Goal: Information Seeking & Learning: Learn about a topic

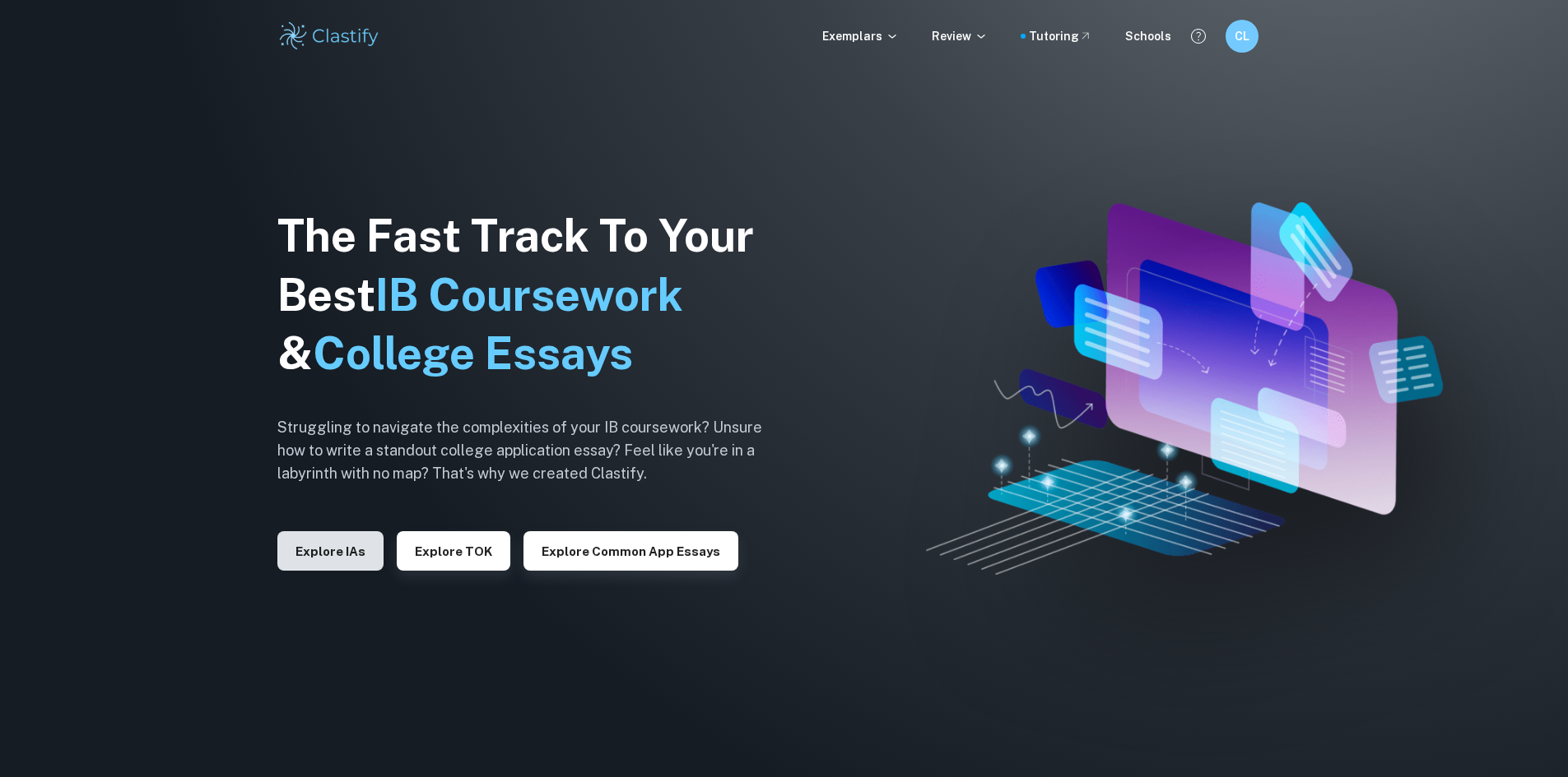
click at [352, 569] on button "Explore IAs" at bounding box center [331, 551] width 106 height 40
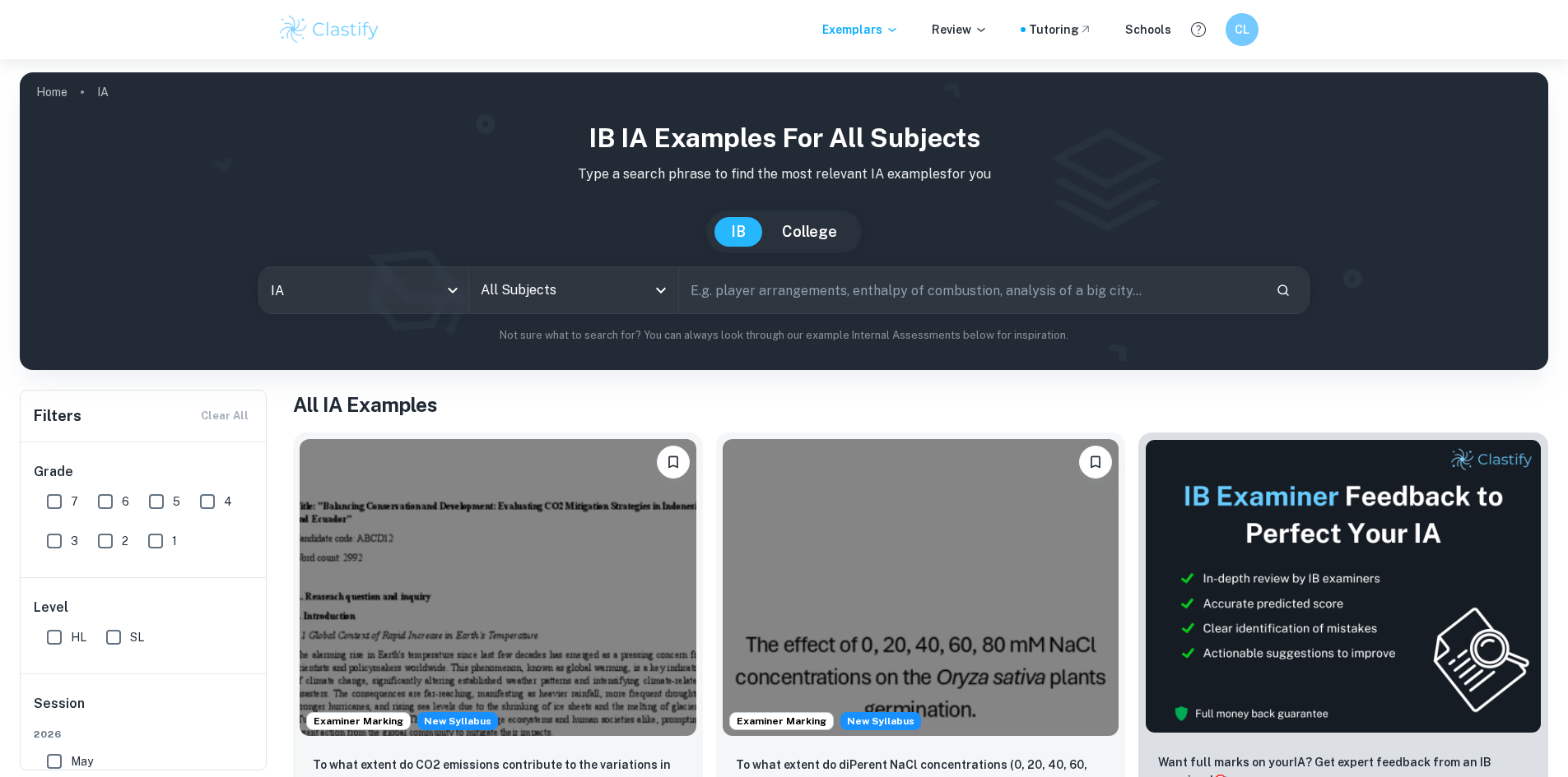
click at [745, 284] on input "text" at bounding box center [970, 290] width 583 height 46
type input "computer science"
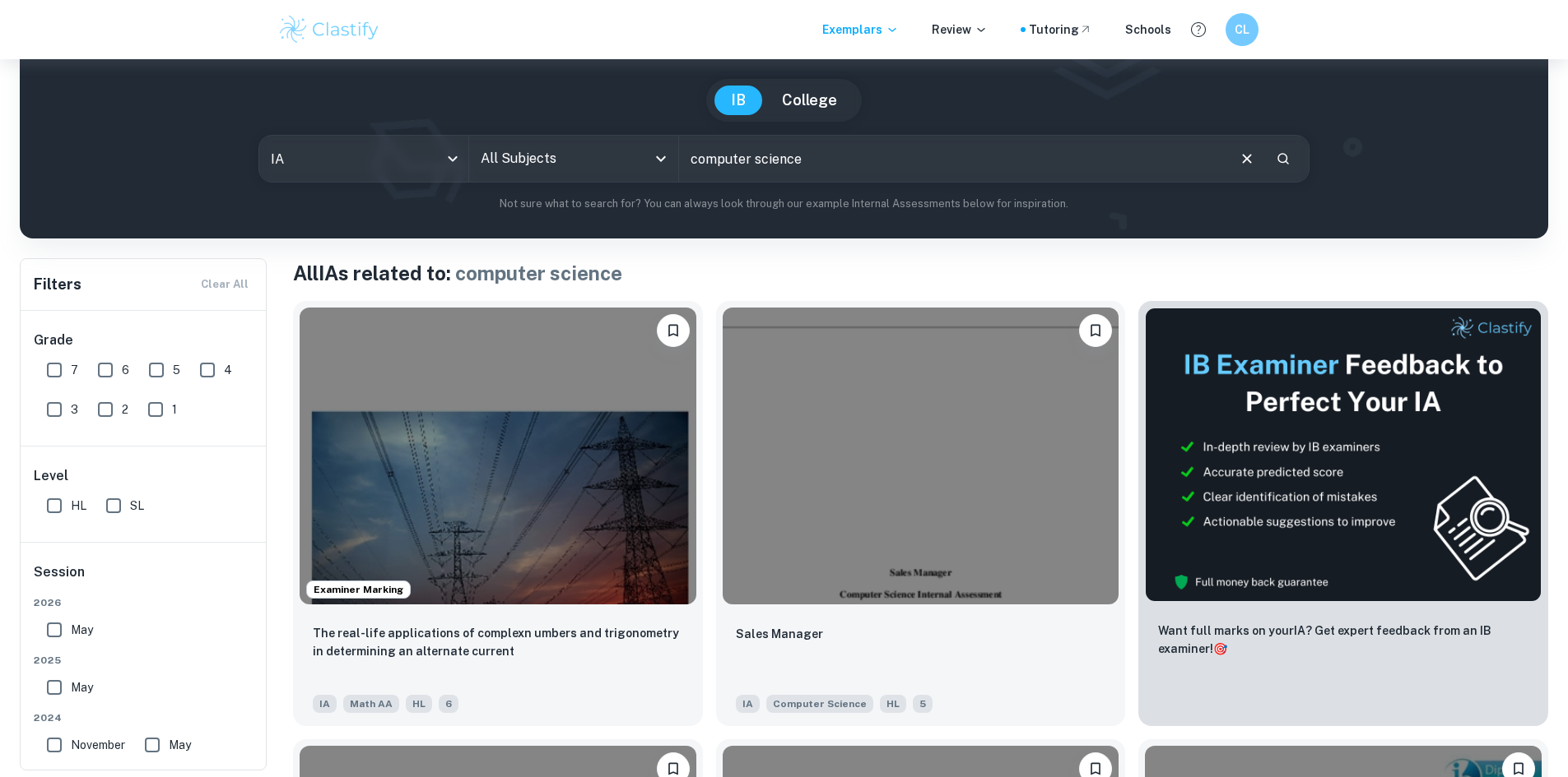
scroll to position [132, 0]
click at [753, 175] on input "computer science" at bounding box center [951, 158] width 546 height 46
click at [560, 147] on input "All Subjects" at bounding box center [561, 157] width 169 height 31
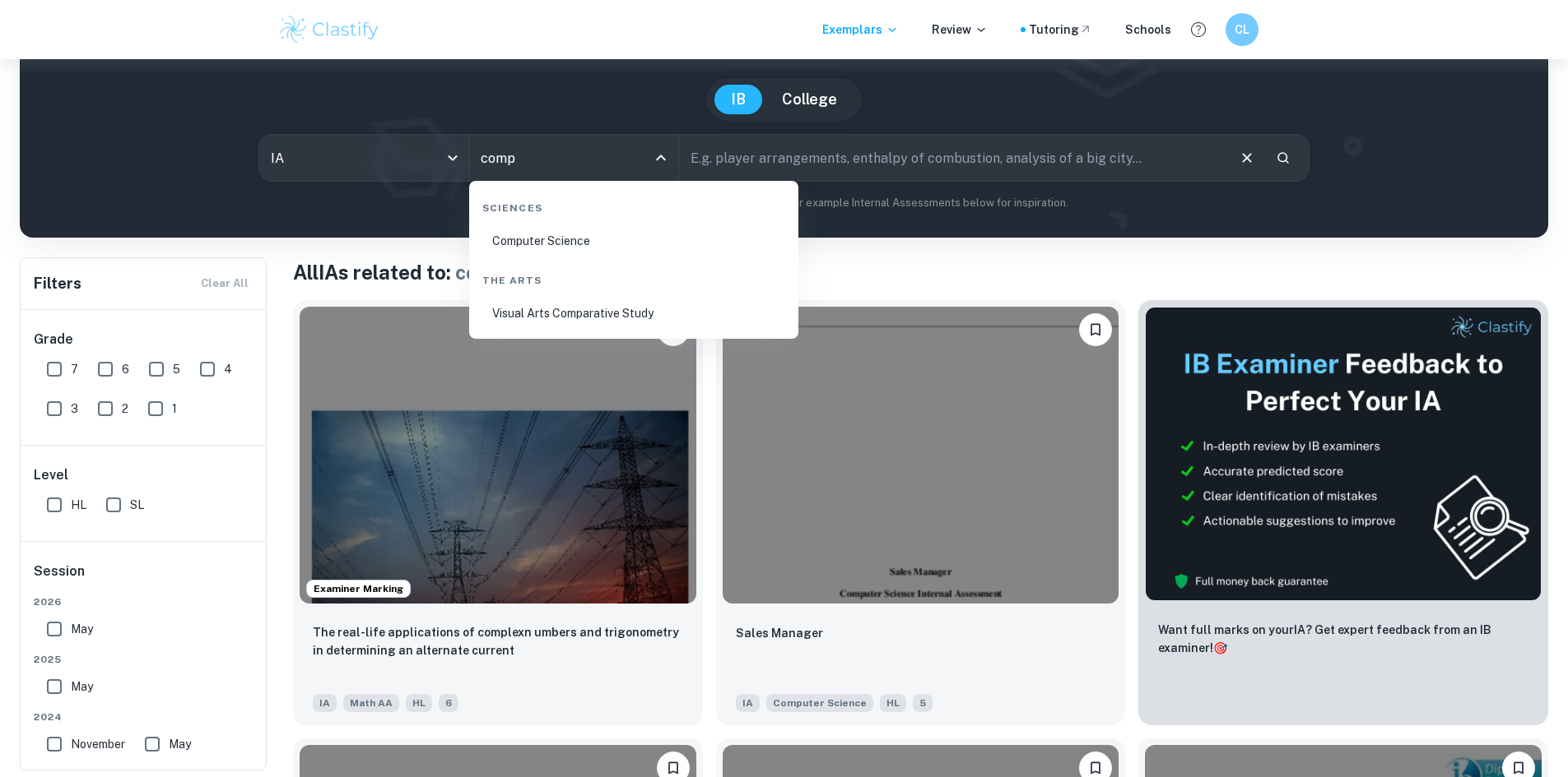
click at [586, 234] on li "Computer Science" at bounding box center [634, 240] width 316 height 38
type input "Computer Science"
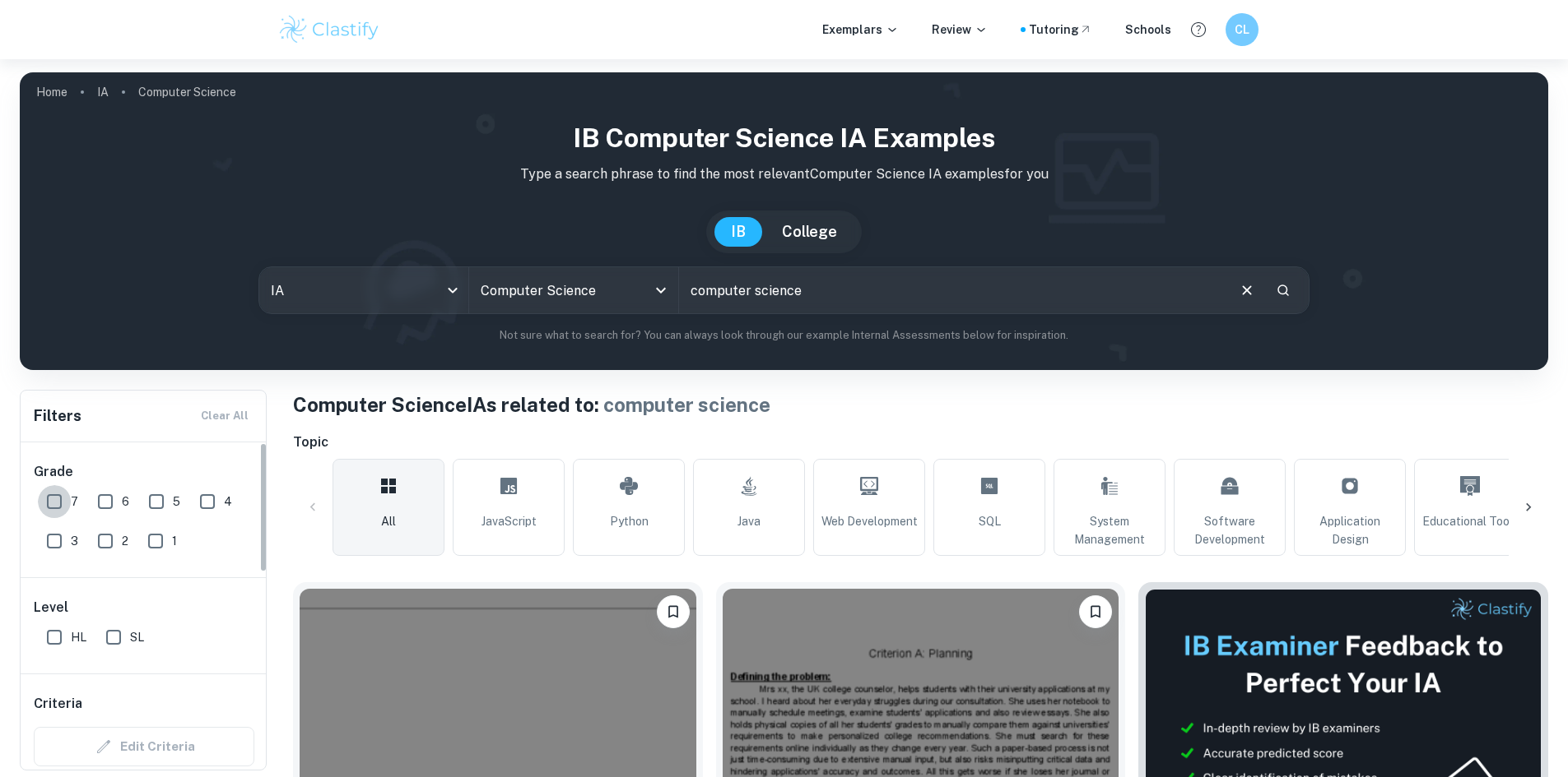
click at [53, 506] on input "7" at bounding box center [54, 501] width 33 height 33
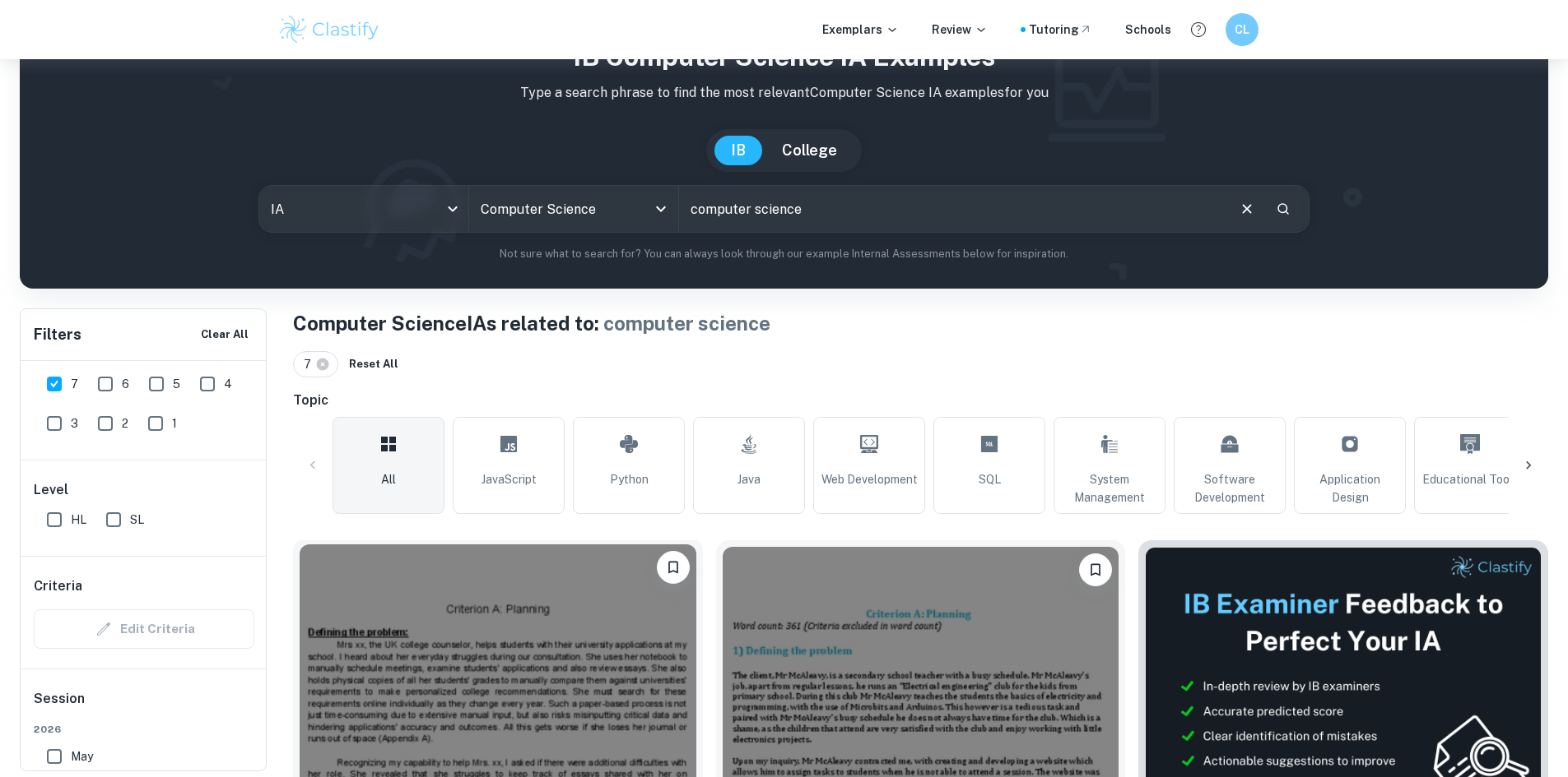
scroll to position [82, 0]
click at [406, 184] on div "IB Computer Science IA examples Type a search phrase to find the most relevant …" at bounding box center [784, 150] width 1501 height 225
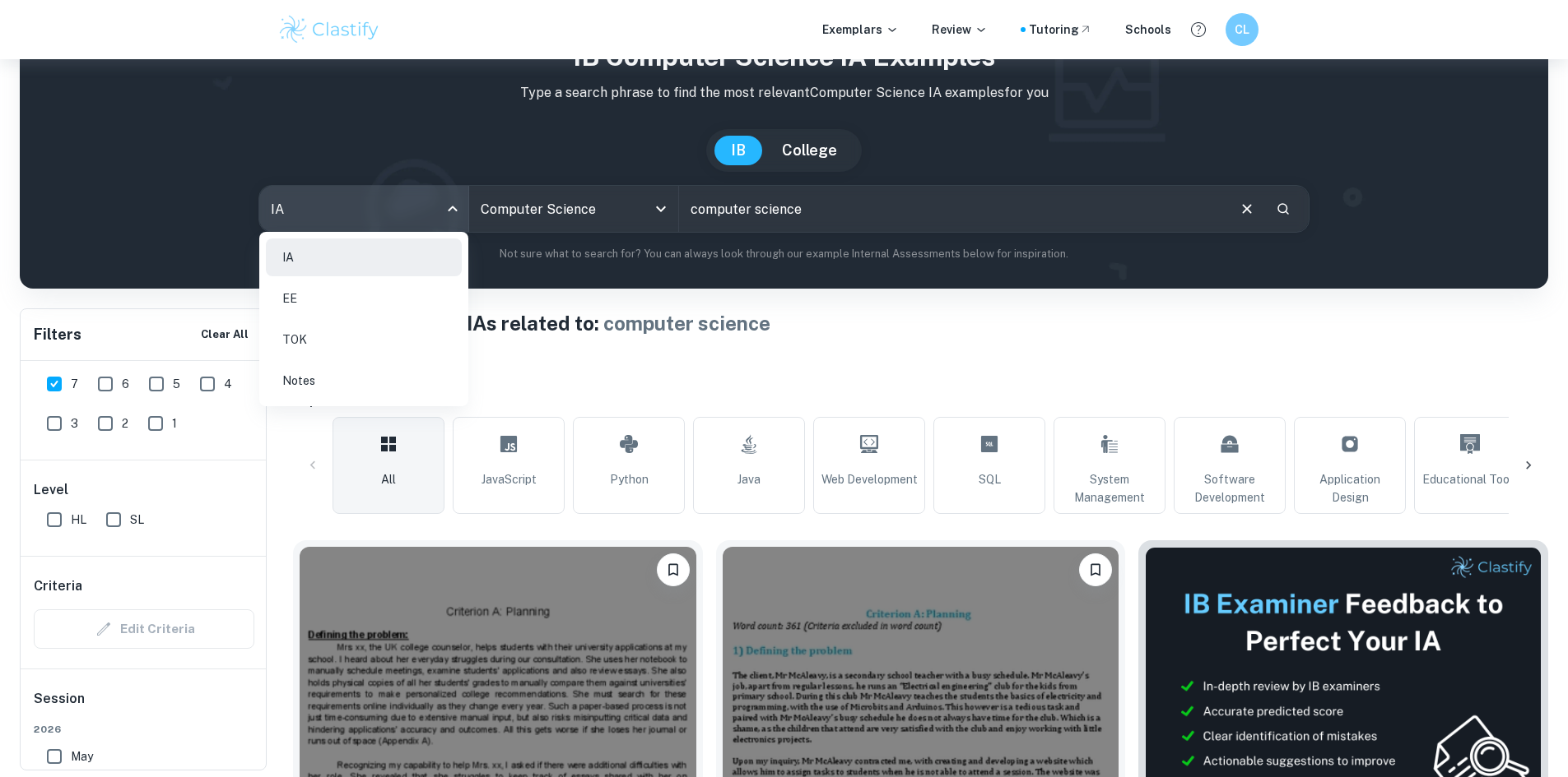
click at [412, 209] on body "We value your privacy We use cookies to enhance your browsing experience, serve…" at bounding box center [784, 366] width 1568 height 777
click at [402, 289] on li "EE" at bounding box center [364, 298] width 196 height 38
checkbox input "false"
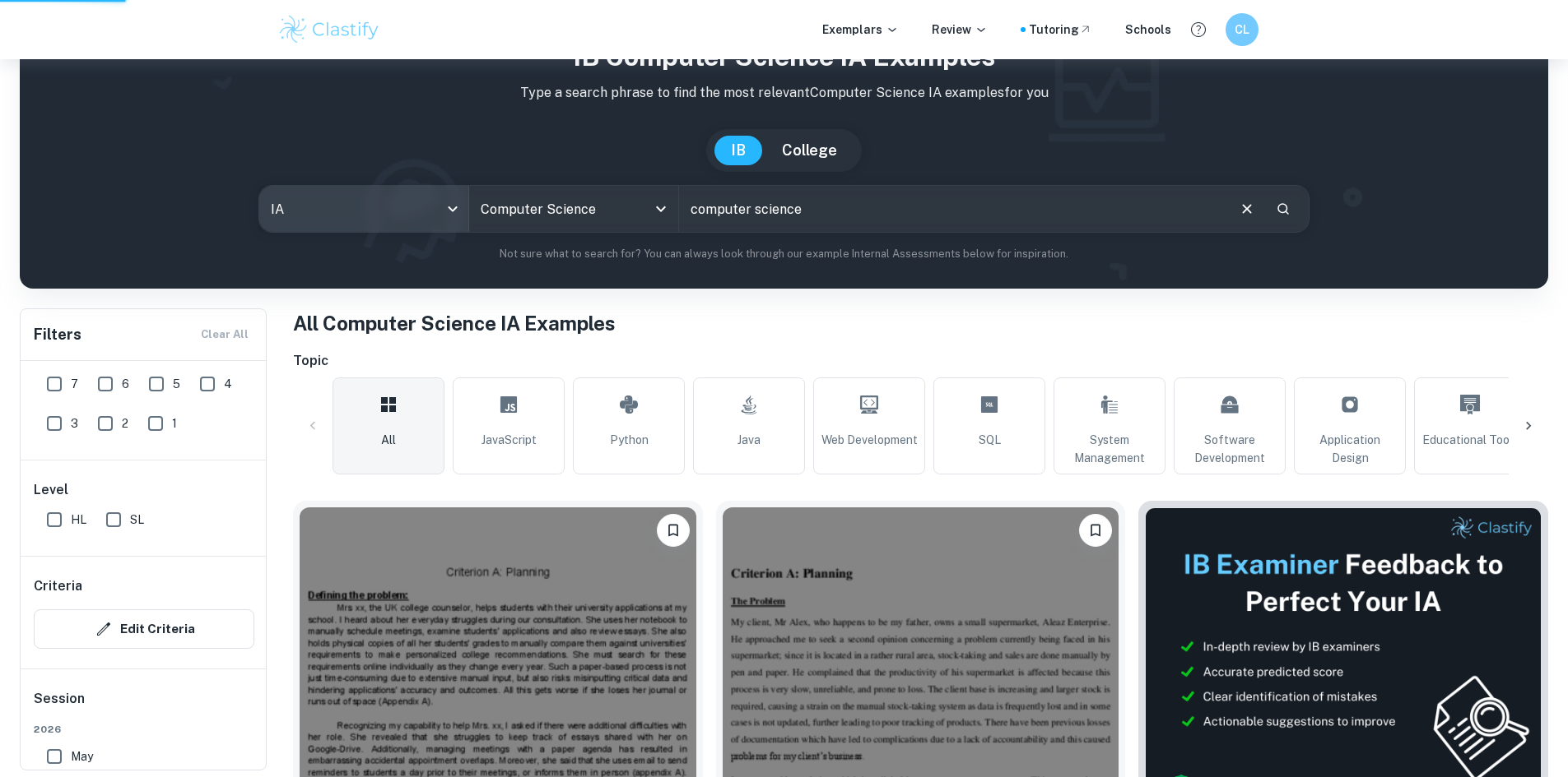
type input "ee"
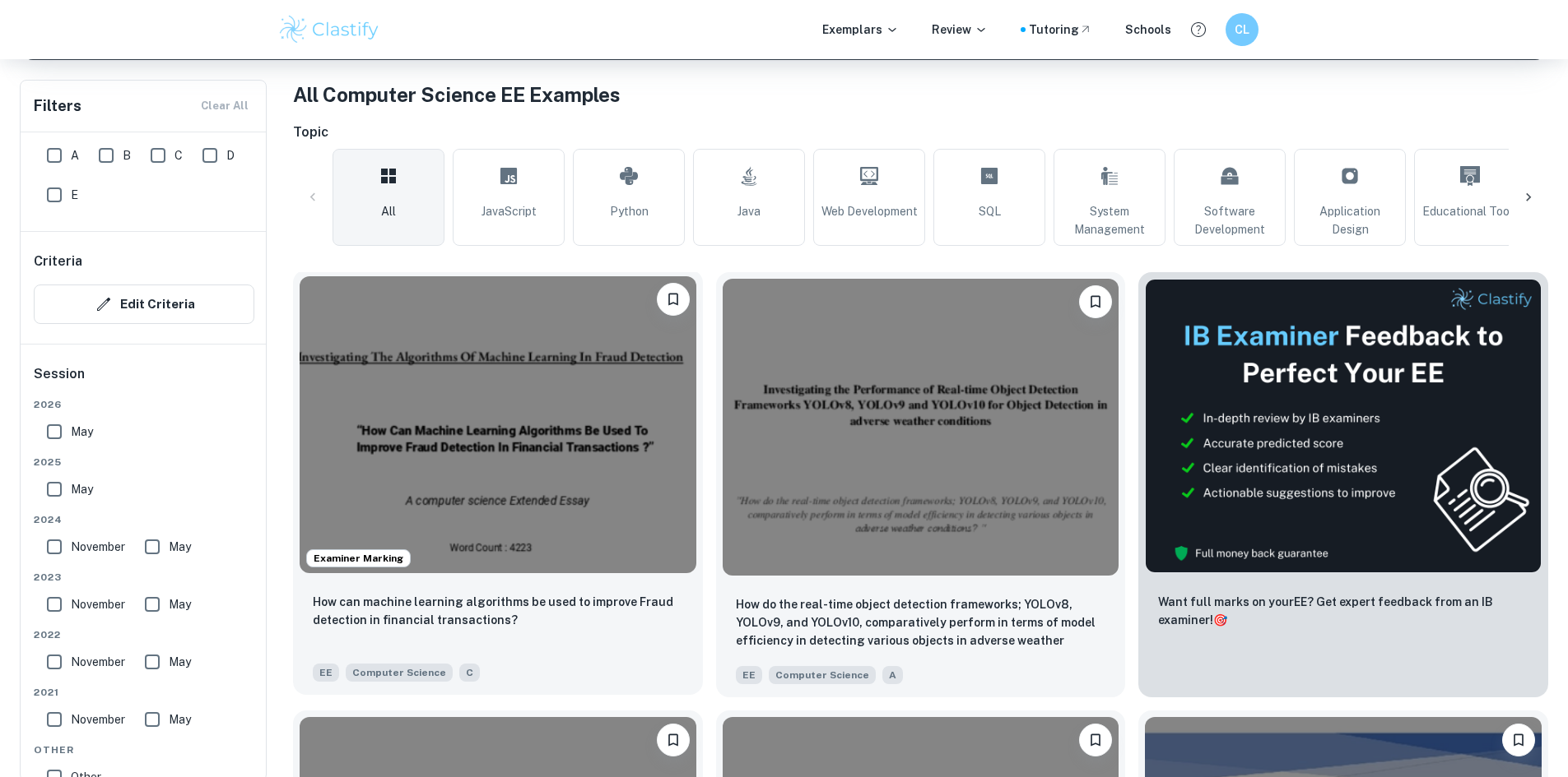
scroll to position [311, 0]
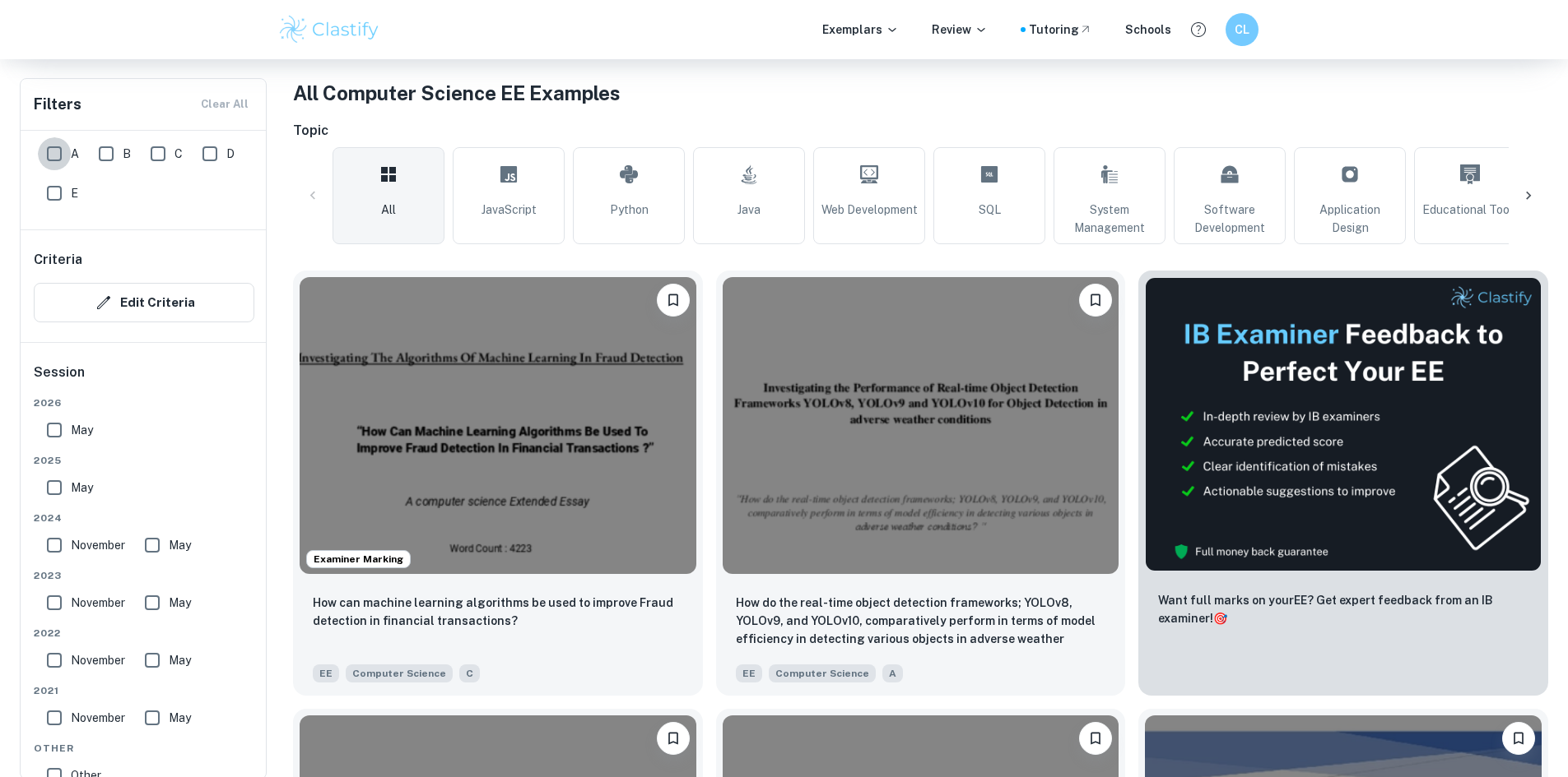
click at [51, 154] on input "A" at bounding box center [54, 153] width 33 height 33
checkbox input "true"
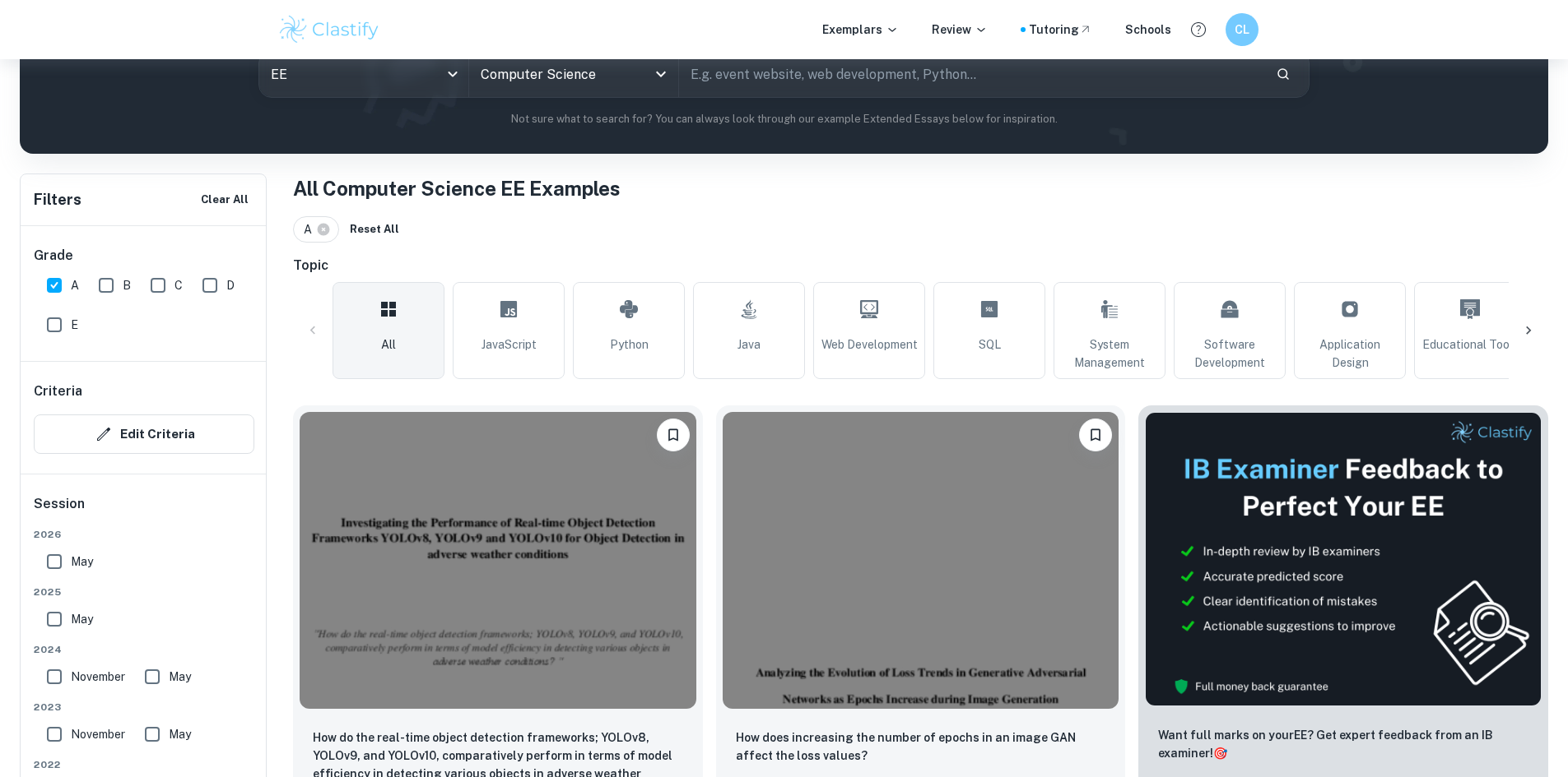
scroll to position [217, 0]
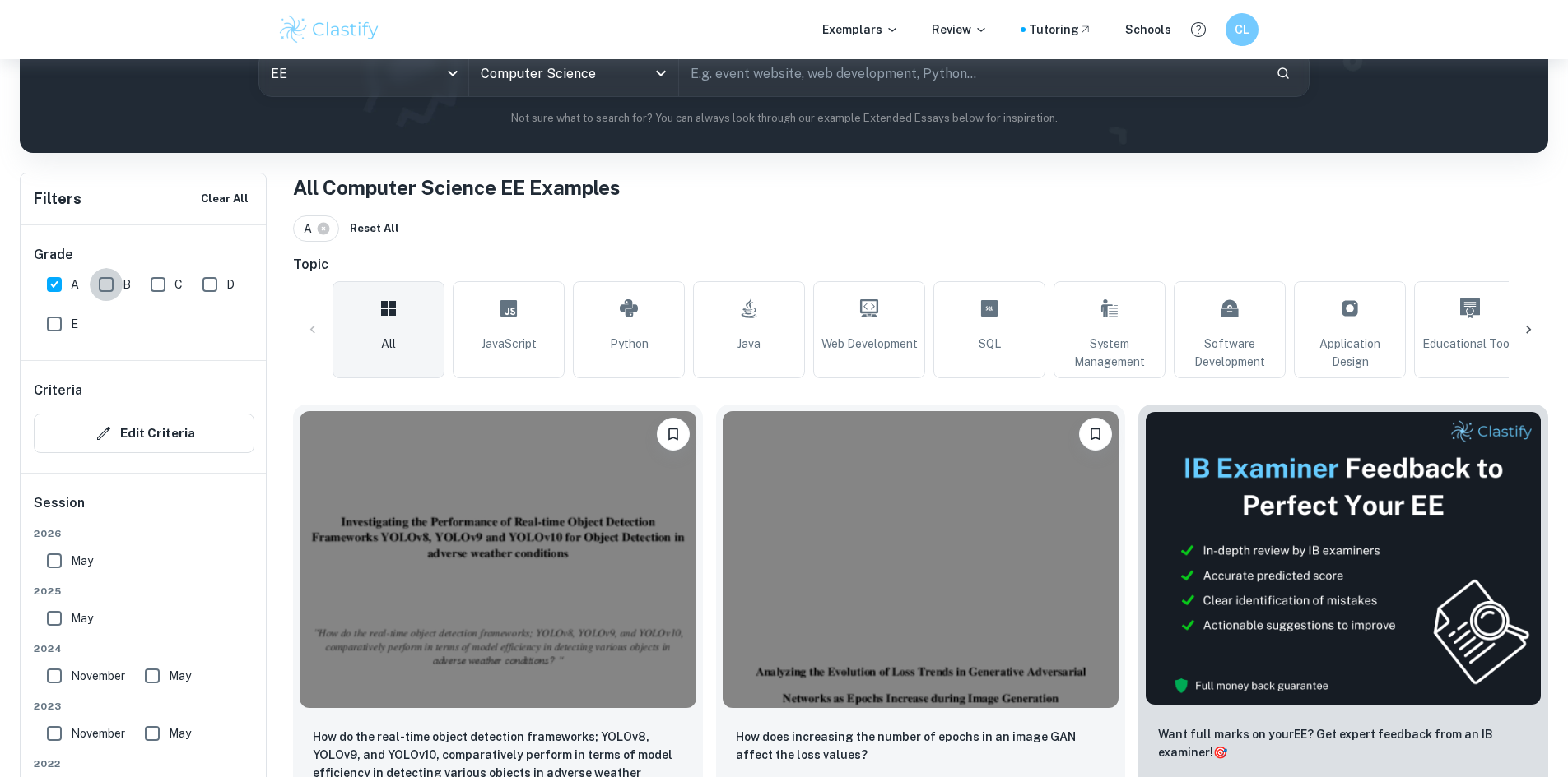
click at [101, 288] on input "B" at bounding box center [106, 284] width 33 height 33
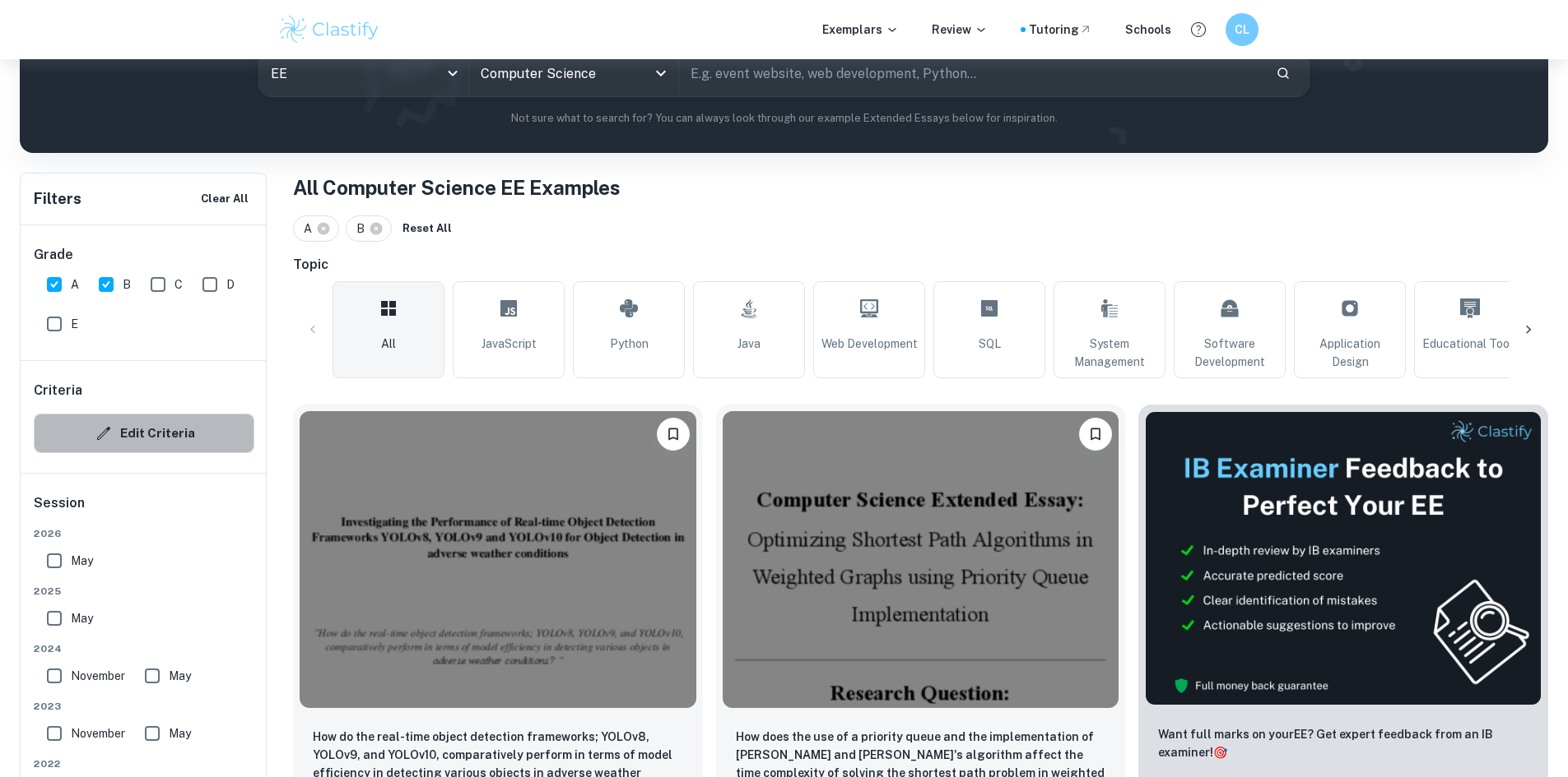
click at [147, 426] on button "Edit Criteria" at bounding box center [144, 433] width 221 height 40
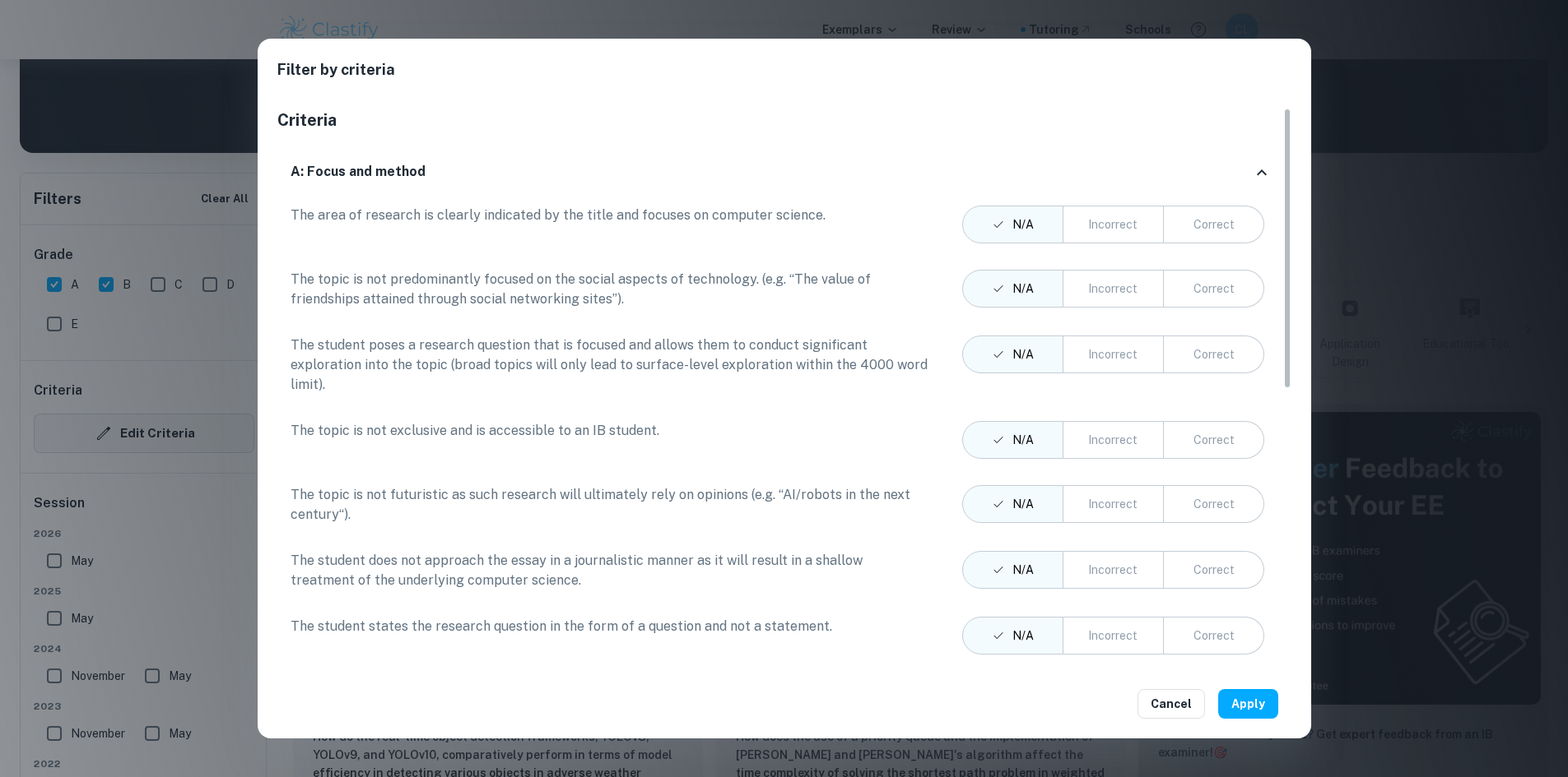
click at [147, 426] on div "Filter by criteria Criteria A: Focus and method The area of research is clearly…" at bounding box center [784, 388] width 1568 height 777
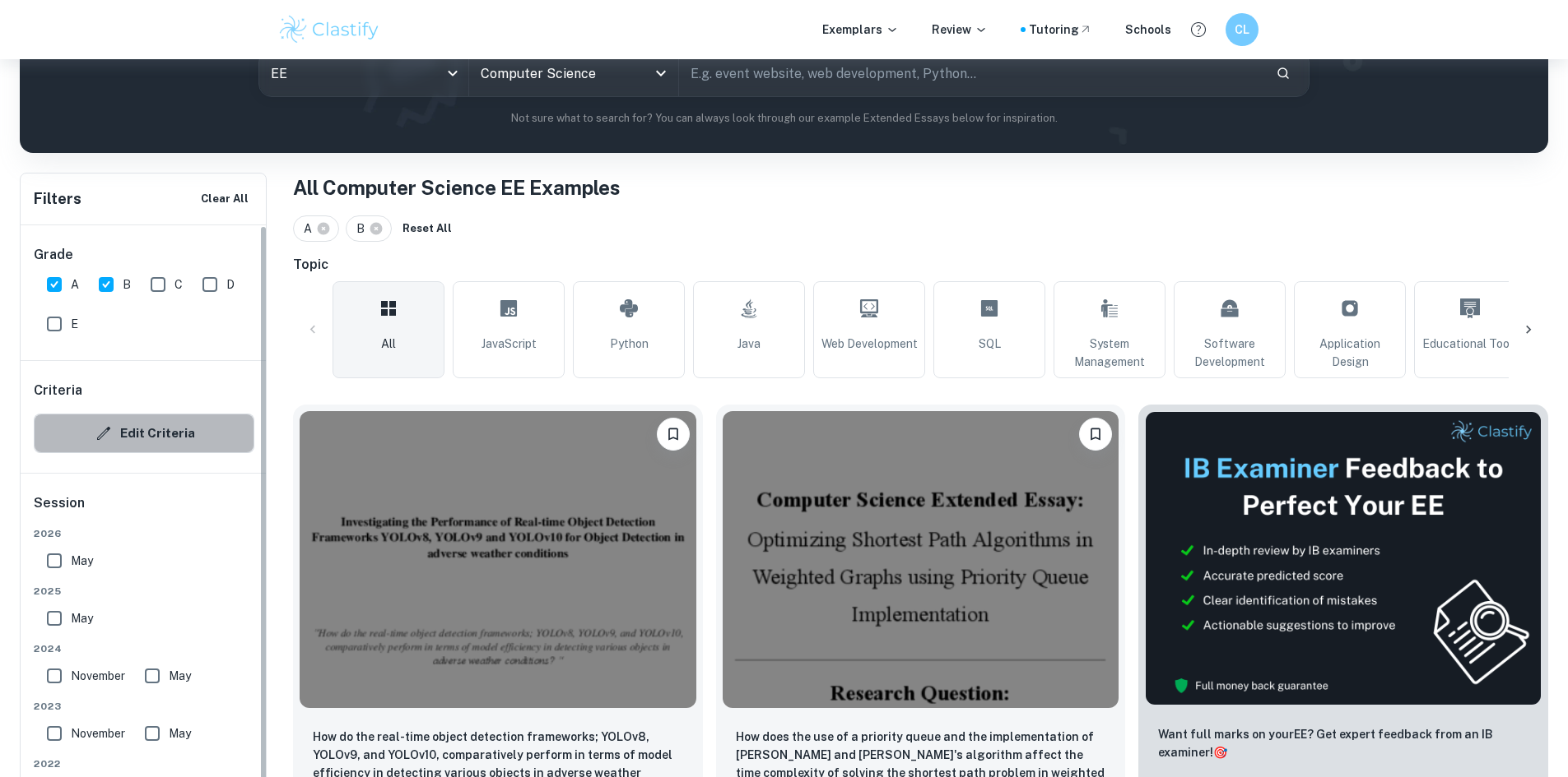
click at [147, 426] on button "Edit Criteria" at bounding box center [144, 433] width 221 height 40
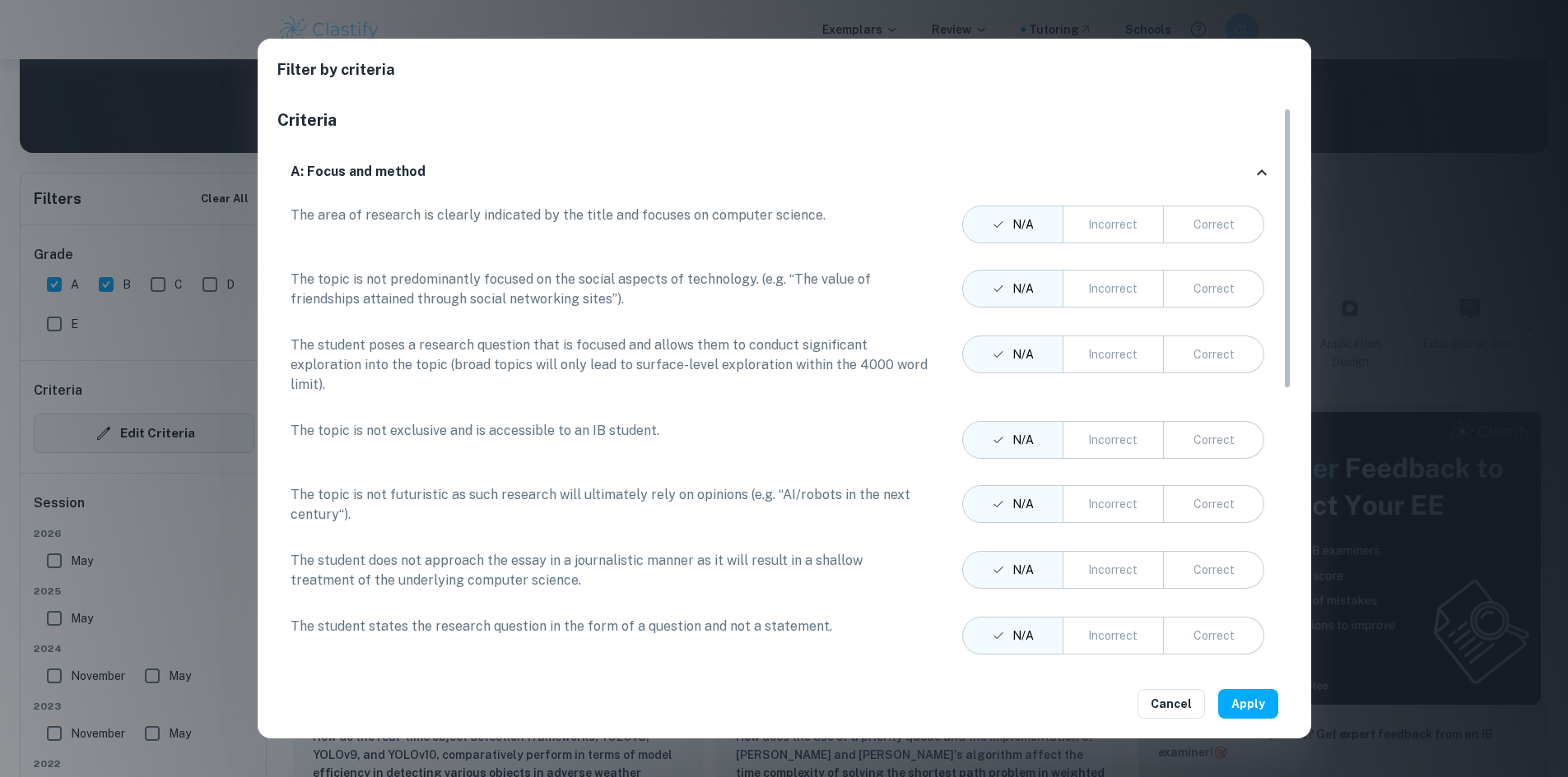
click at [147, 426] on div "Filter by criteria Criteria A: Focus and method The area of research is clearly…" at bounding box center [784, 388] width 1568 height 777
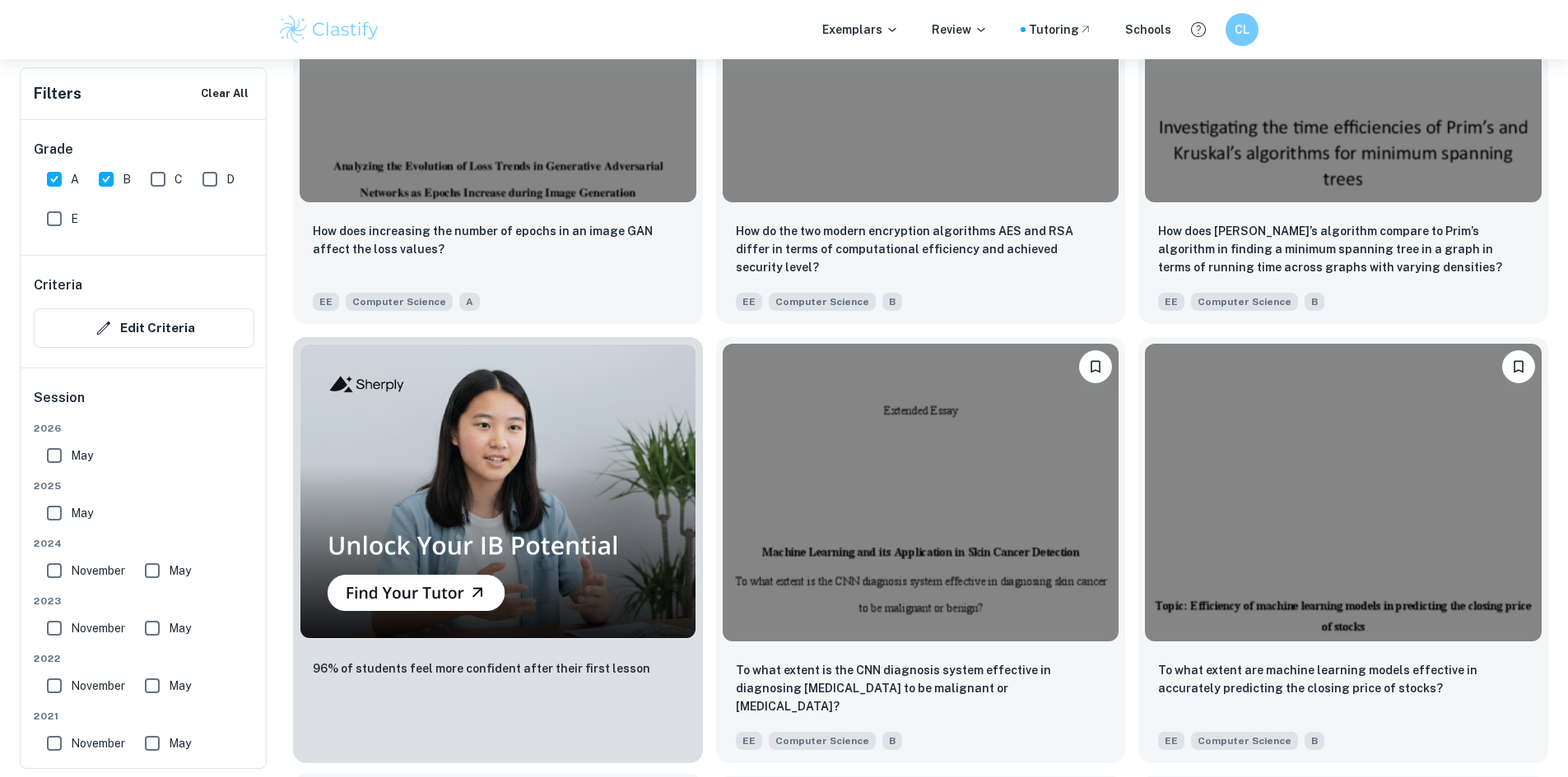
scroll to position [1162, 0]
click at [115, 180] on input "B" at bounding box center [106, 179] width 33 height 33
checkbox input "false"
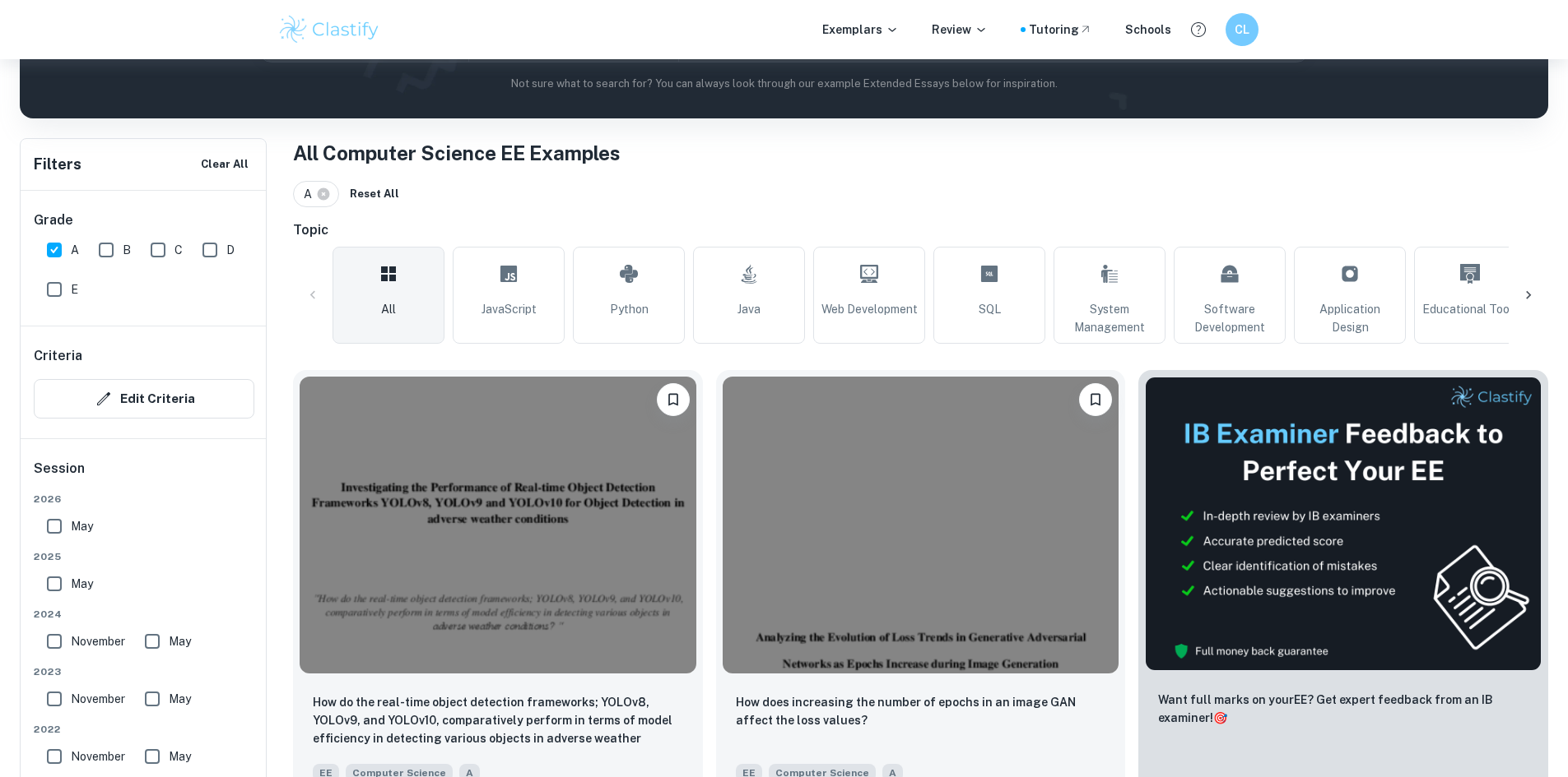
scroll to position [251, 0]
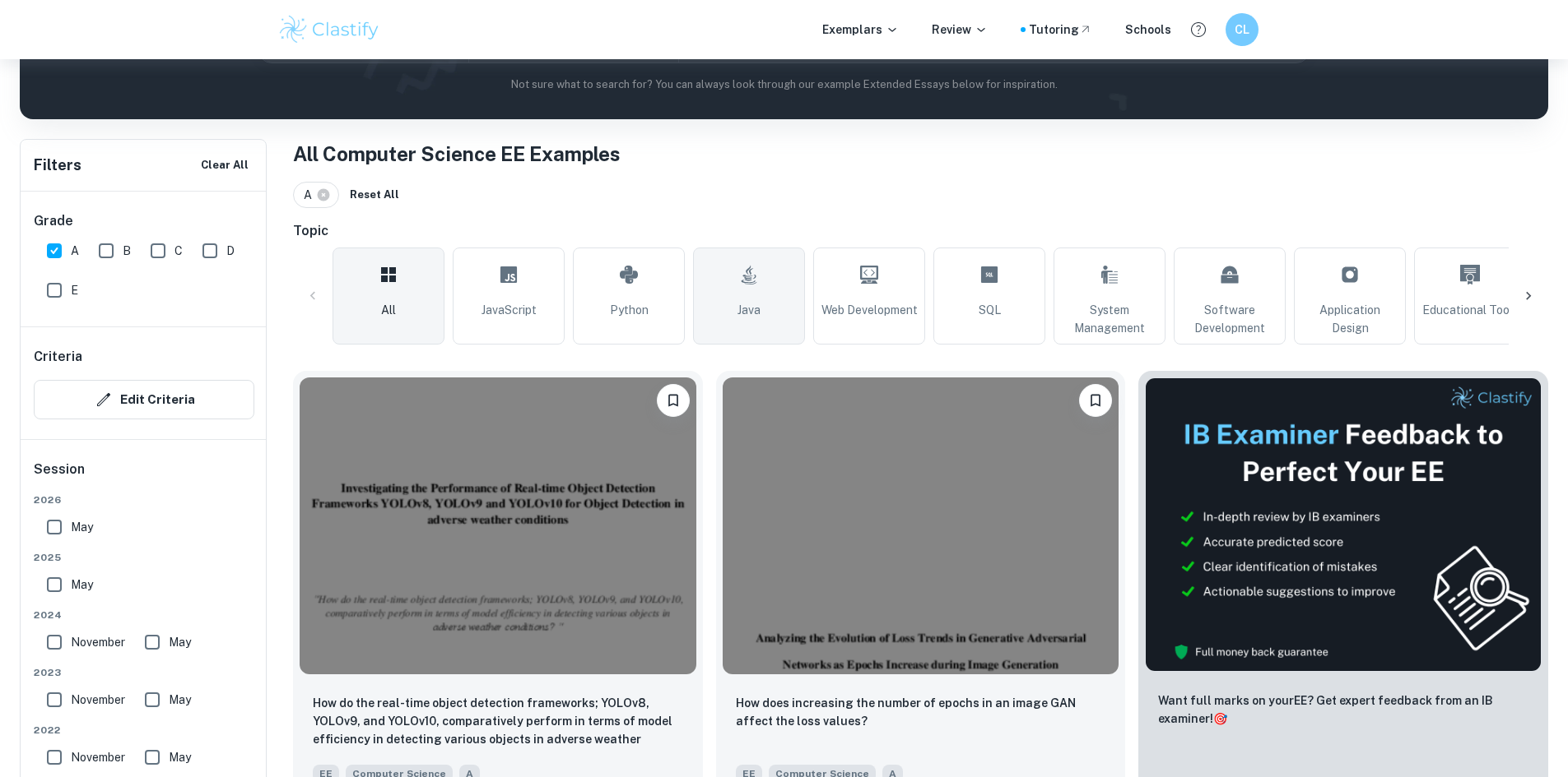
click at [742, 296] on link "Java" at bounding box center [749, 295] width 112 height 97
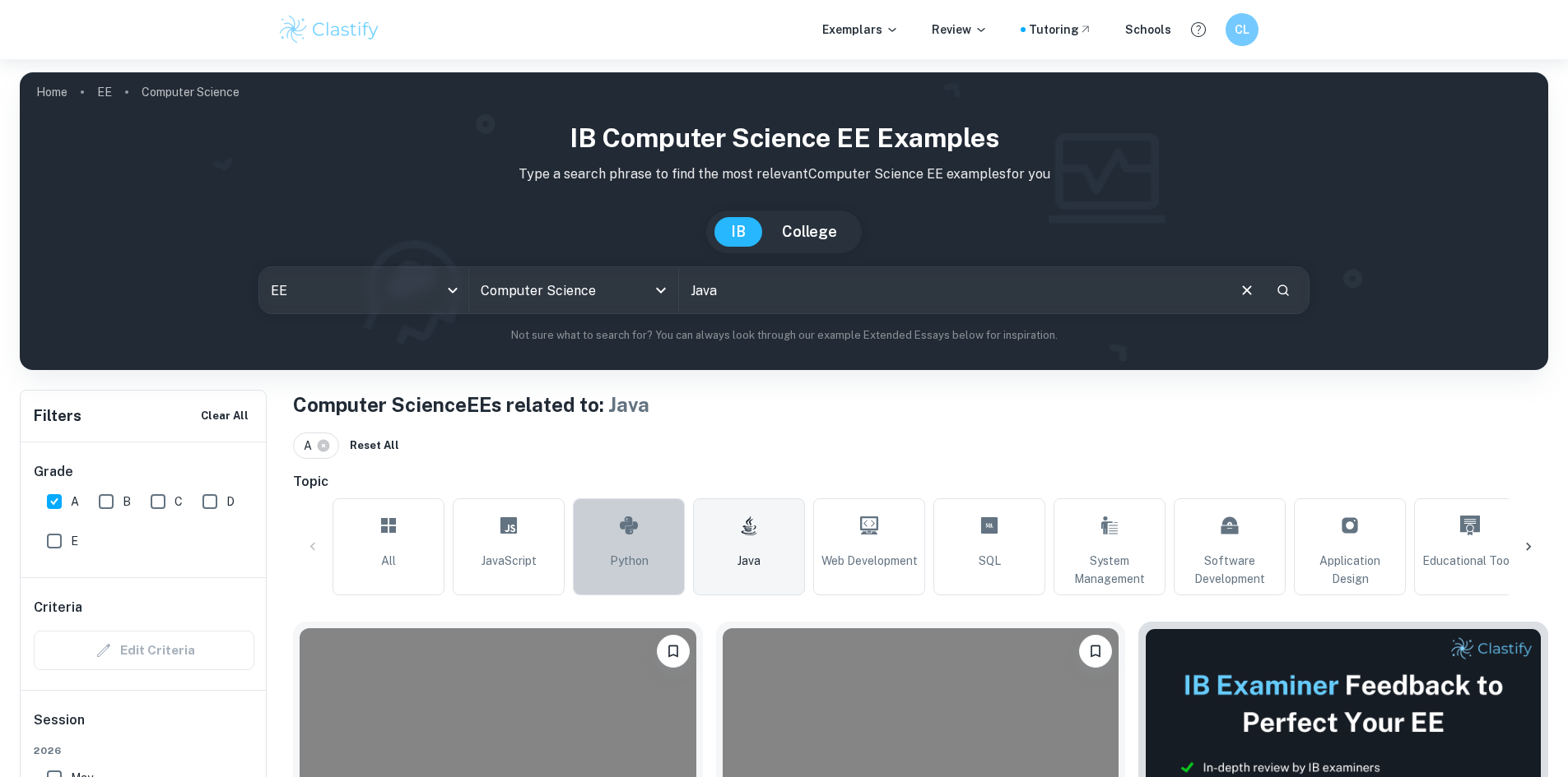
click at [610, 540] on link "Python" at bounding box center [628, 546] width 112 height 97
type input "Python"
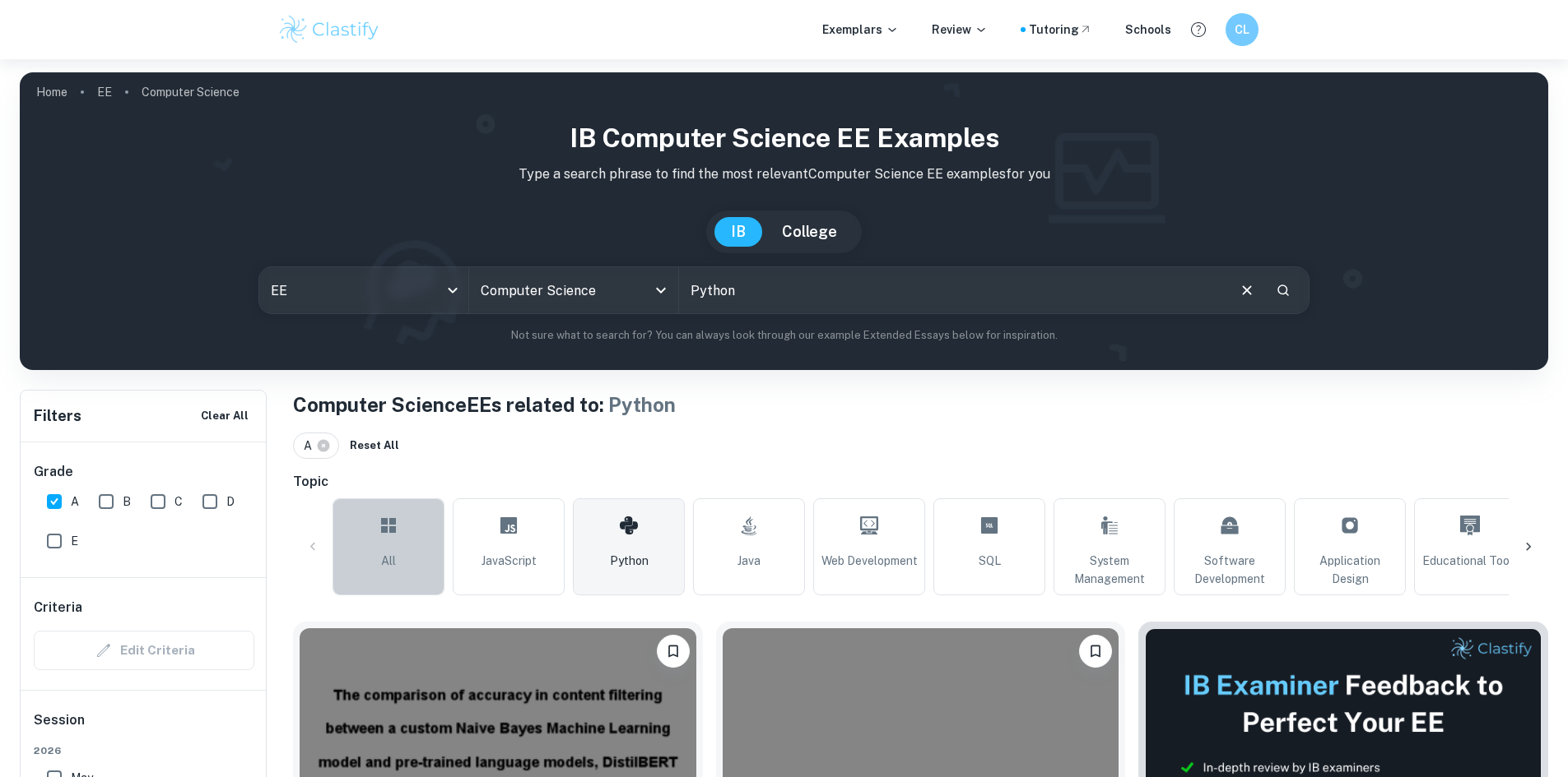
click at [373, 518] on link "All" at bounding box center [389, 546] width 112 height 97
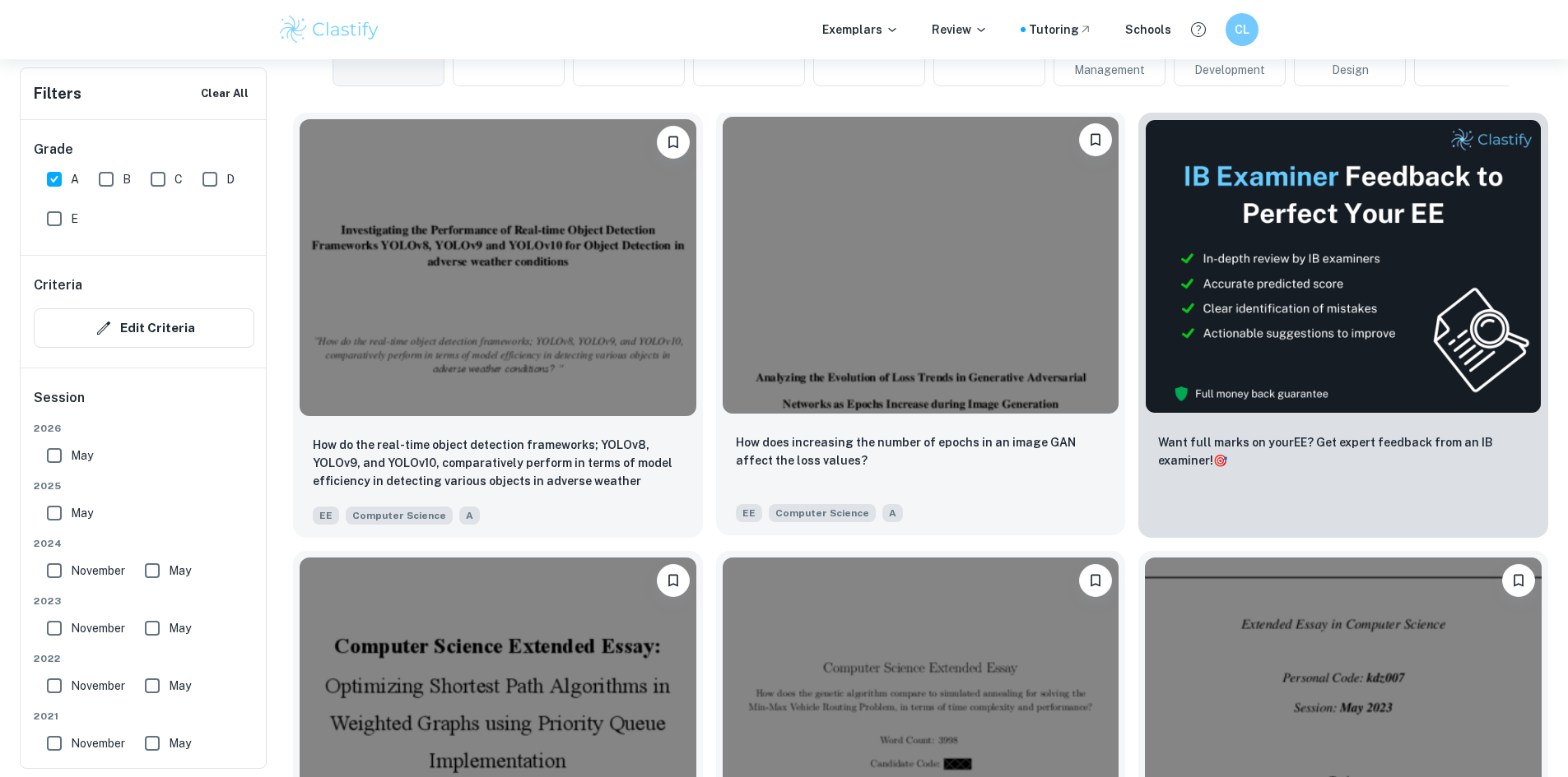
scroll to position [510, 0]
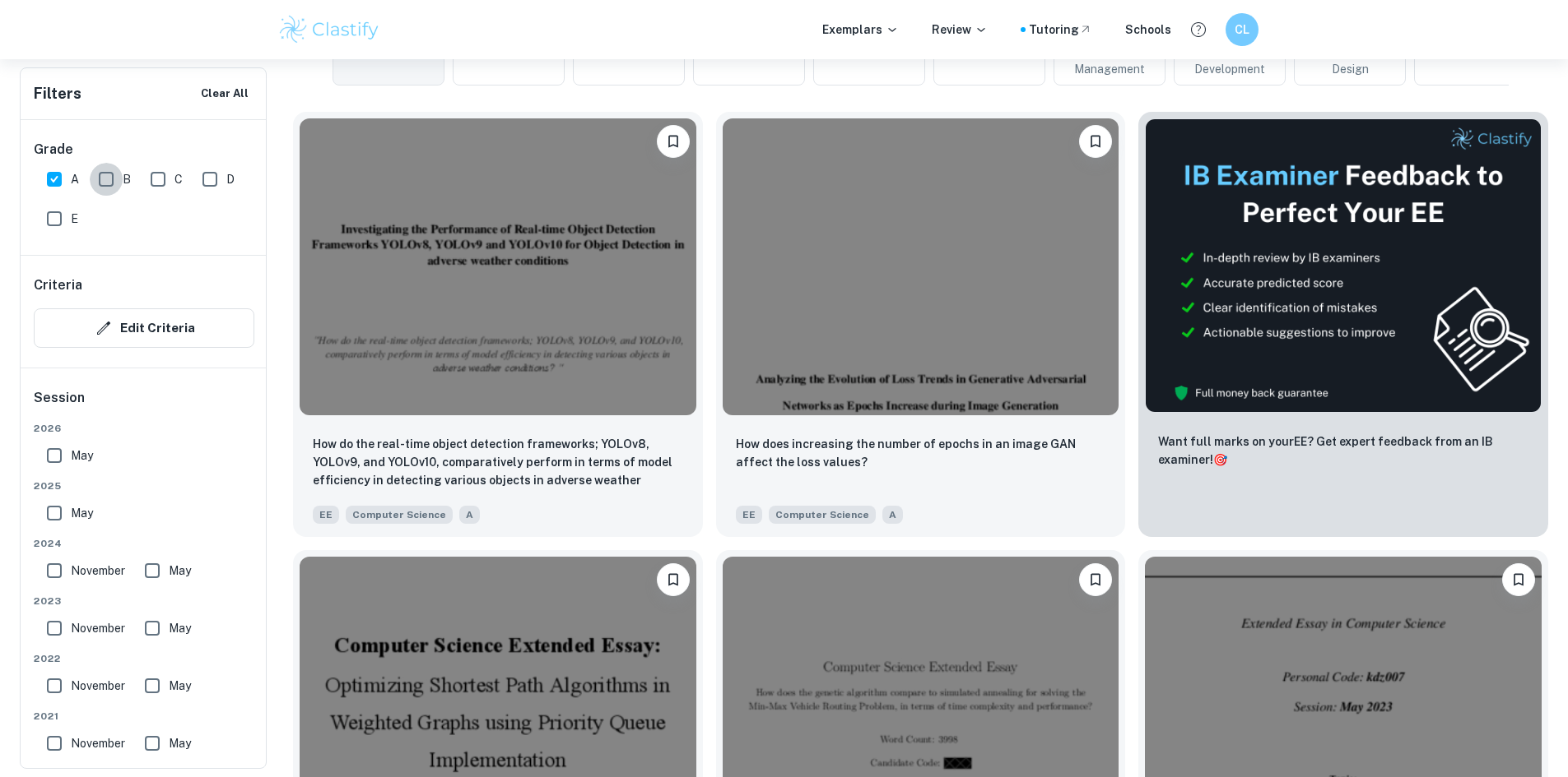
click at [95, 171] on input "B" at bounding box center [106, 179] width 33 height 33
checkbox input "true"
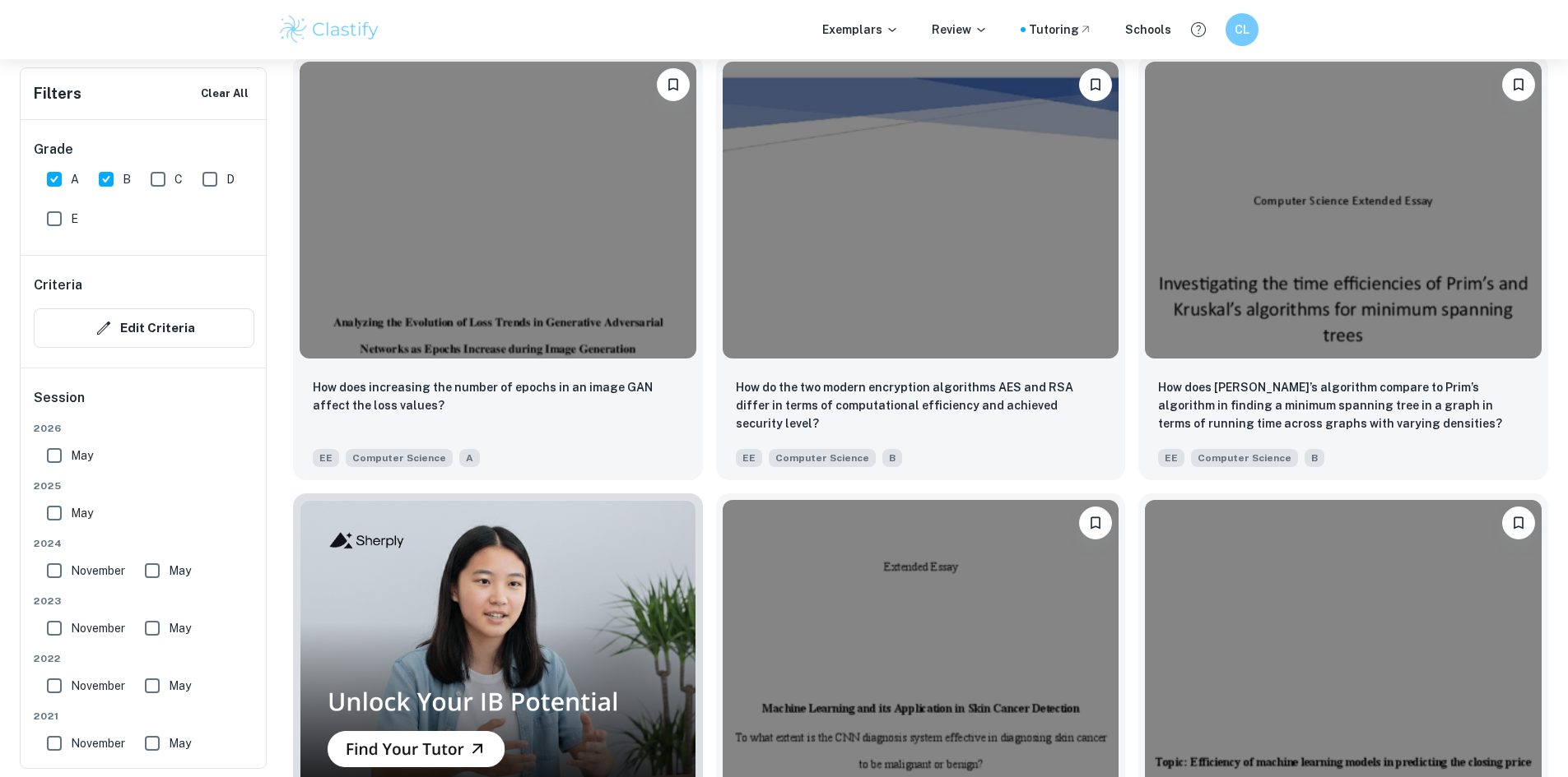
scroll to position [1006, 0]
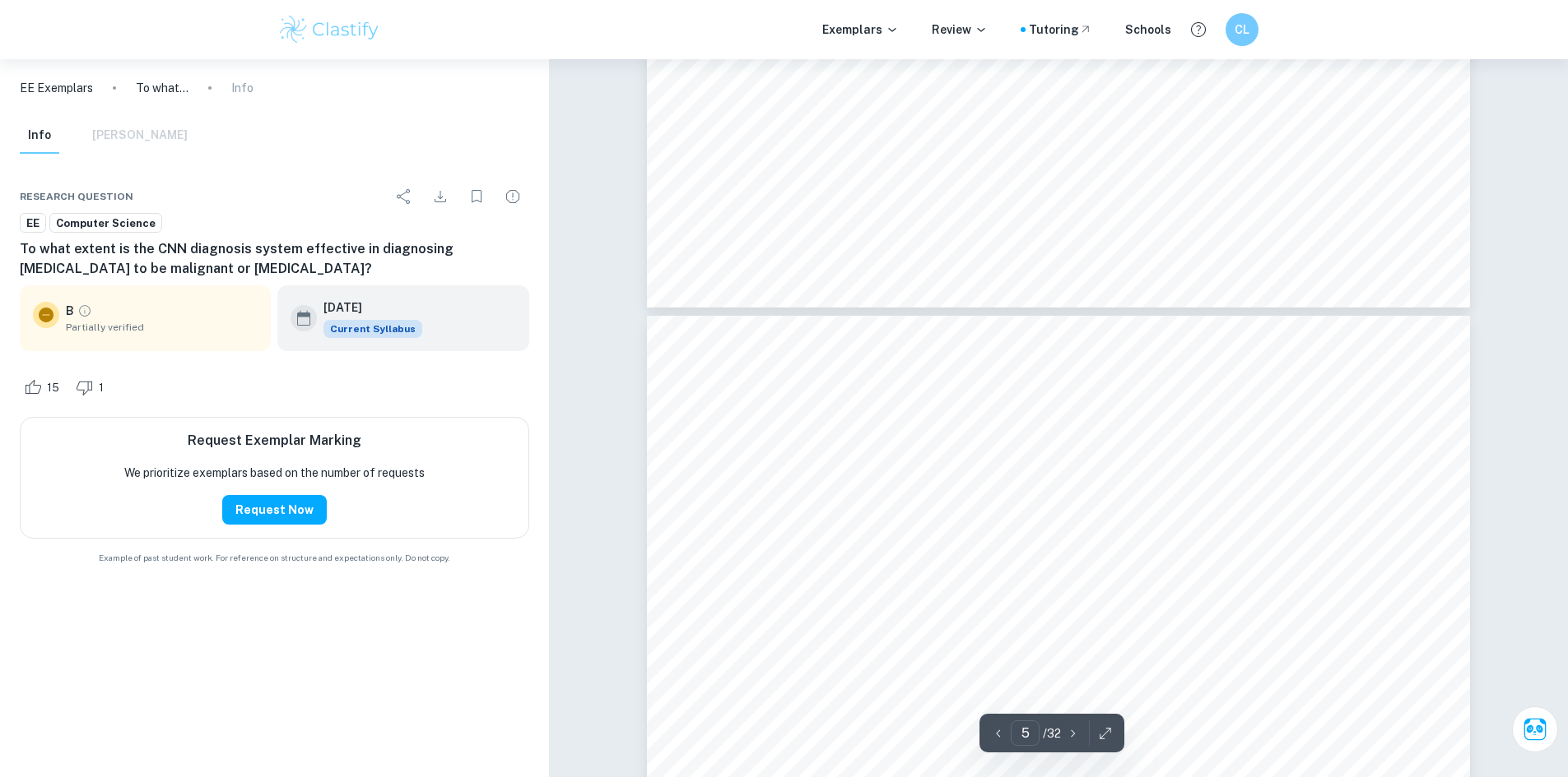
type input "6"
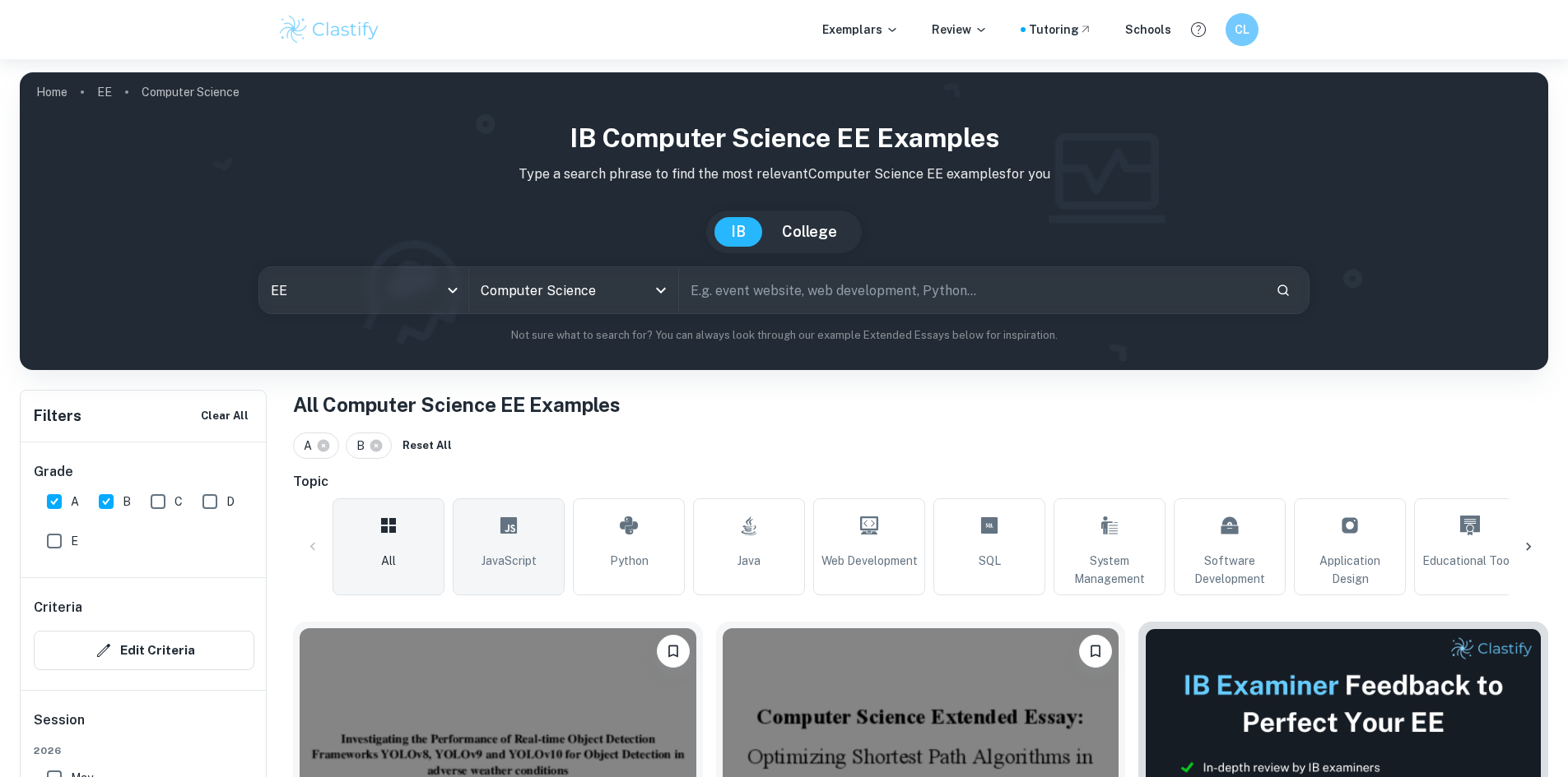
scroll to position [415, 0]
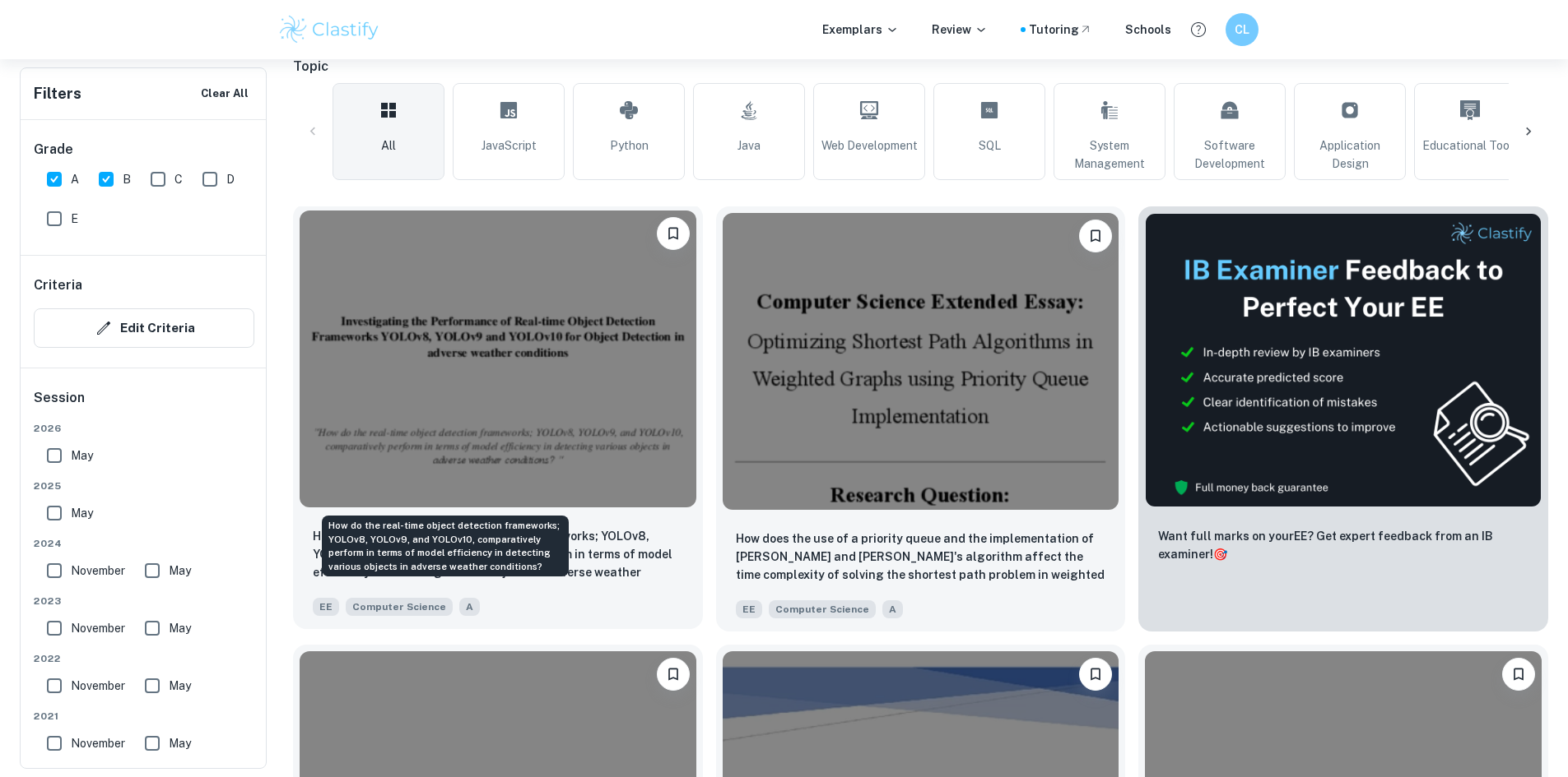
click at [469, 527] on p "How do the real-time object detection frameworks; YOLOv8, YOLOv9, and YOLOv10, …" at bounding box center [497, 554] width 370 height 56
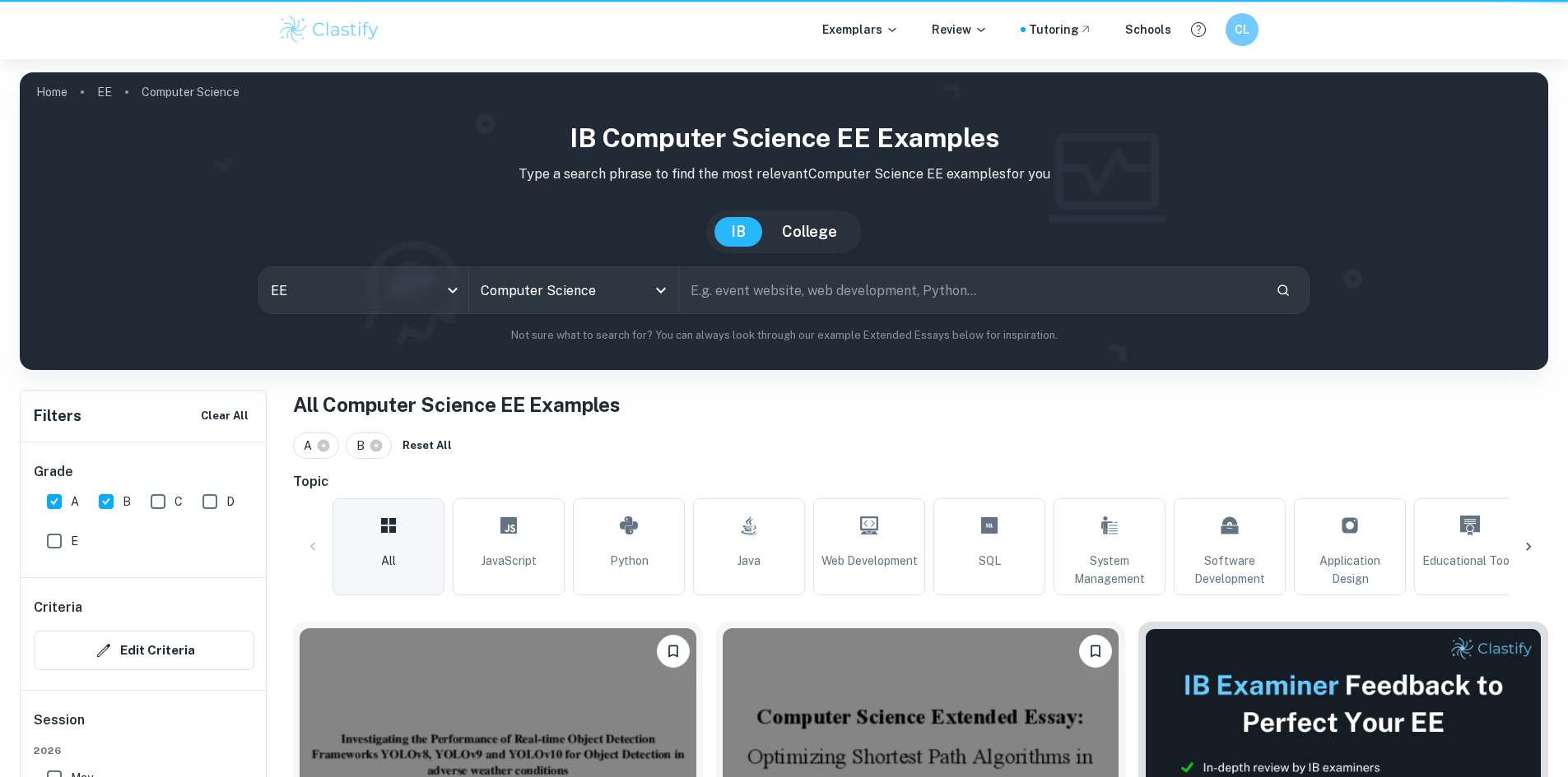
scroll to position [415, 0]
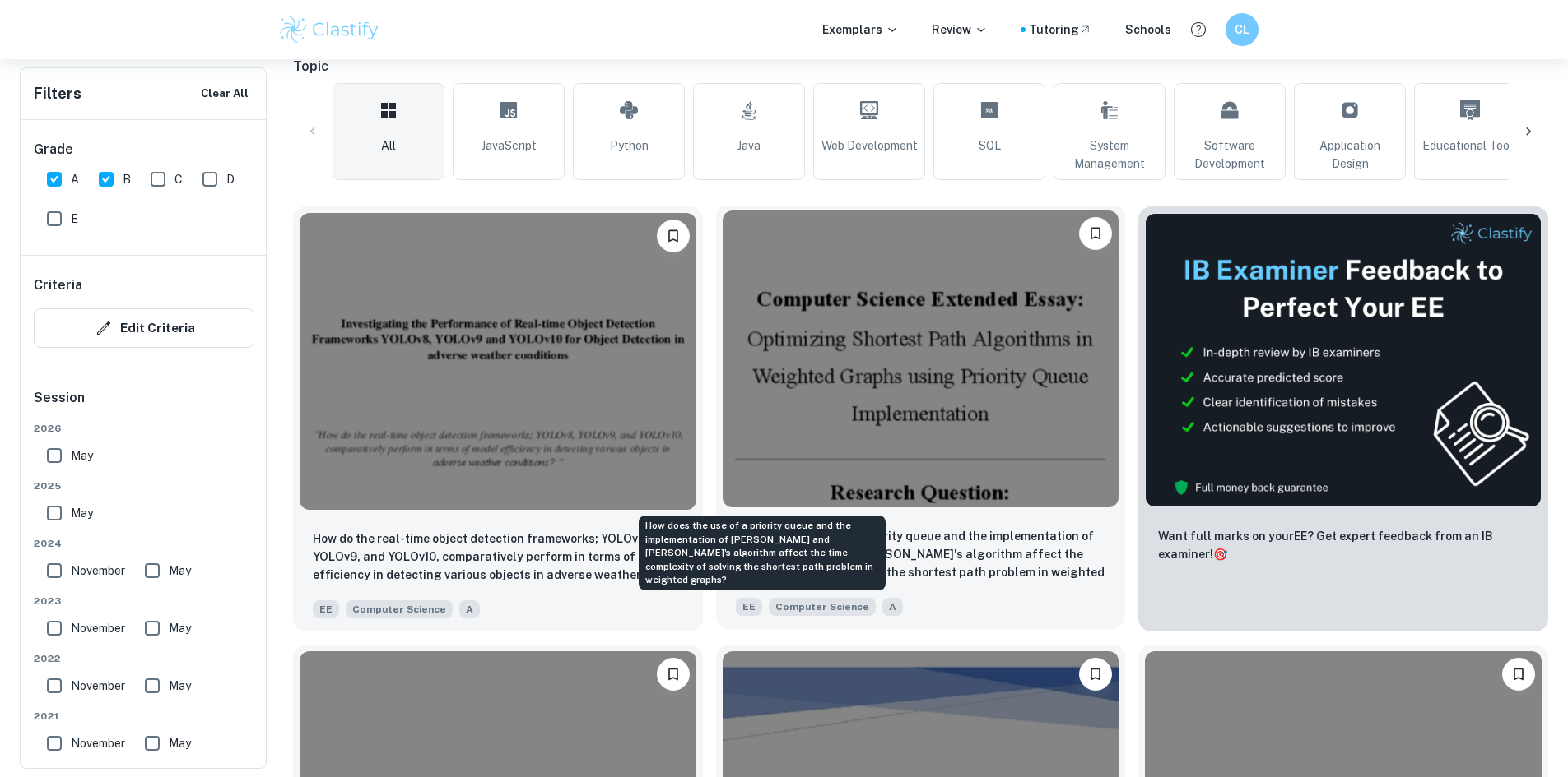
click at [736, 527] on p "How does the use of a priority queue and the implementation of [PERSON_NAME] an…" at bounding box center [920, 554] width 370 height 56
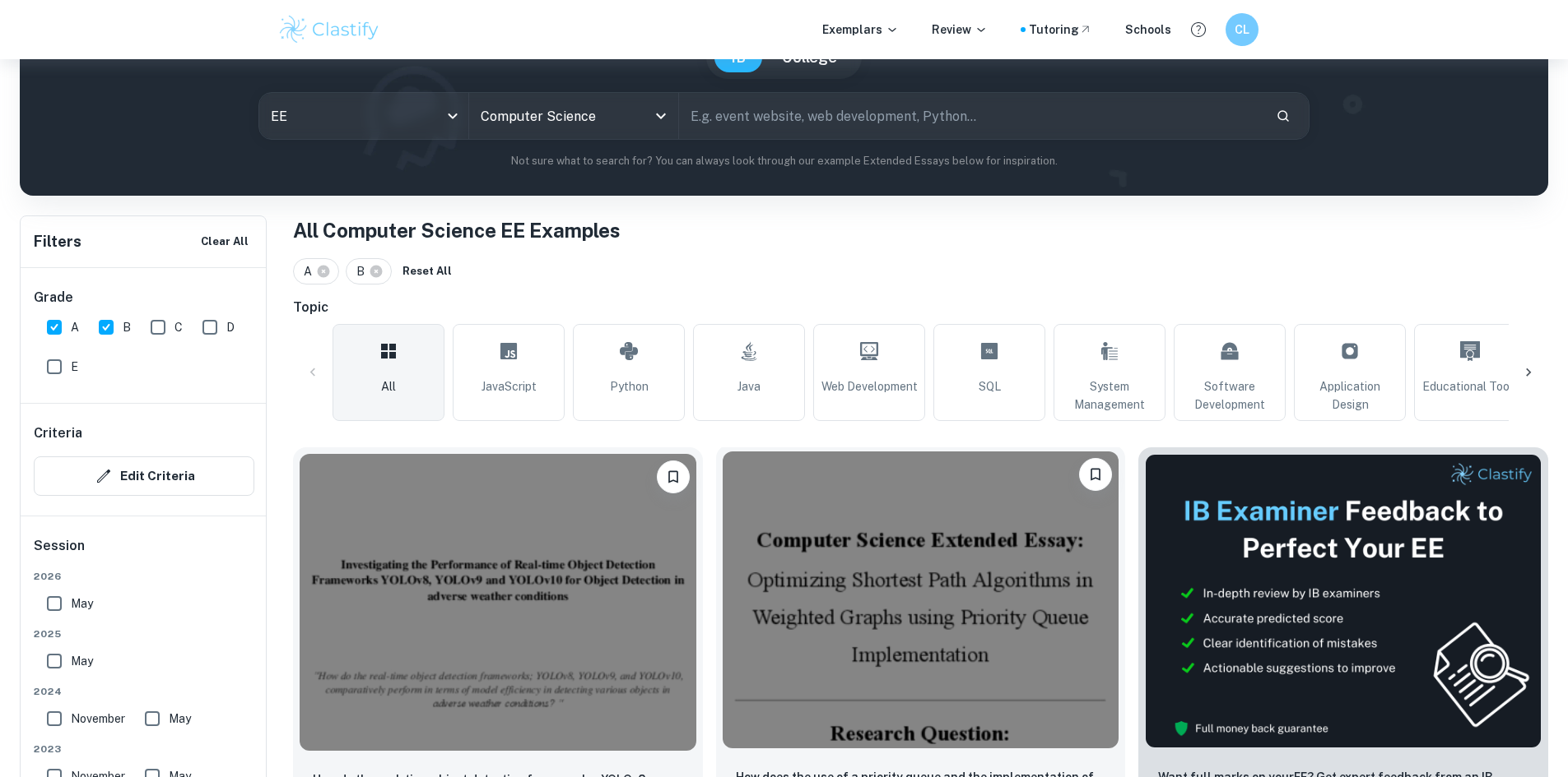
scroll to position [112, 0]
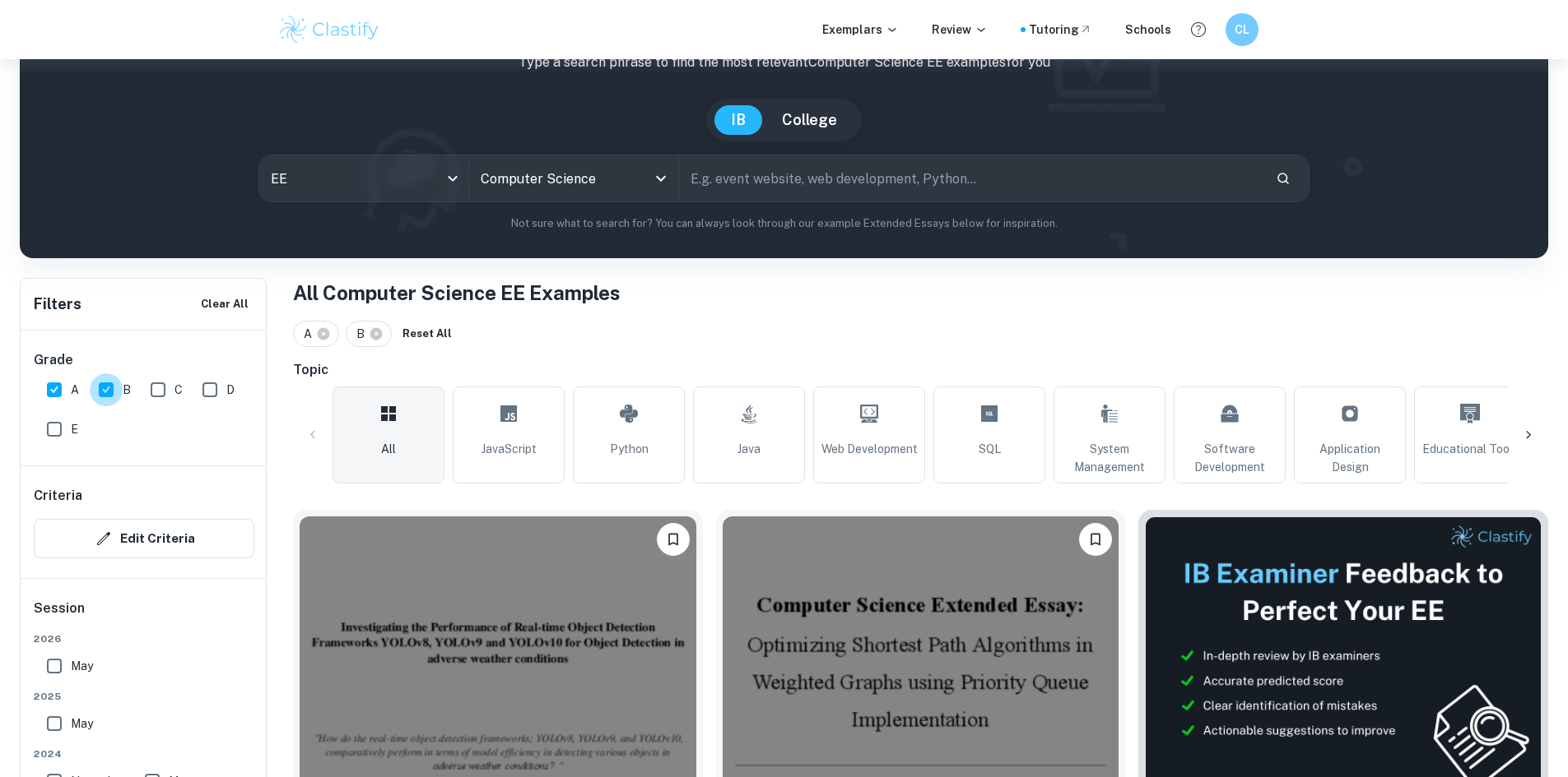
click at [109, 390] on input "B" at bounding box center [106, 389] width 33 height 33
checkbox input "false"
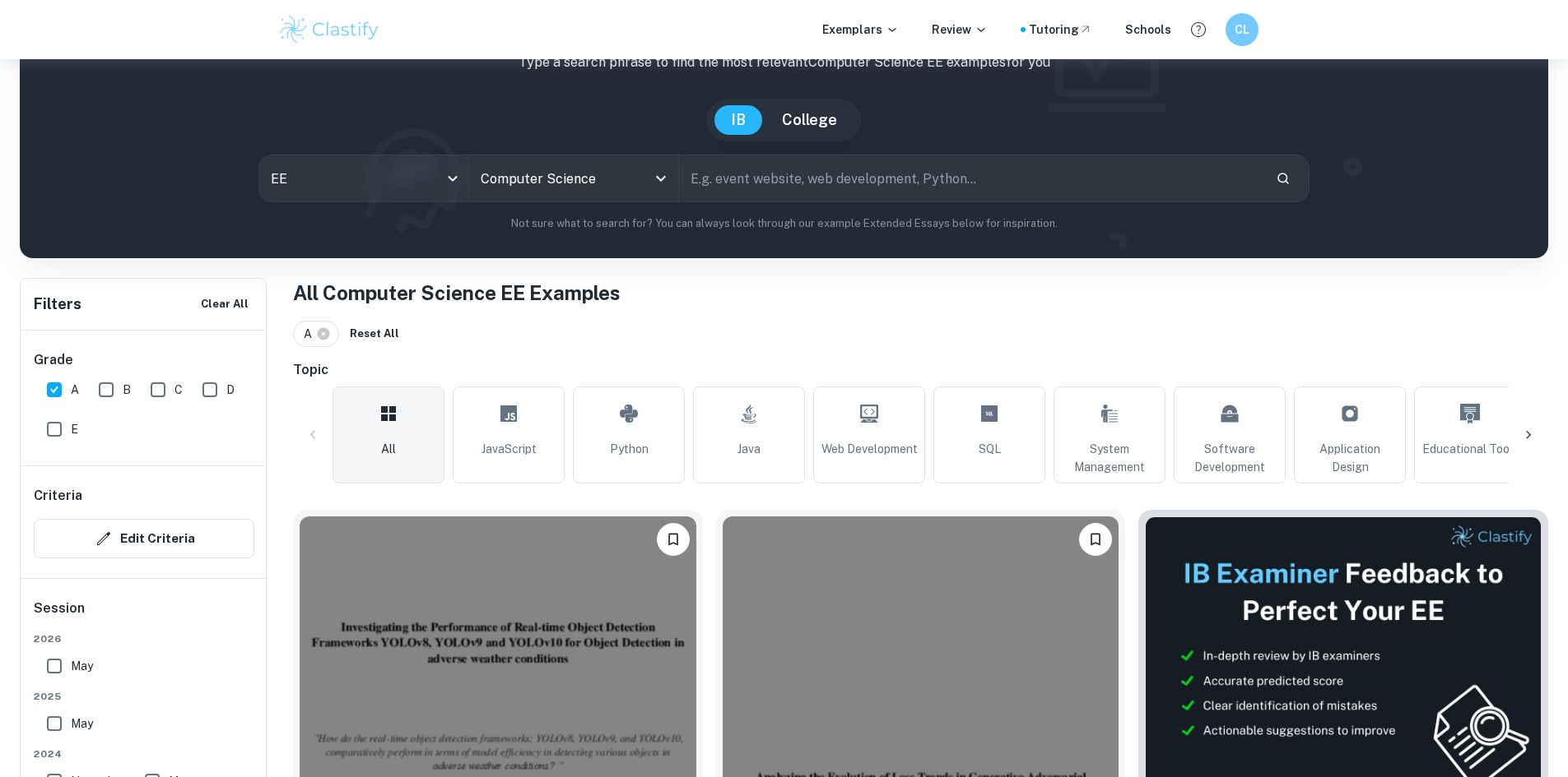
scroll to position [75, 0]
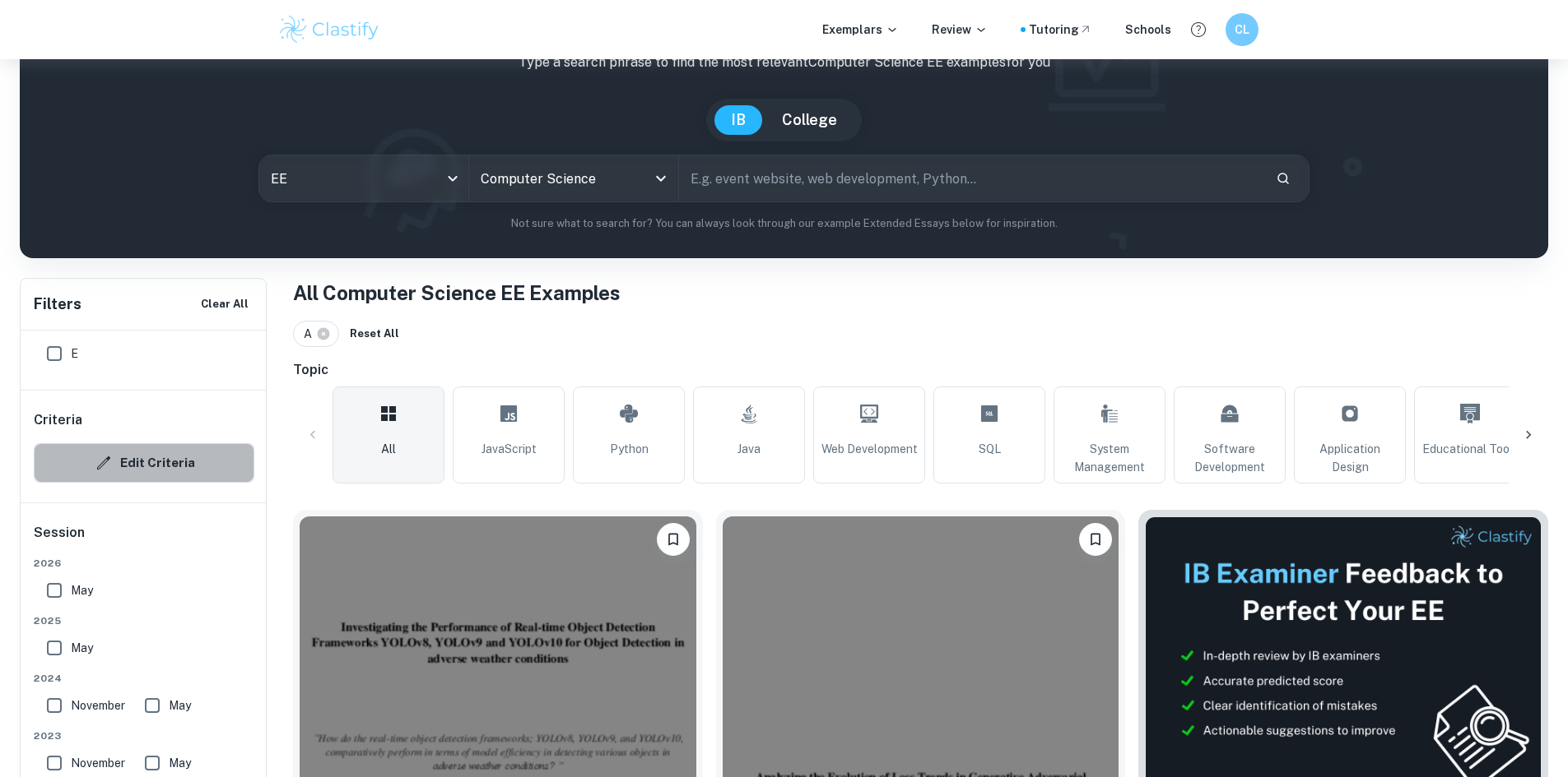
click at [151, 464] on button "Edit Criteria" at bounding box center [144, 463] width 221 height 40
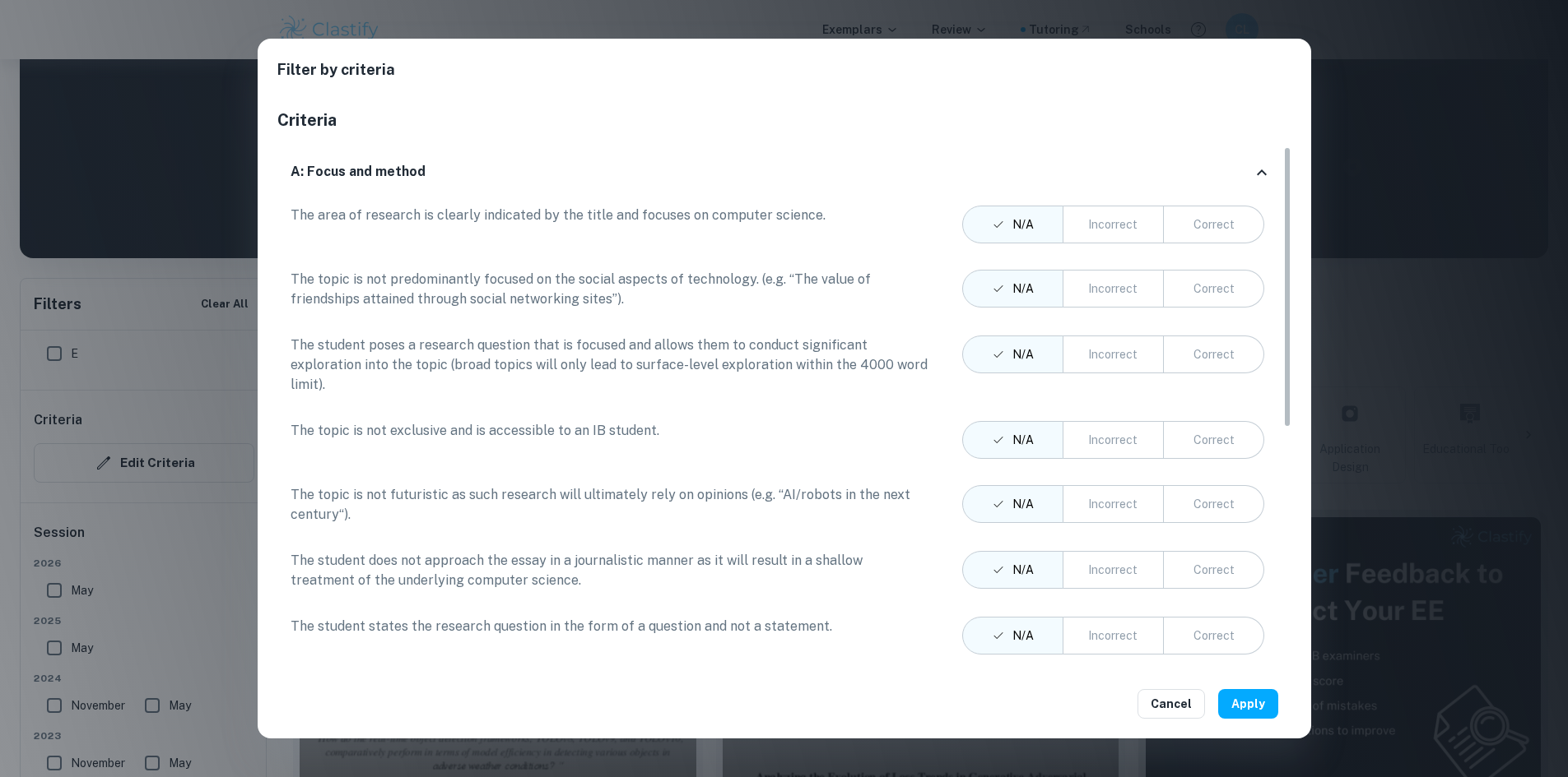
scroll to position [580, 0]
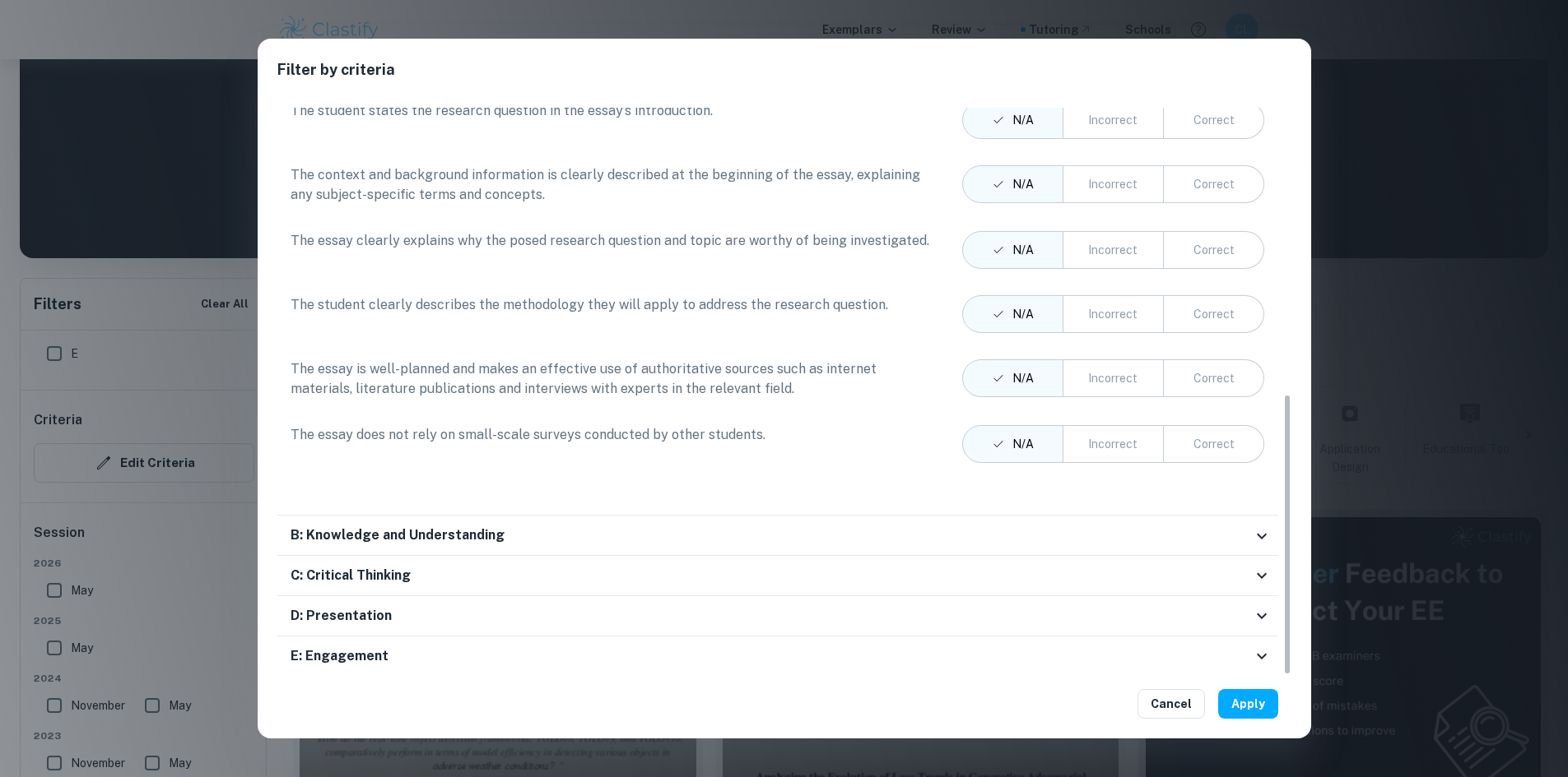
click at [1025, 557] on div "C: Critical Thinking" at bounding box center [778, 576] width 1001 height 40
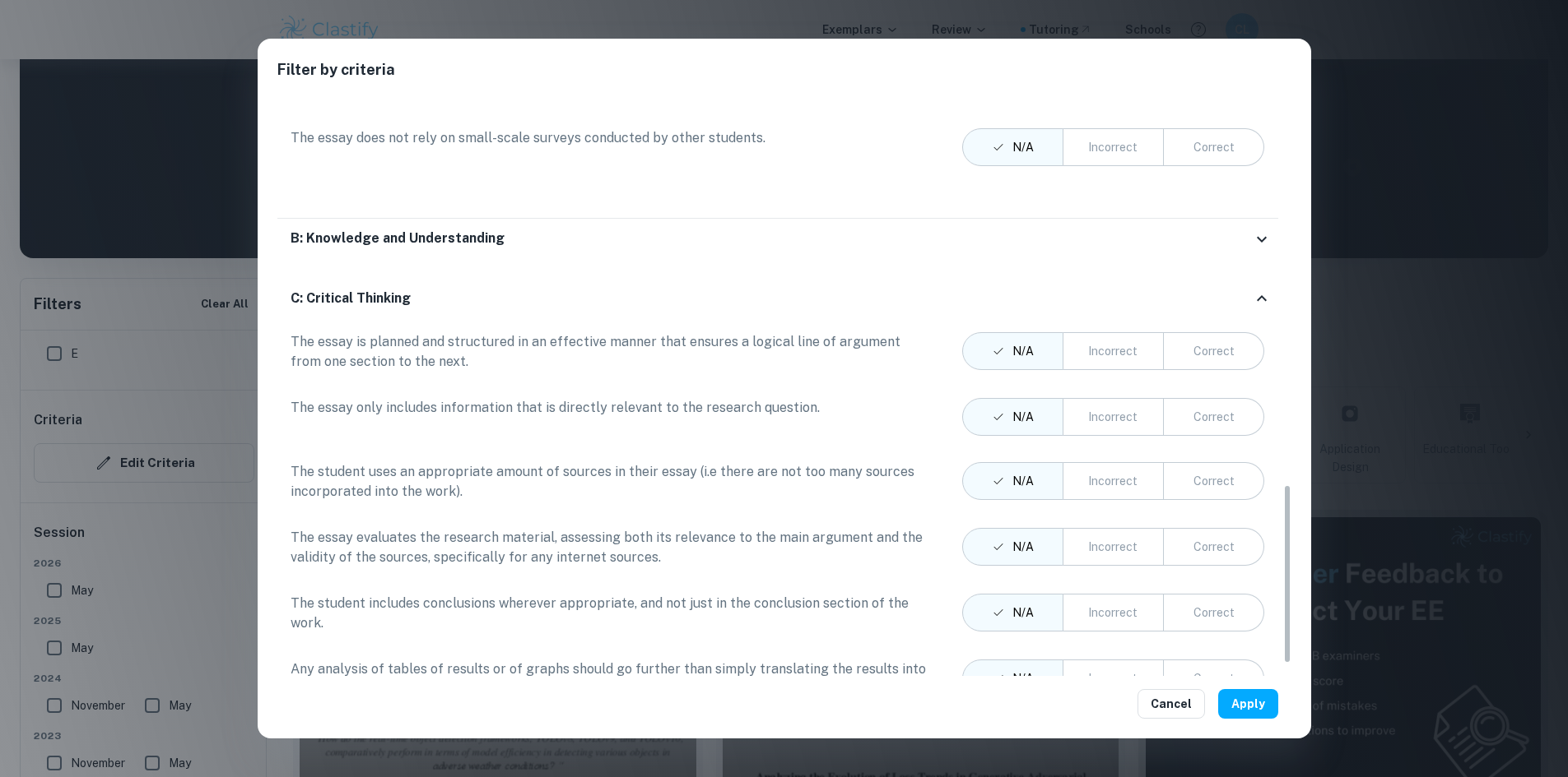
scroll to position [1229, 0]
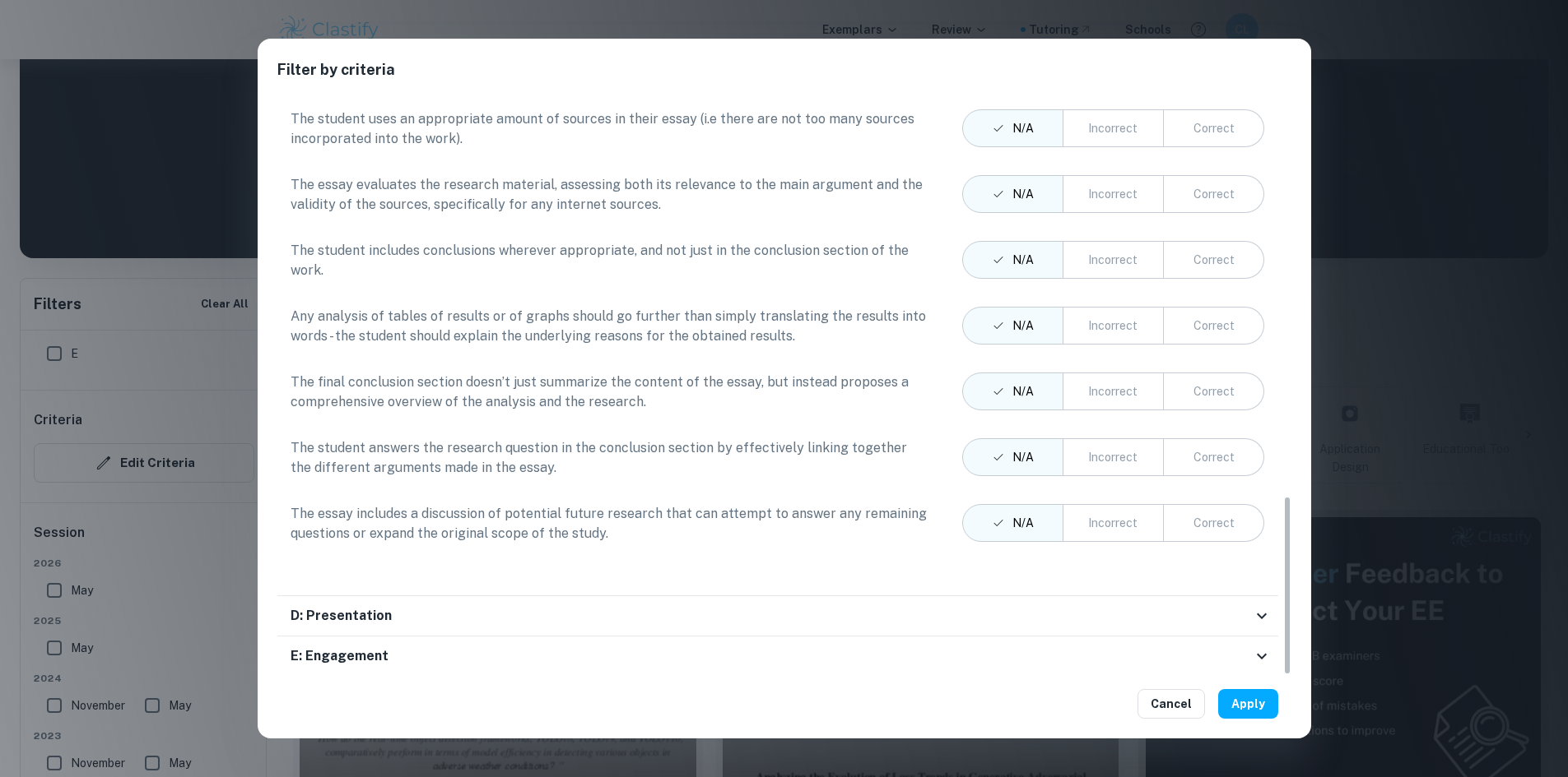
click at [1388, 506] on div "Filter by criteria Criteria A: Focus and method The area of research is clearly…" at bounding box center [784, 388] width 1568 height 777
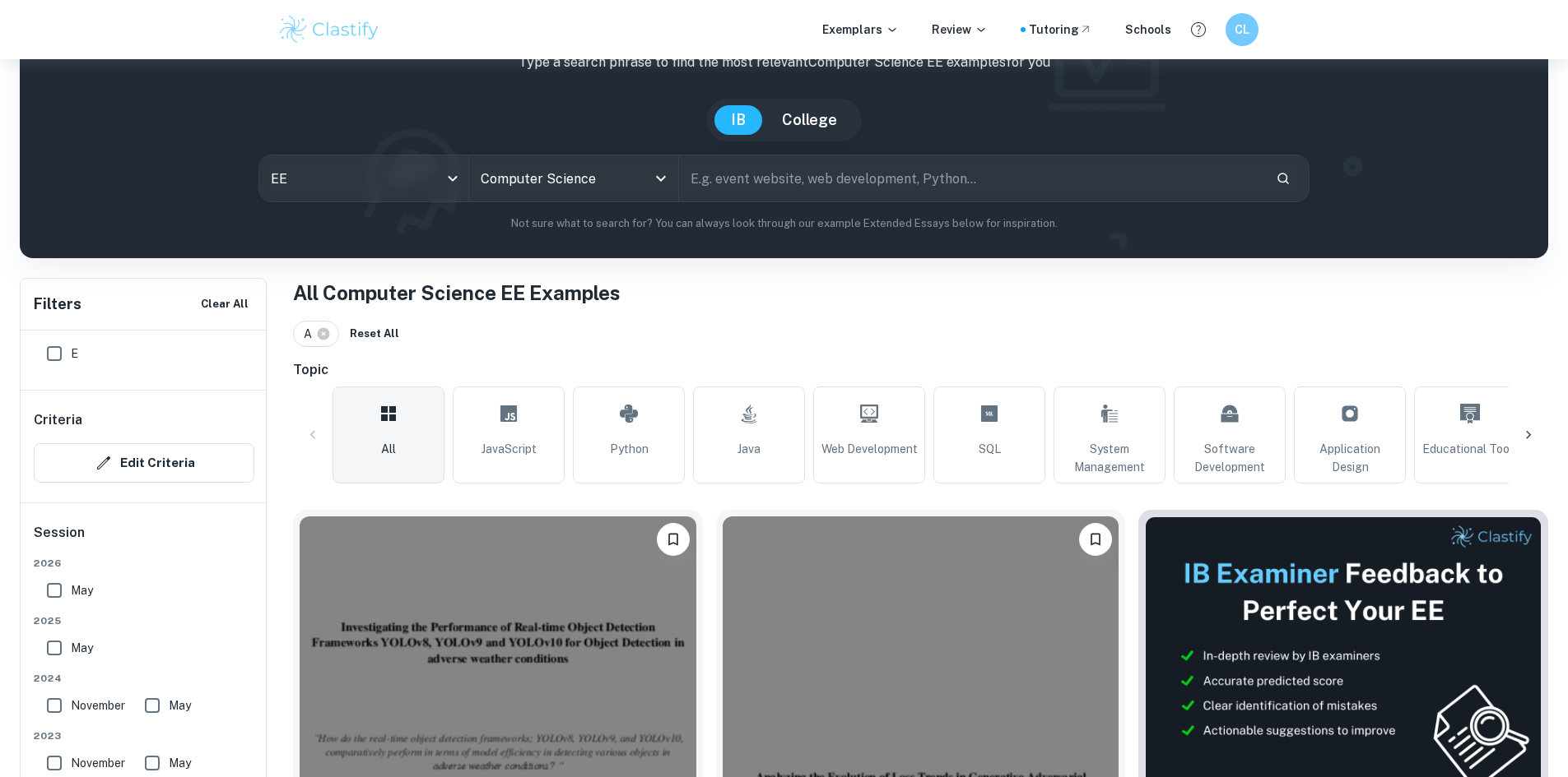
scroll to position [530, 0]
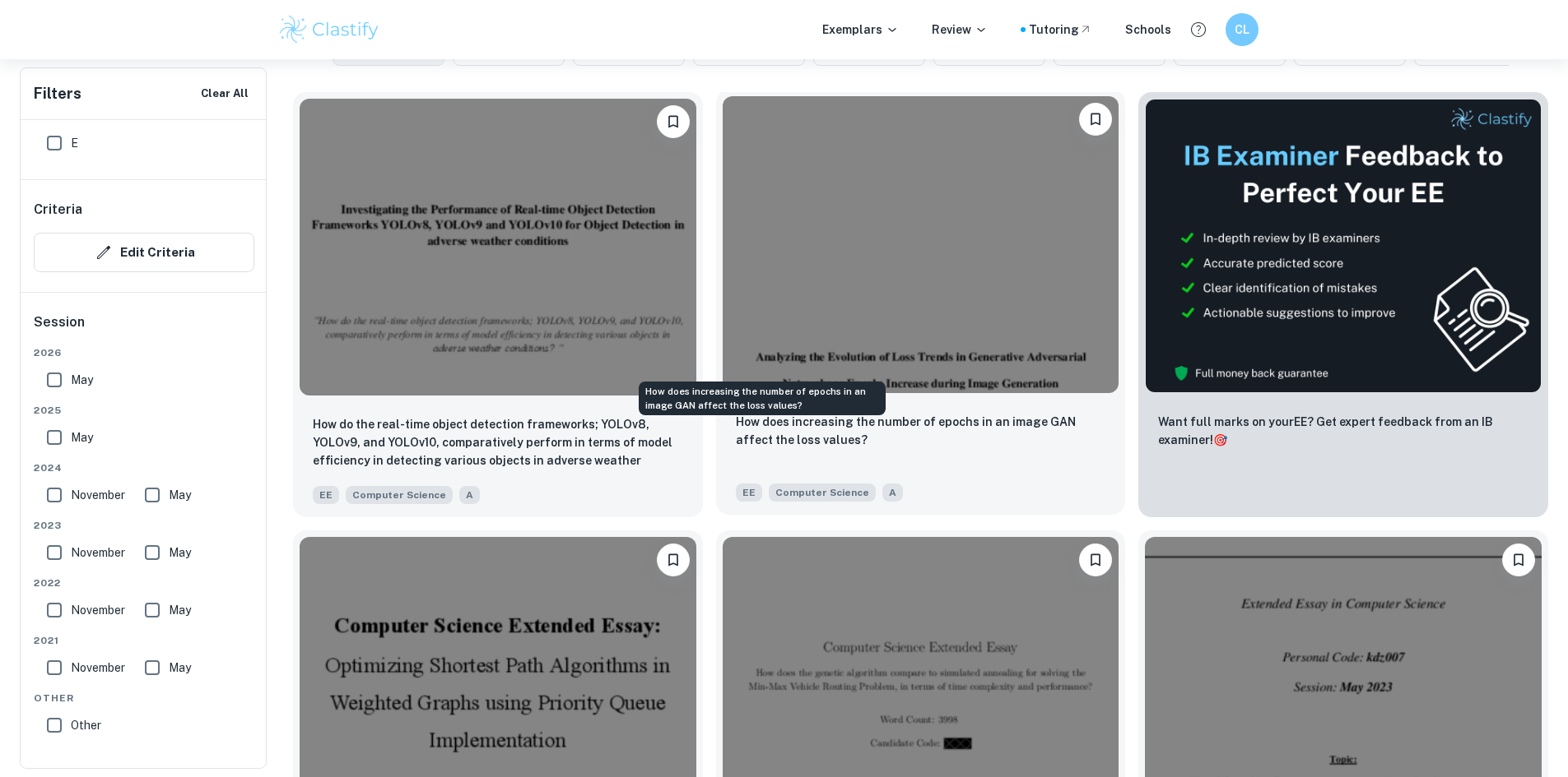
click at [799, 413] on p "How does increasing the number of epochs in an image GAN affect the loss values?" at bounding box center [920, 431] width 370 height 36
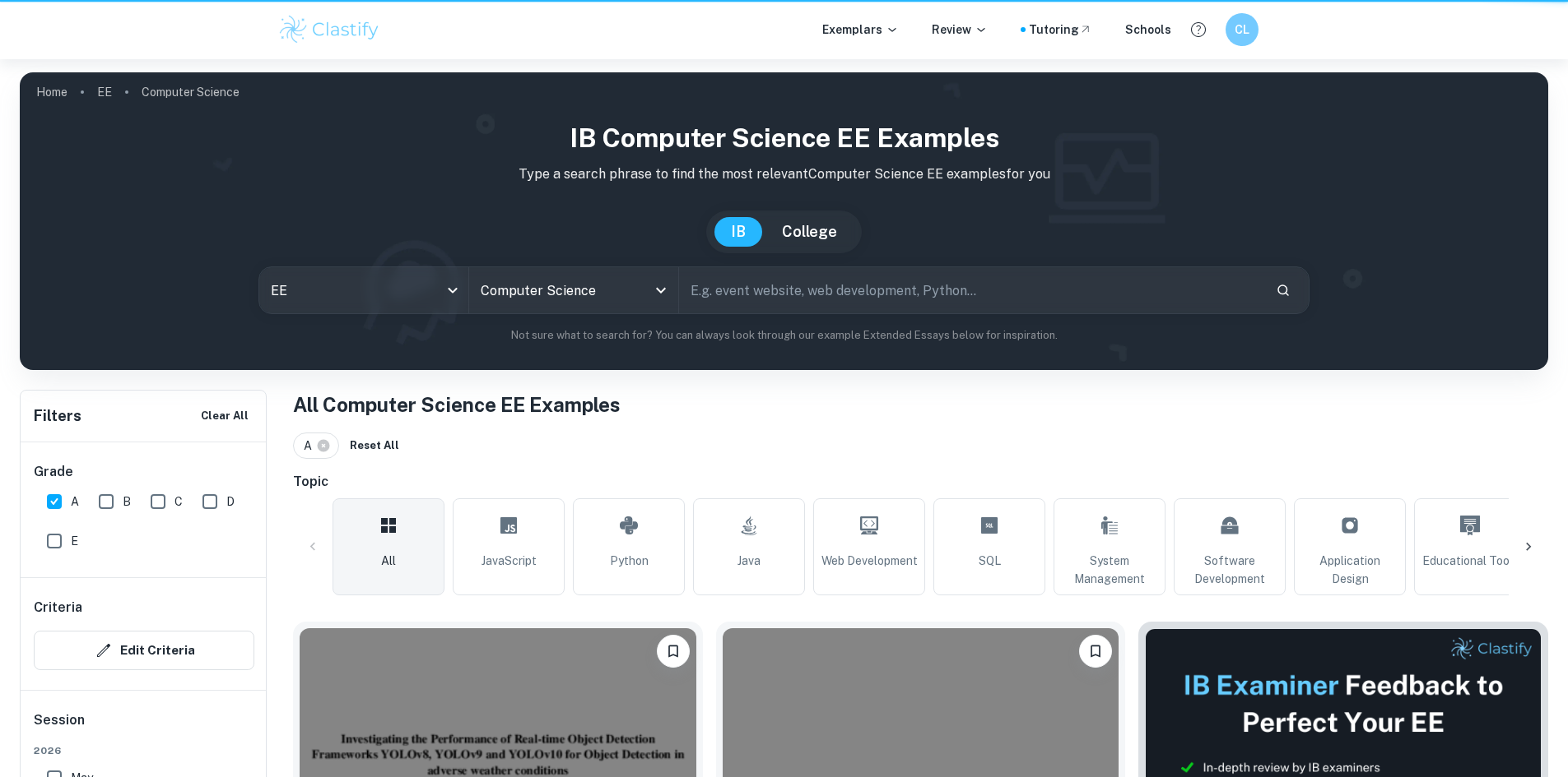
scroll to position [530, 0]
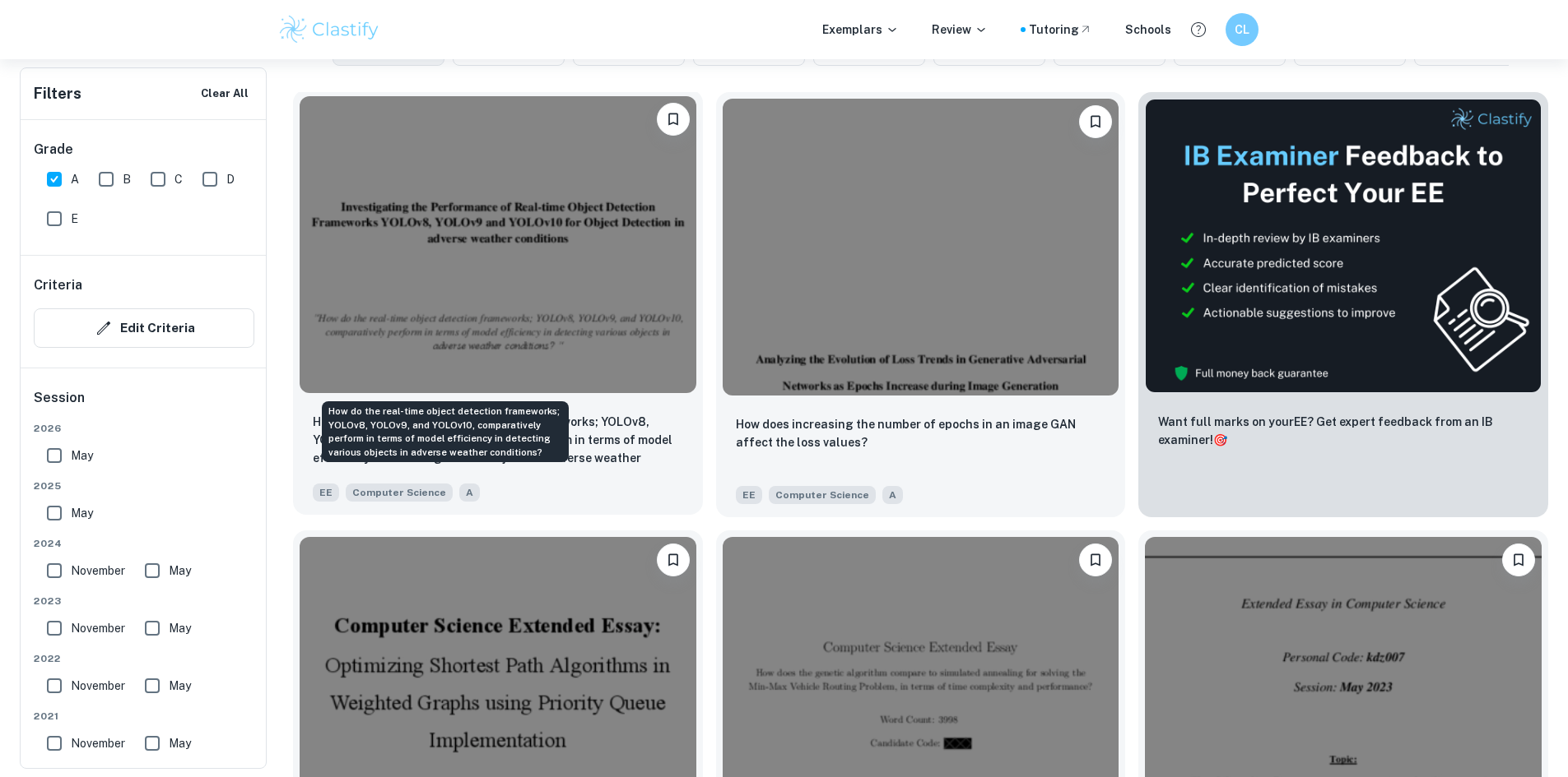
click at [356, 413] on p "How do the real-time object detection frameworks; YOLOv8, YOLOv9, and YOLOv10, …" at bounding box center [497, 441] width 370 height 56
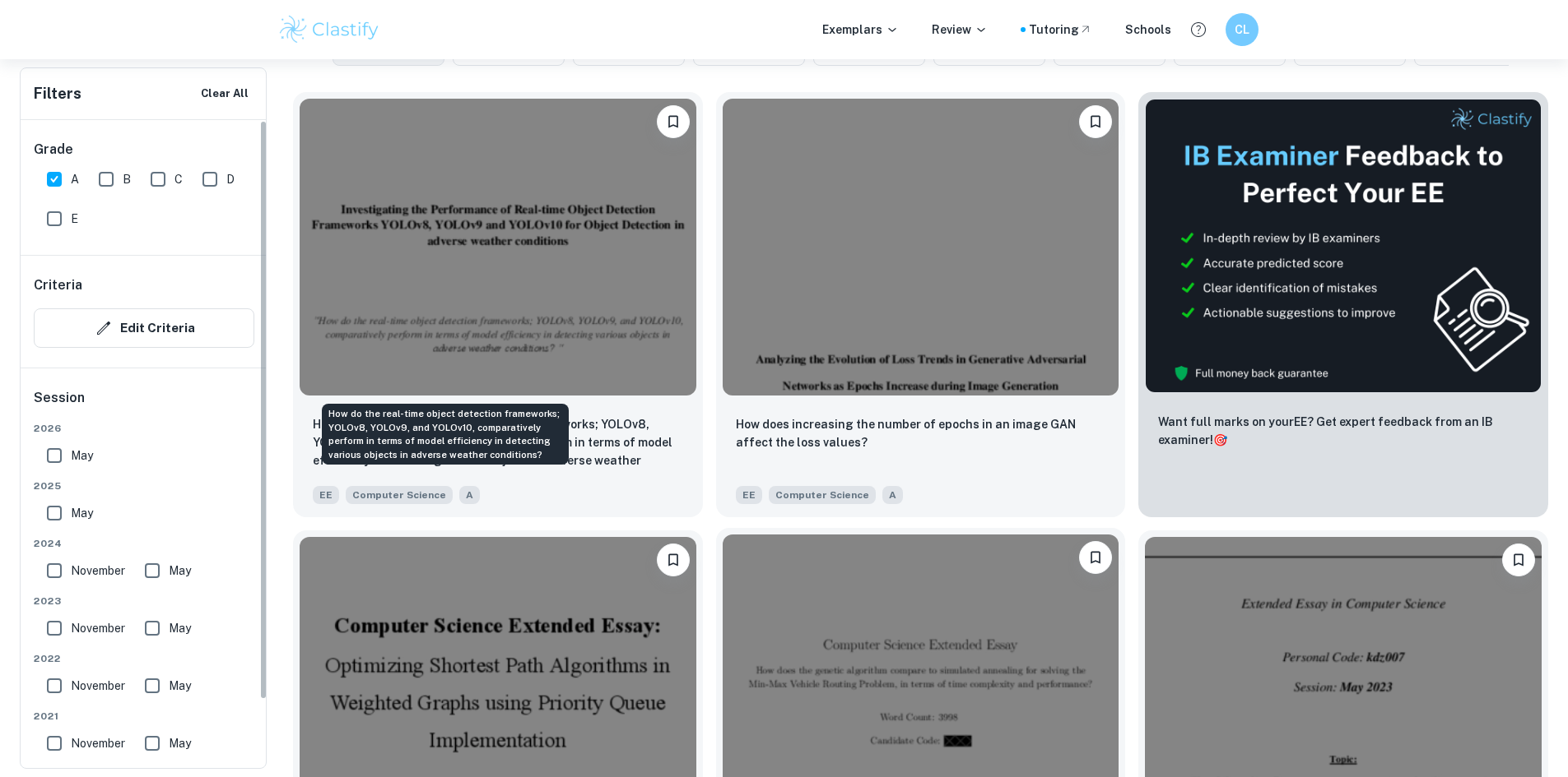
scroll to position [812, 0]
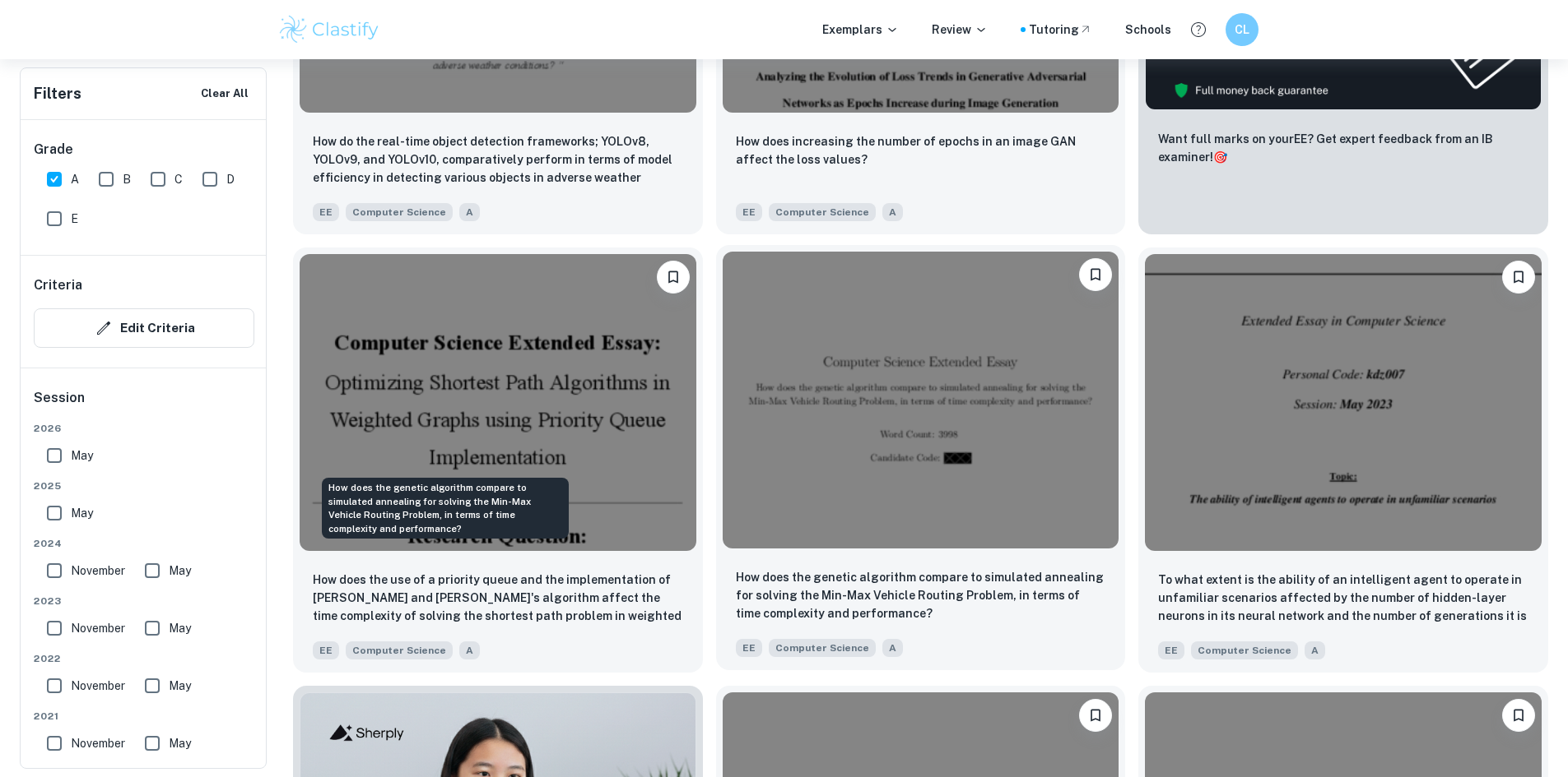
click at [736, 569] on p "How does the genetic algorithm compare to simulated annealing for solving the M…" at bounding box center [920, 595] width 370 height 54
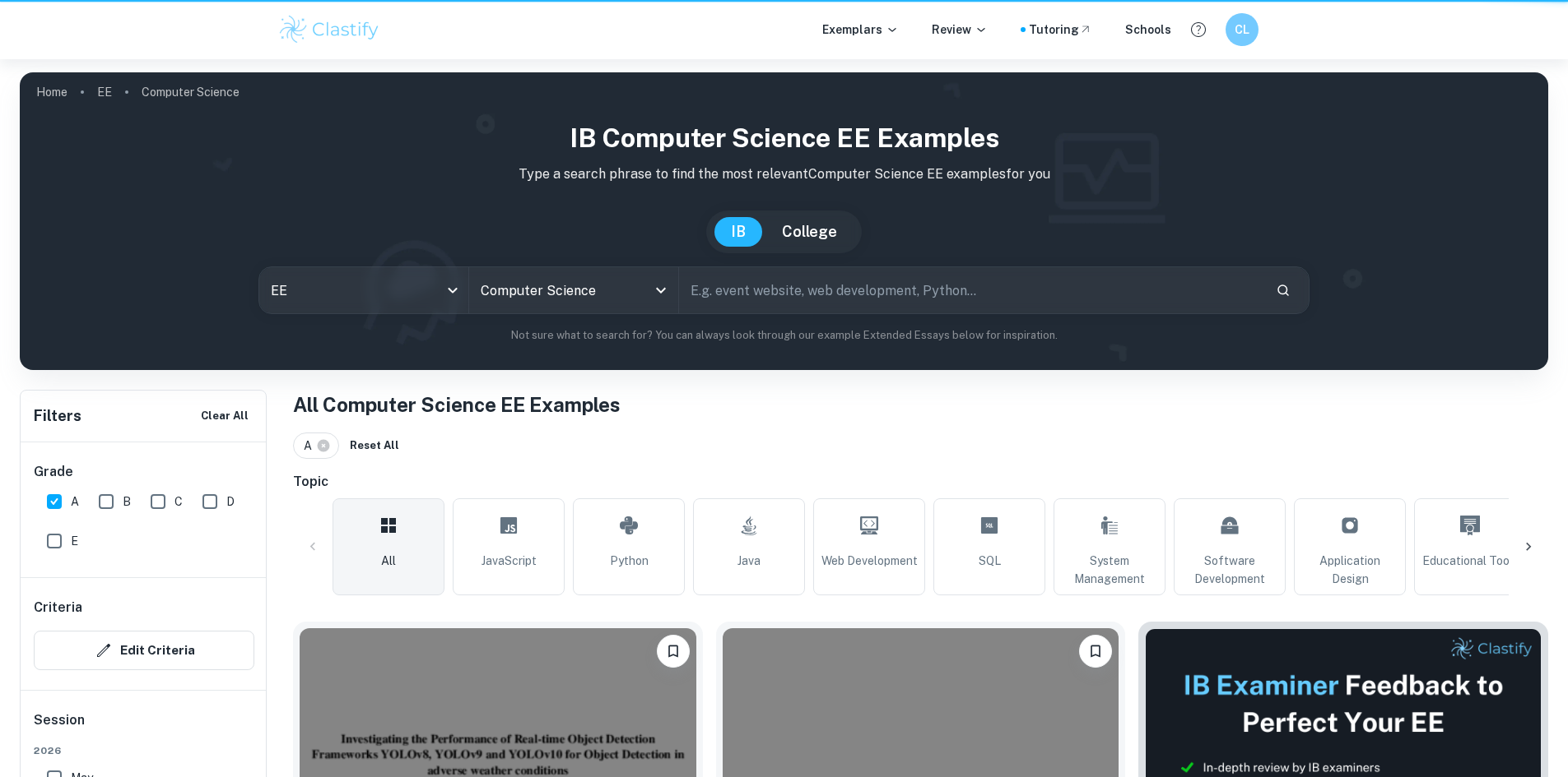
scroll to position [812, 0]
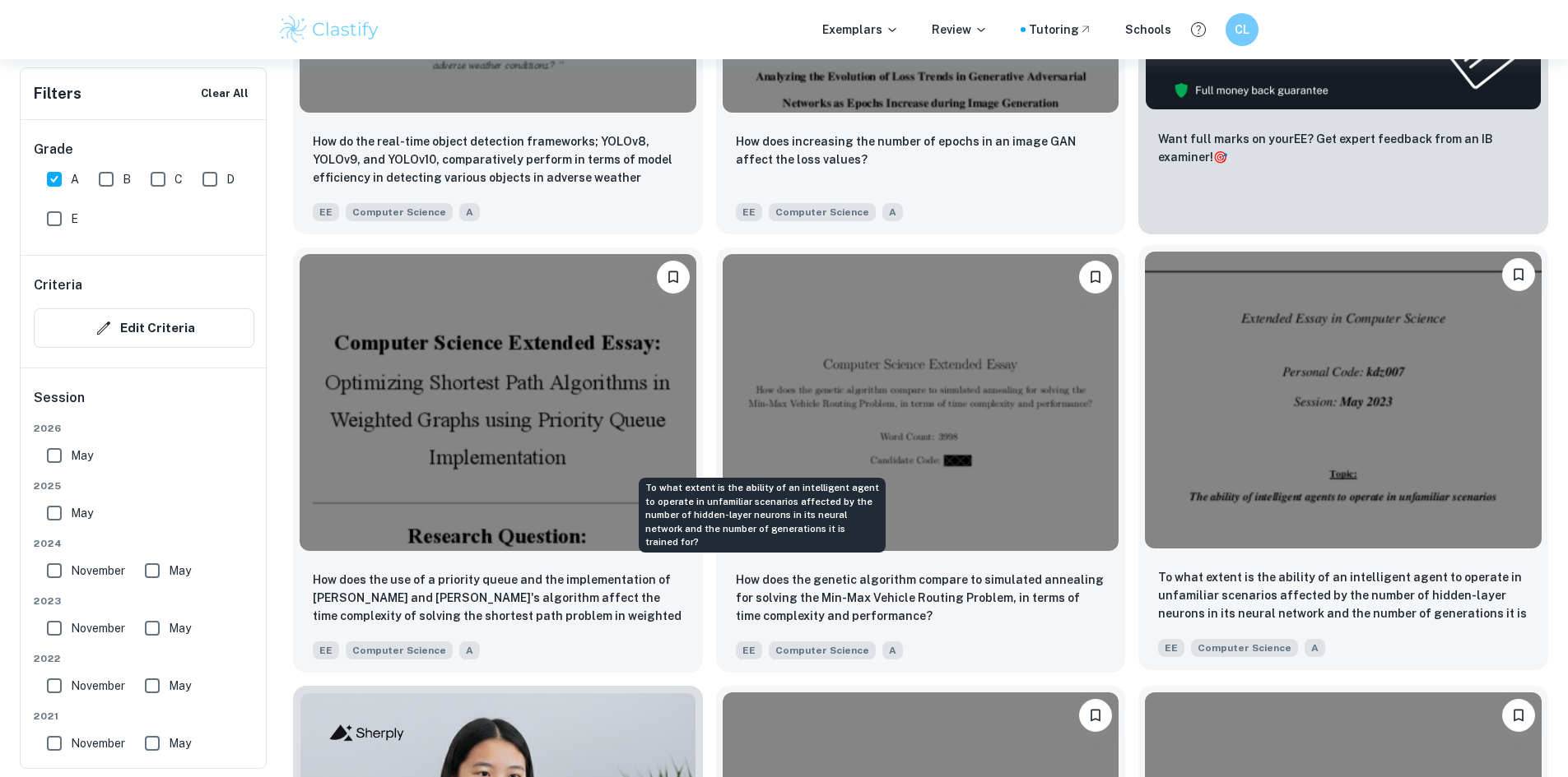
click at [1158, 569] on p "To what extent is the ability of an intelligent agent to operate in unfamiliar …" at bounding box center [1343, 596] width 370 height 56
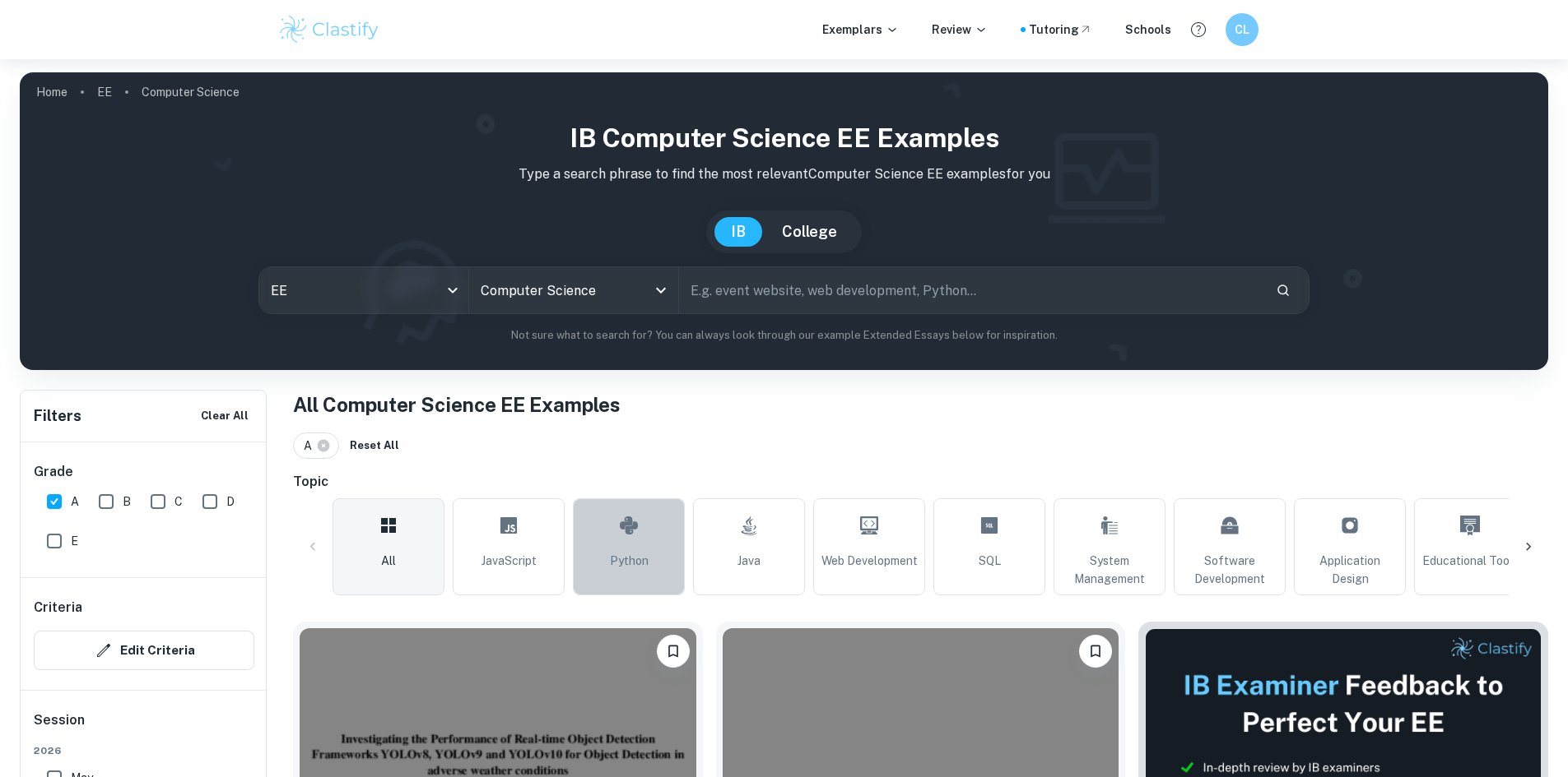
click at [658, 558] on link "Python" at bounding box center [628, 546] width 112 height 97
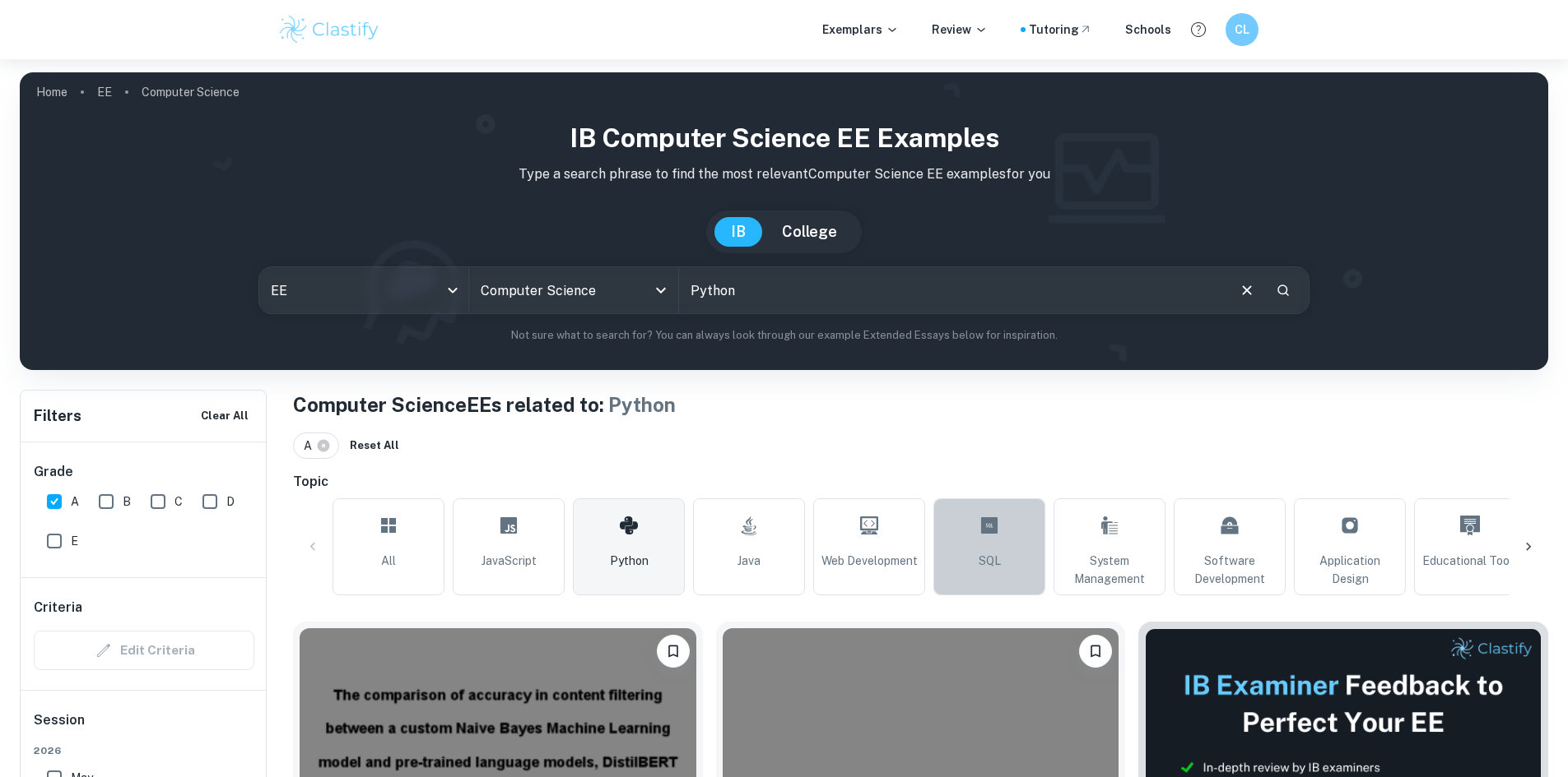
click at [999, 545] on link "SQL" at bounding box center [989, 546] width 112 height 97
type input "SQL"
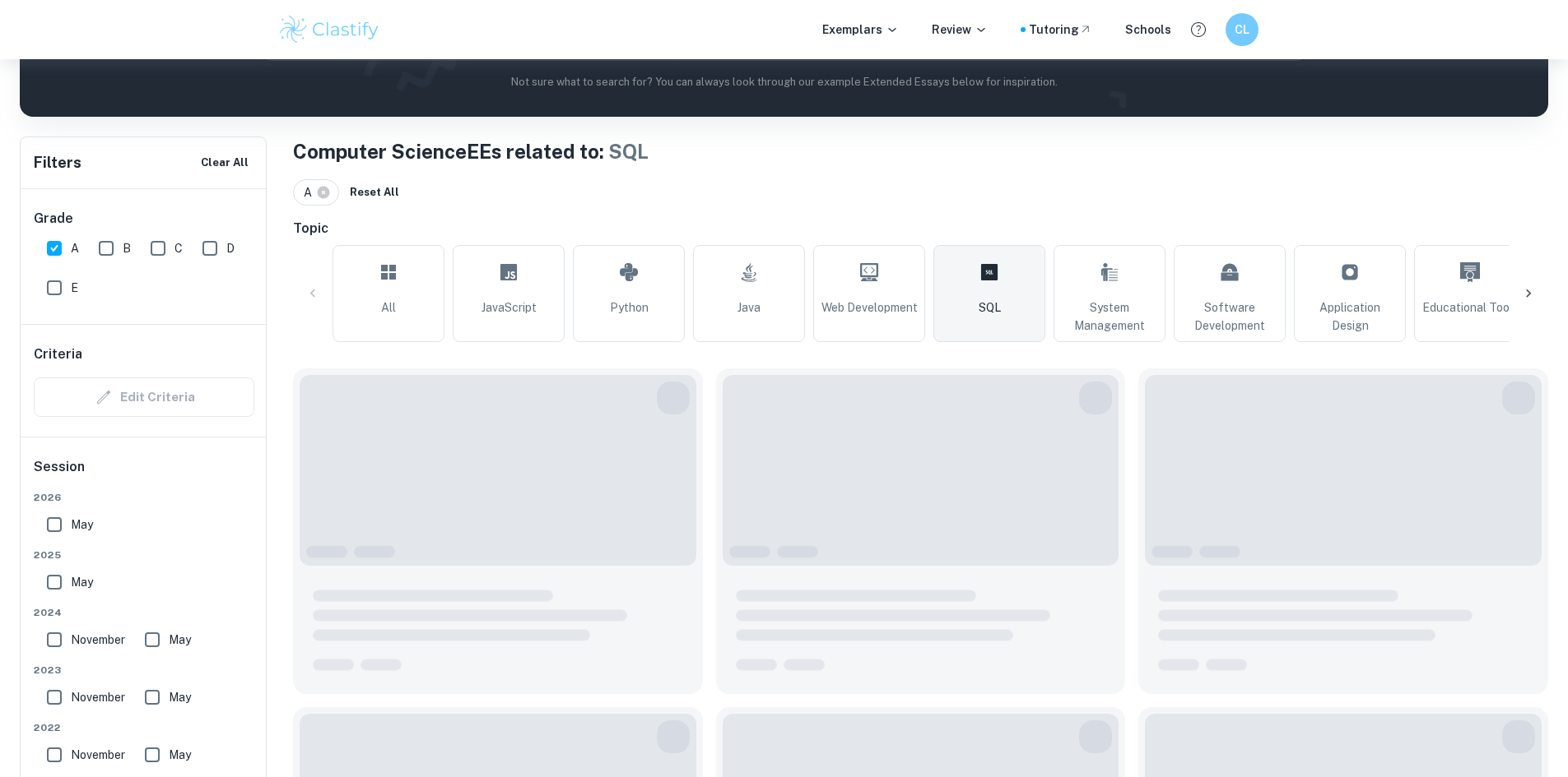
scroll to position [288, 0]
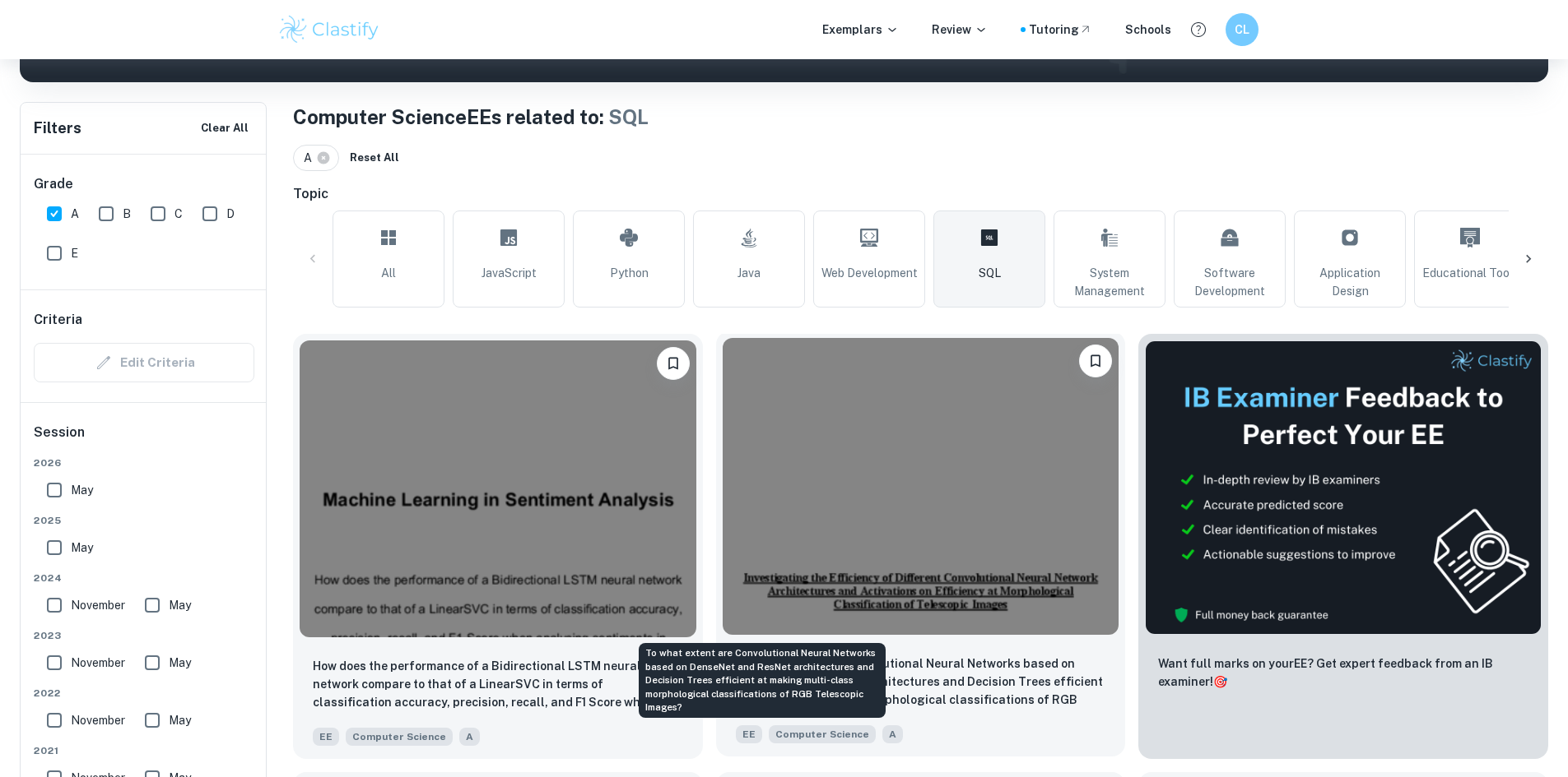
click at [808, 655] on p "To what extent are Convolutional Neural Networks based on DenseNet and ResNet a…" at bounding box center [920, 682] width 370 height 56
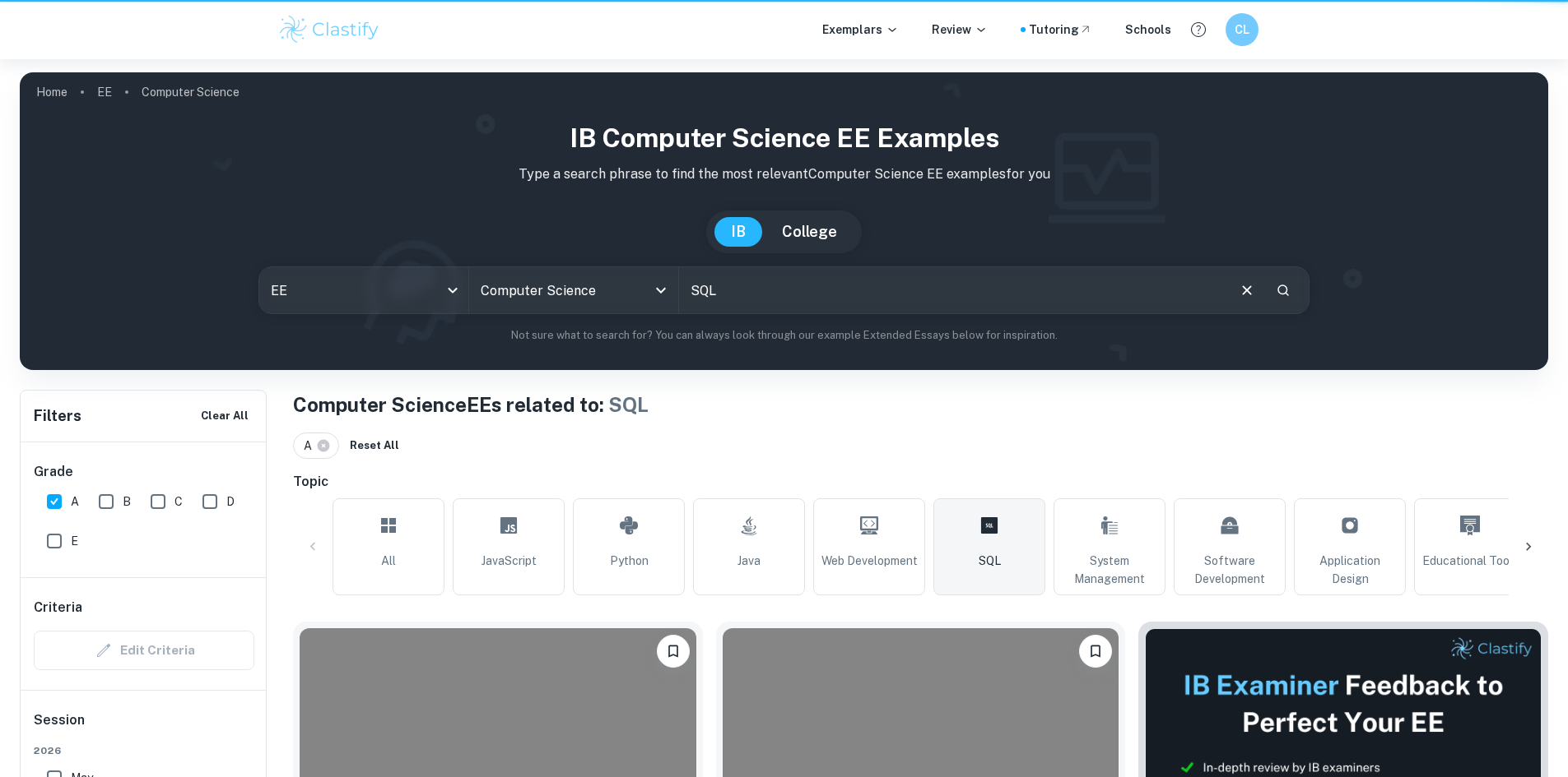
scroll to position [288, 0]
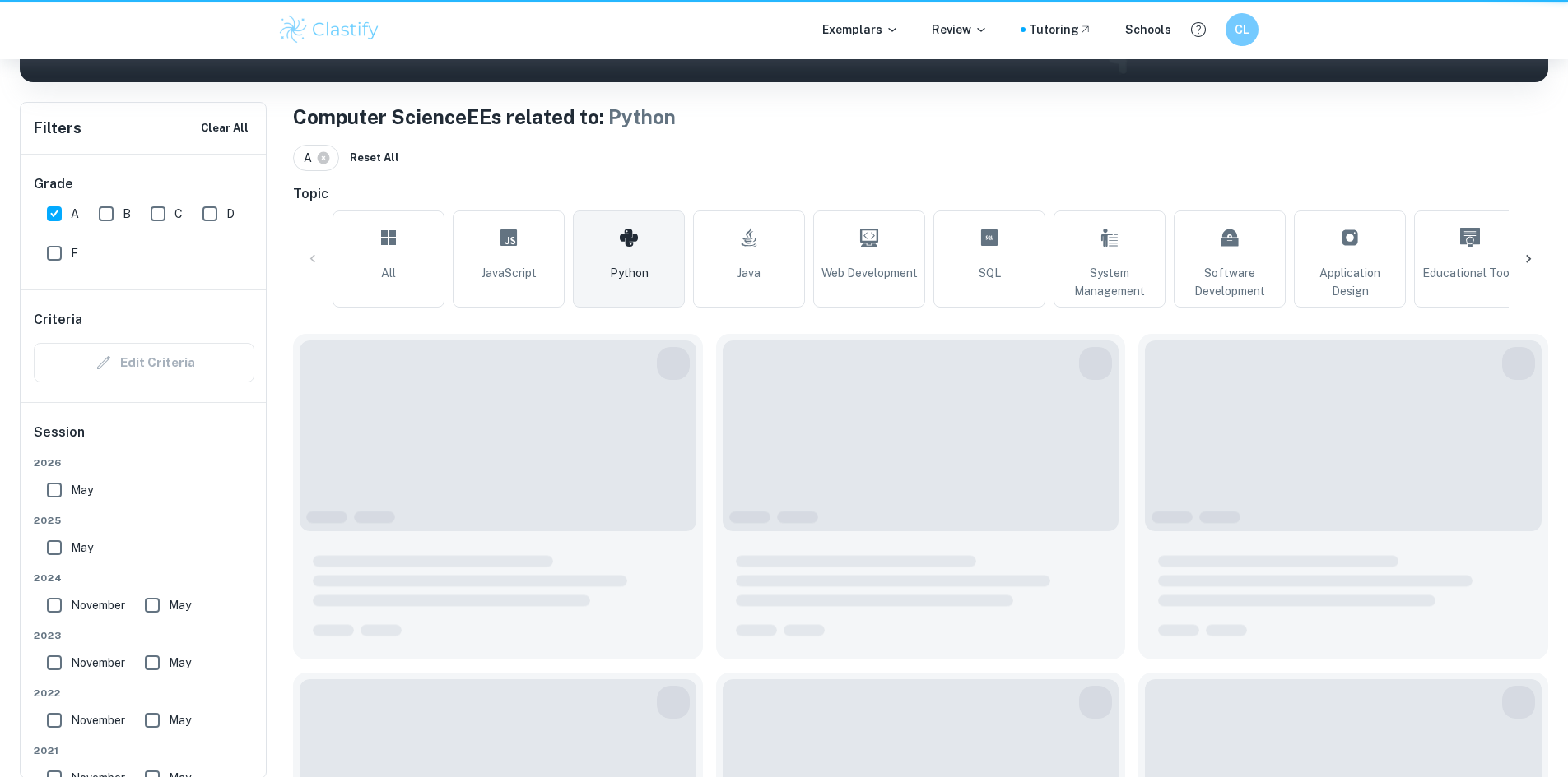
type input "Python"
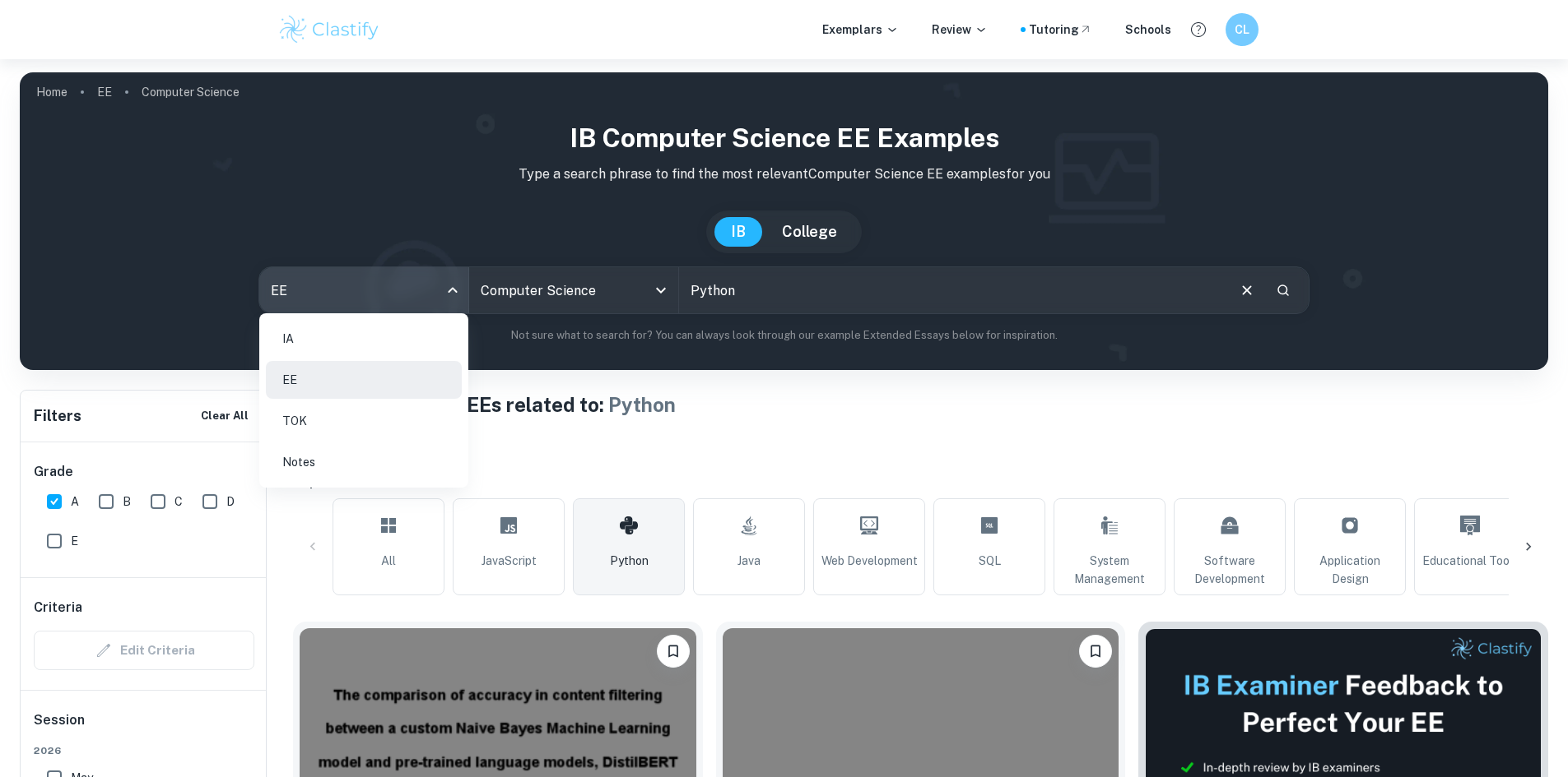
click at [399, 310] on body "We value your privacy We use cookies to enhance your browsing experience, serve…" at bounding box center [784, 448] width 1568 height 777
click at [384, 346] on li "IA" at bounding box center [364, 339] width 196 height 38
type input "ia"
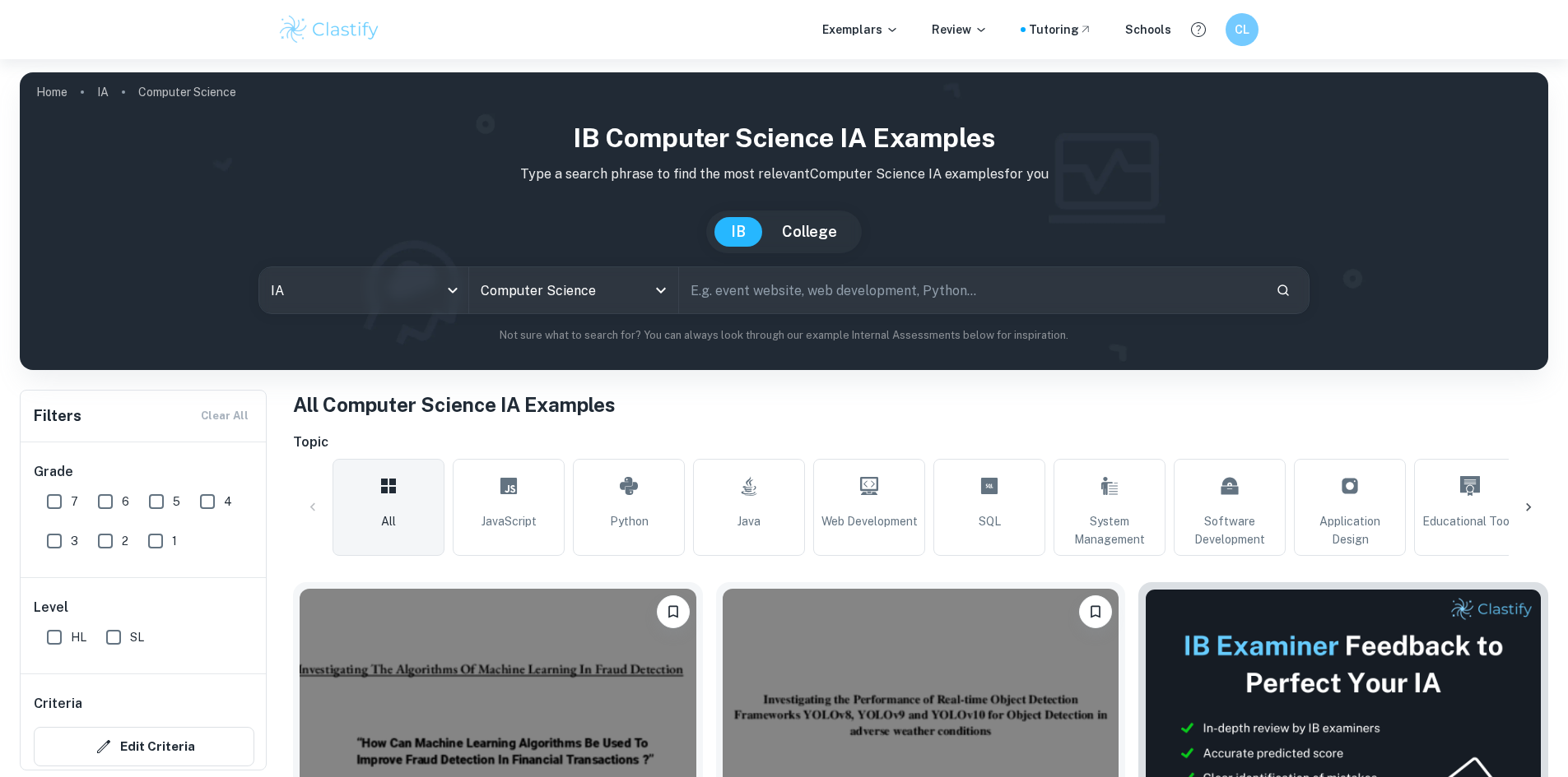
click at [1298, 300] on div "​" at bounding box center [993, 290] width 629 height 46
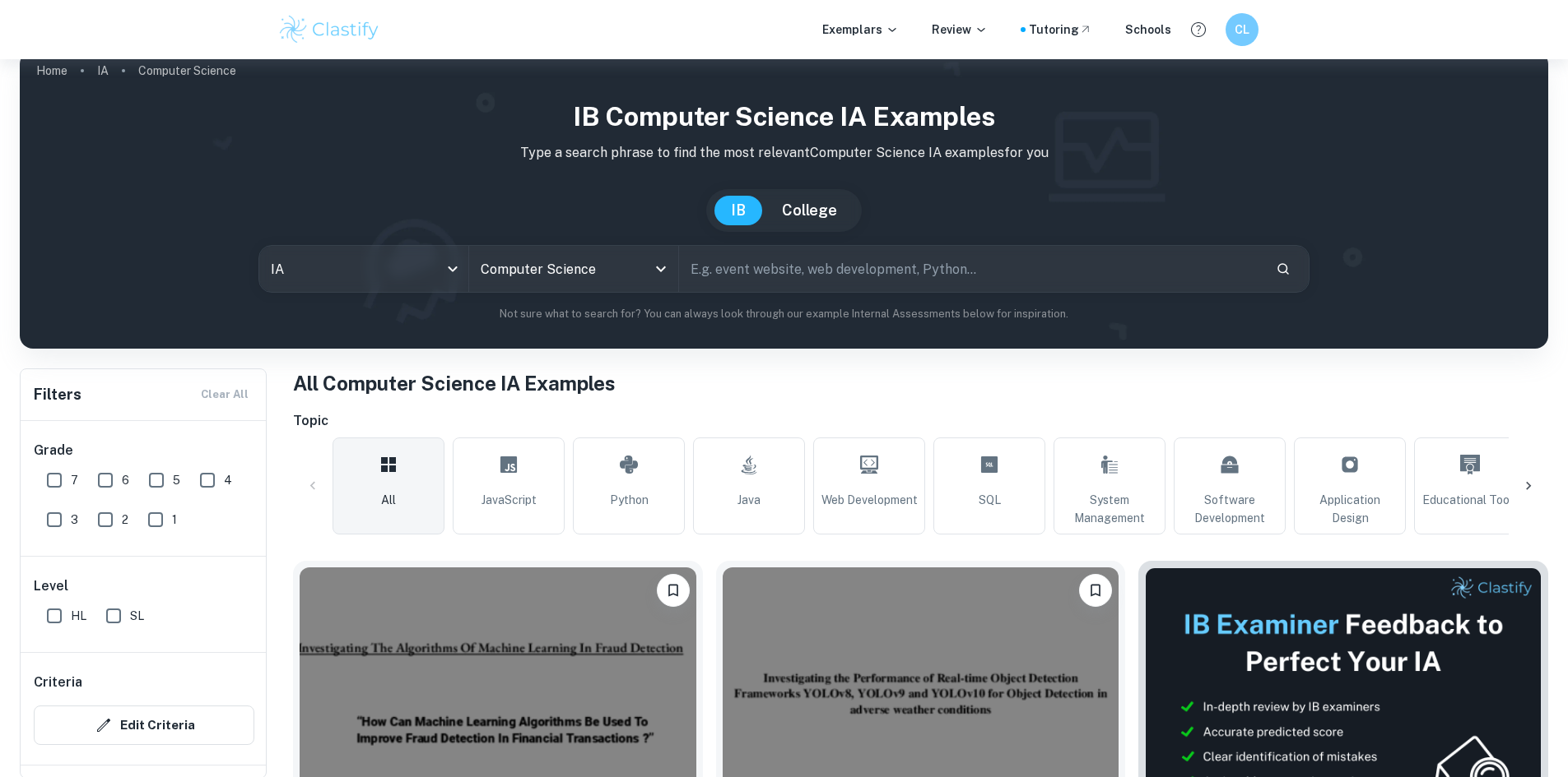
scroll to position [39, 0]
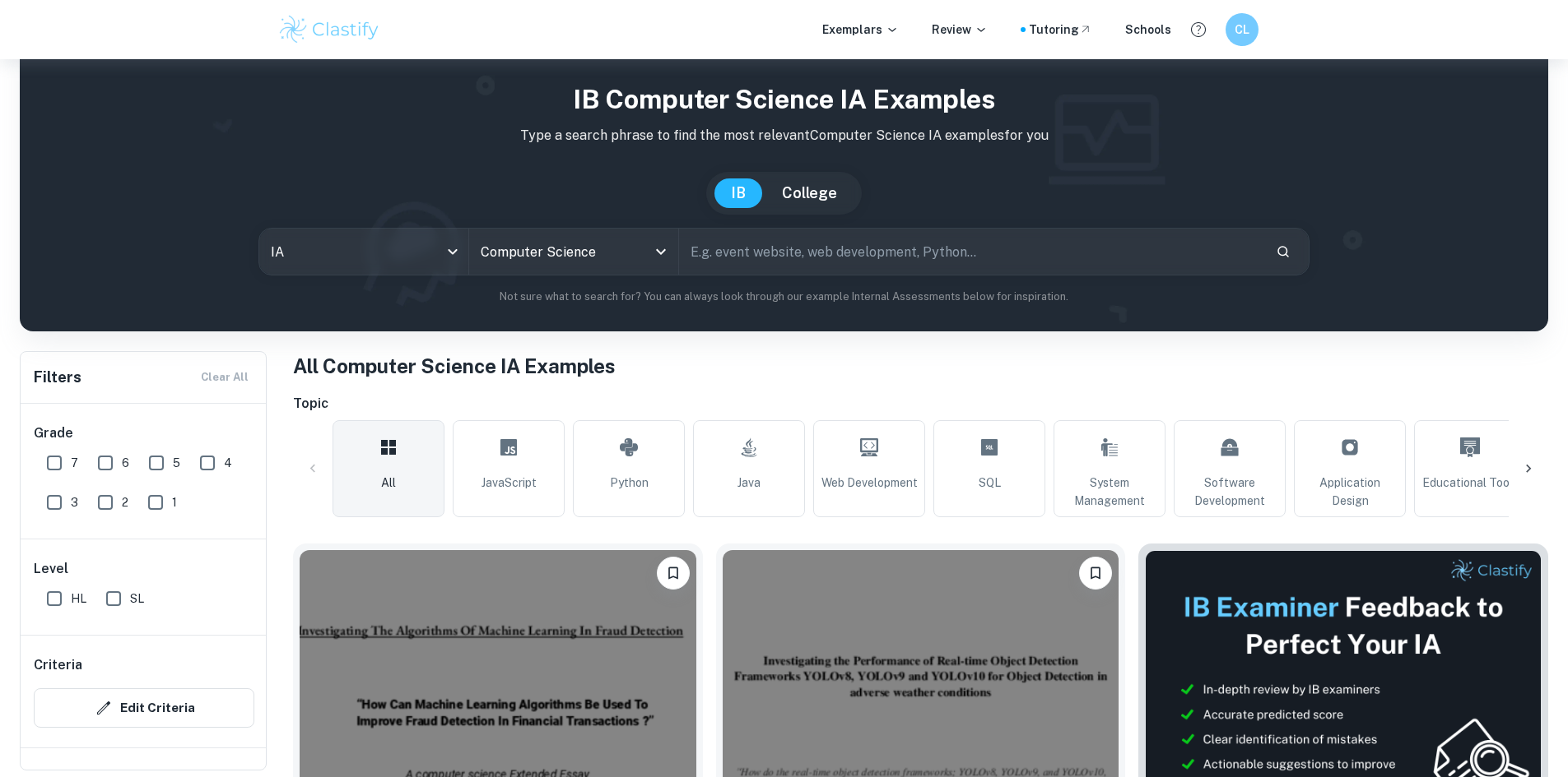
click at [54, 460] on input "7" at bounding box center [54, 463] width 33 height 33
checkbox input "true"
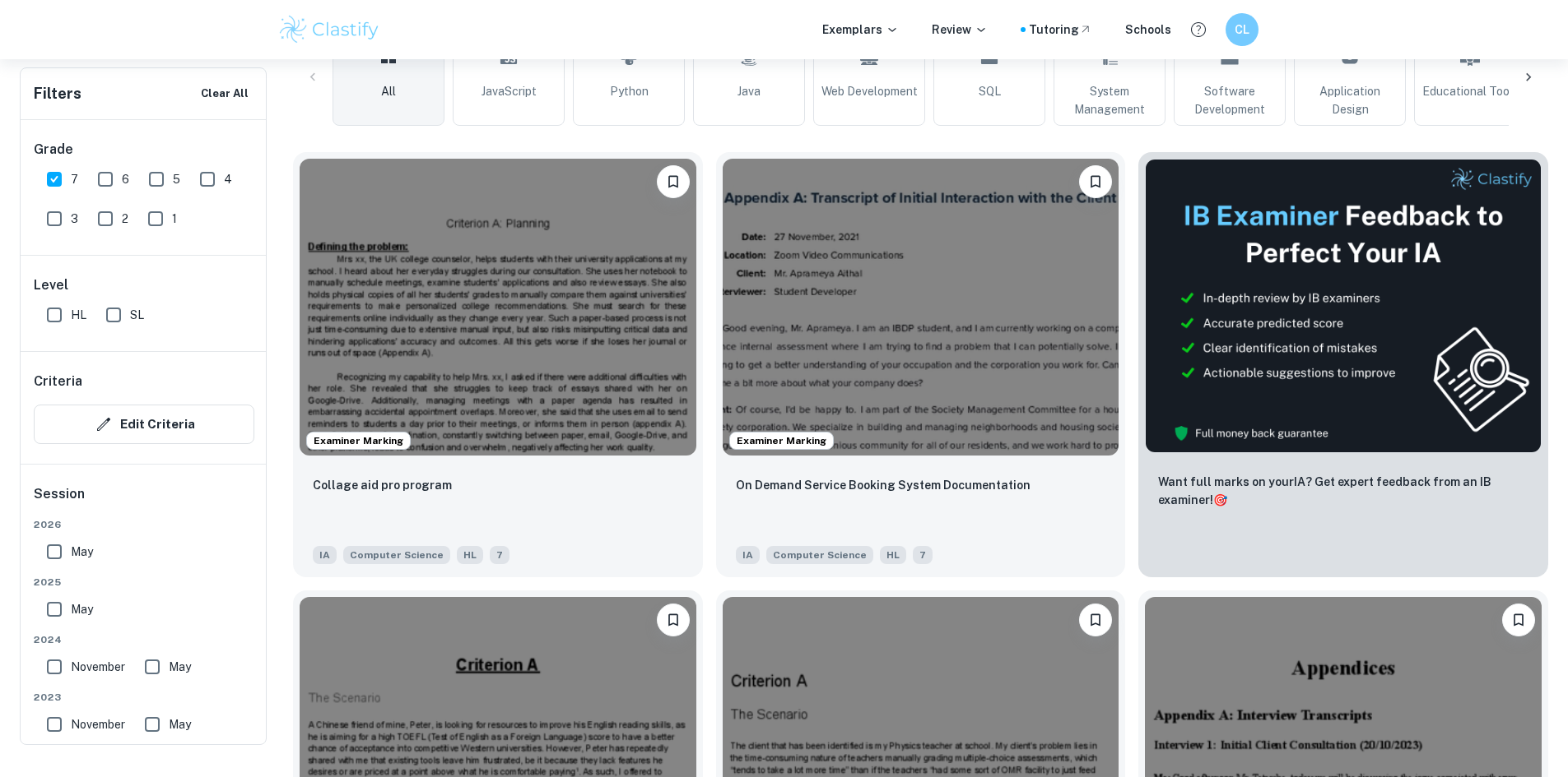
scroll to position [148, 0]
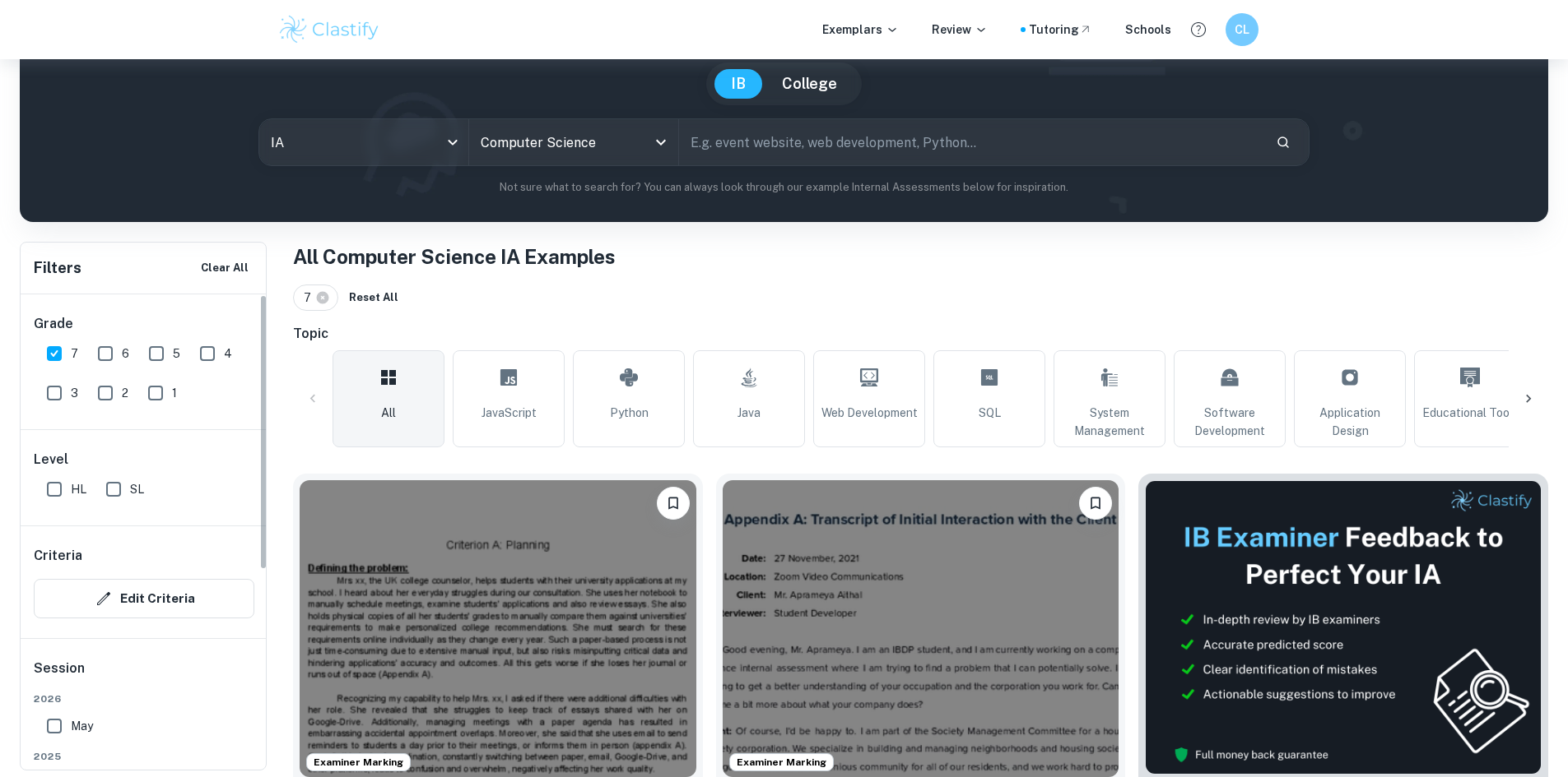
click at [102, 353] on input "6" at bounding box center [105, 353] width 33 height 33
checkbox input "true"
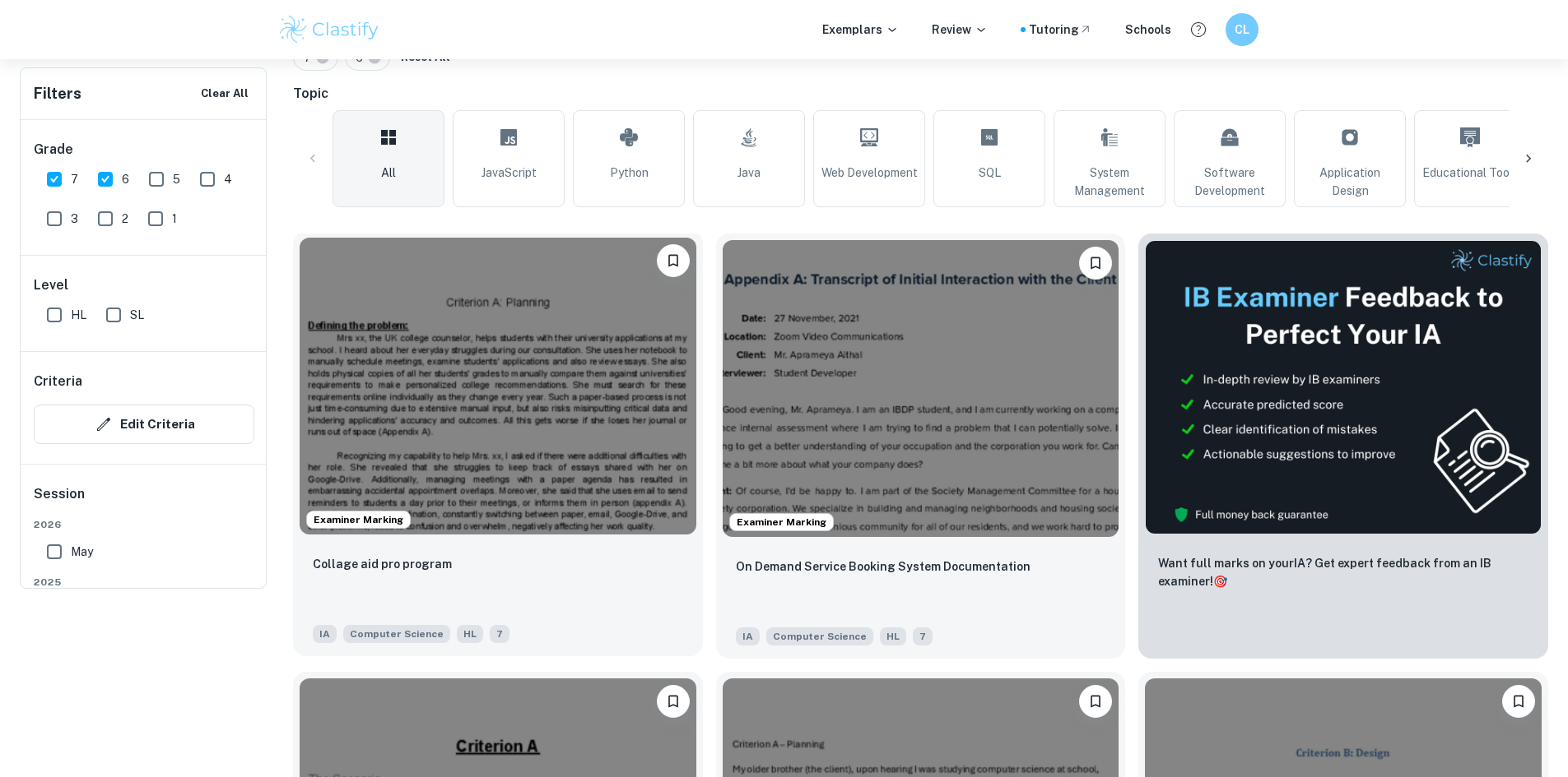
scroll to position [115, 0]
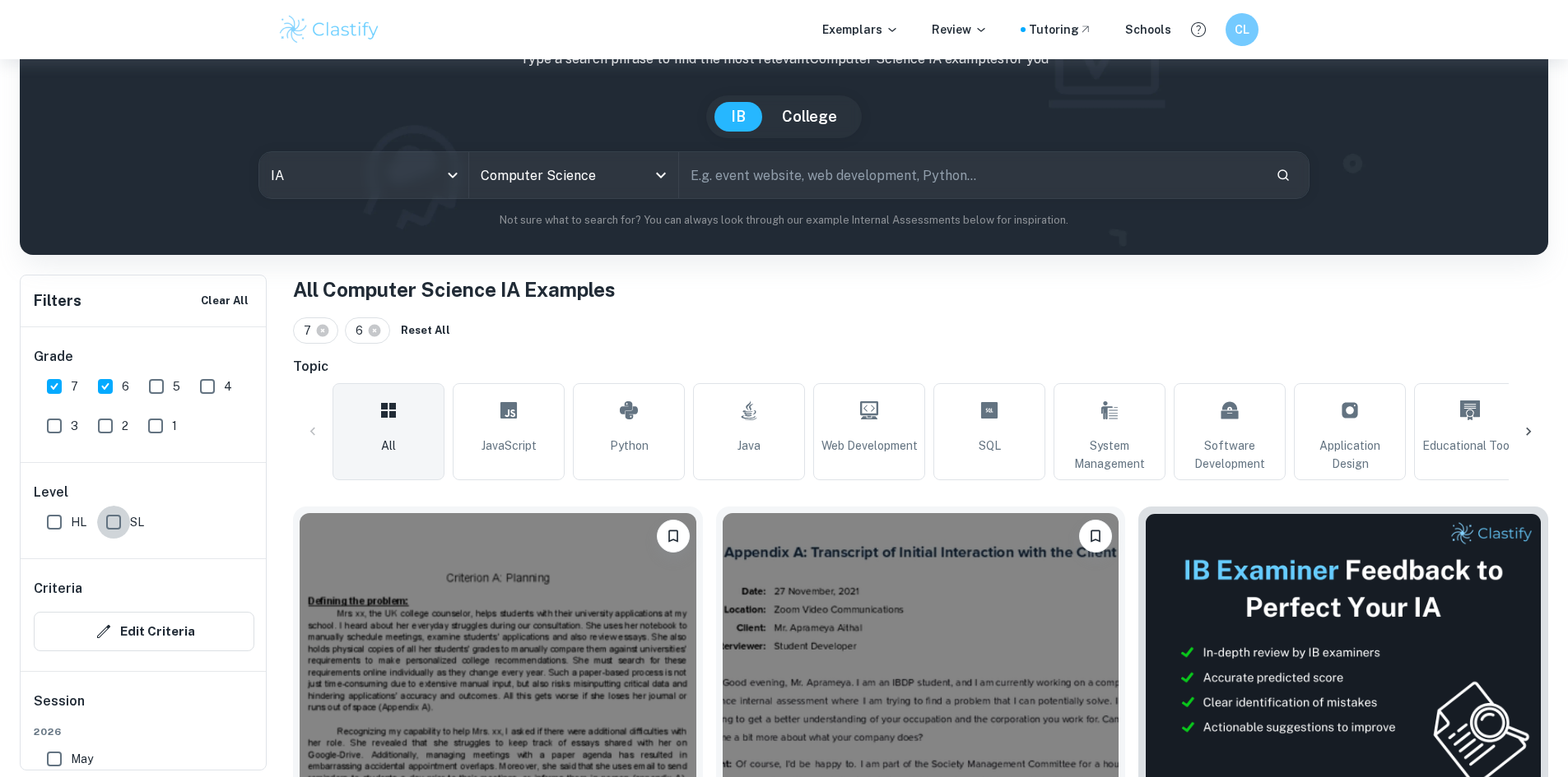
click at [114, 522] on input "SL" at bounding box center [113, 522] width 33 height 33
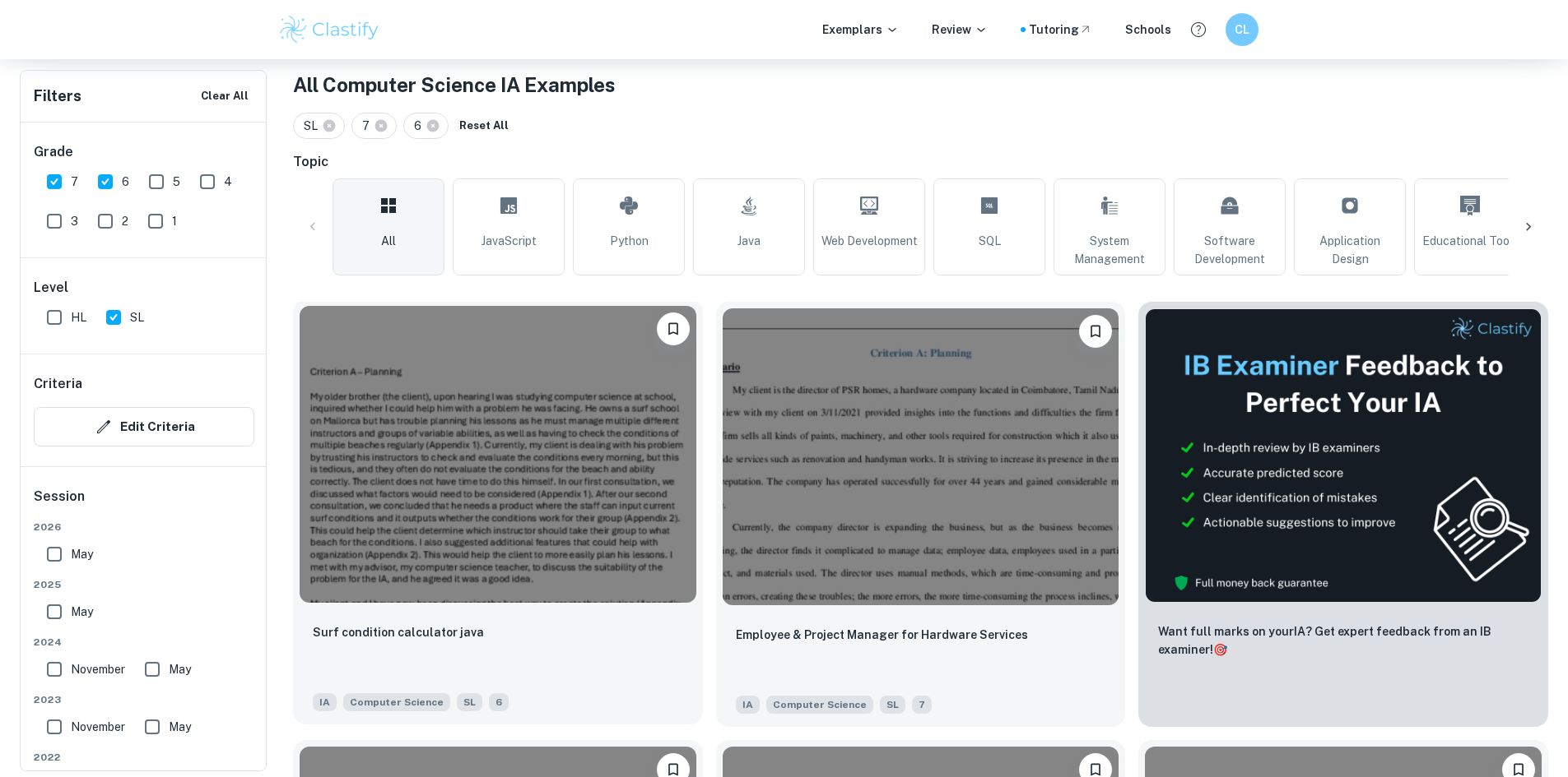
scroll to position [0, 0]
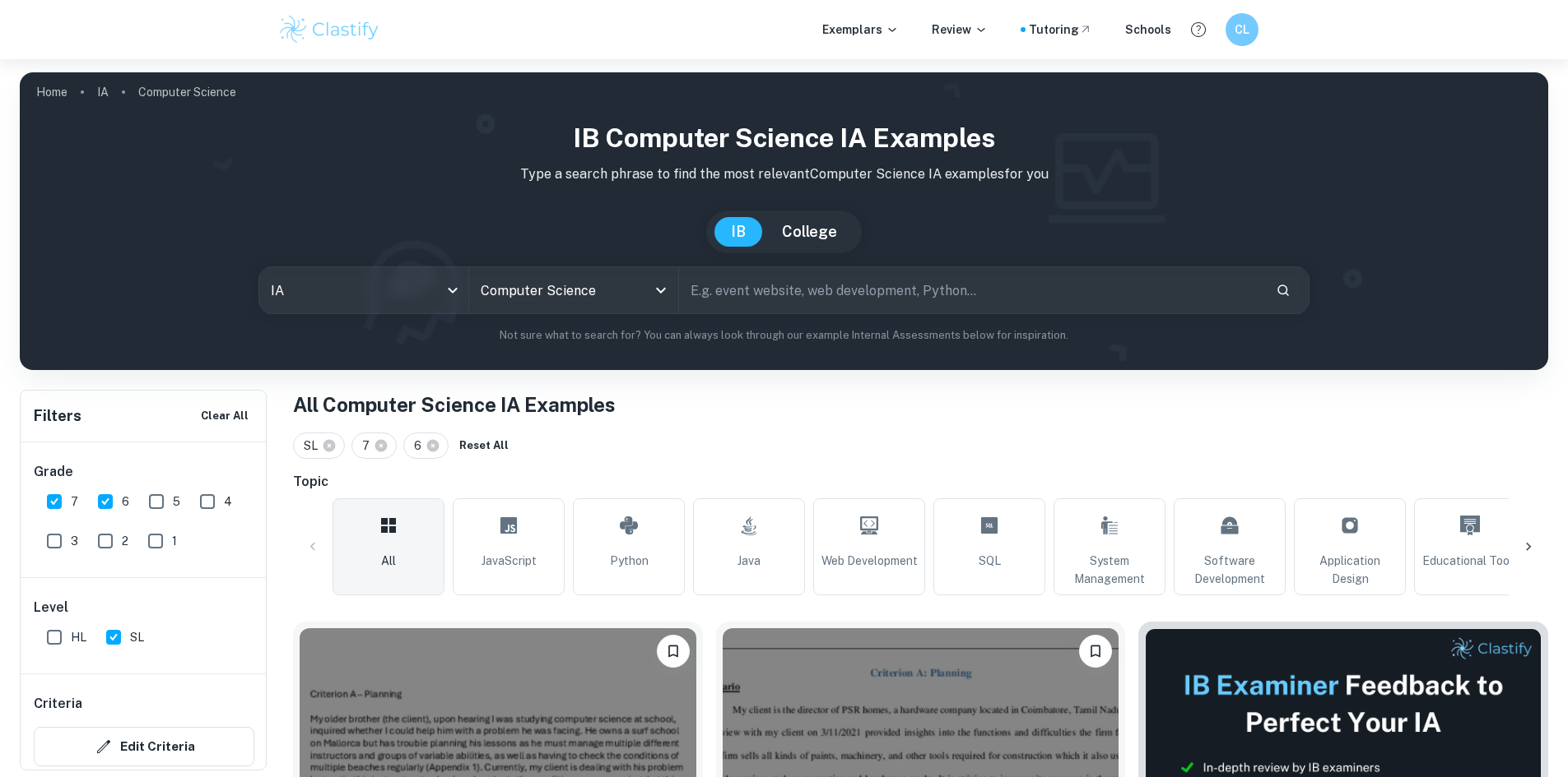
click at [114, 644] on input "SL" at bounding box center [113, 637] width 33 height 33
checkbox input "false"
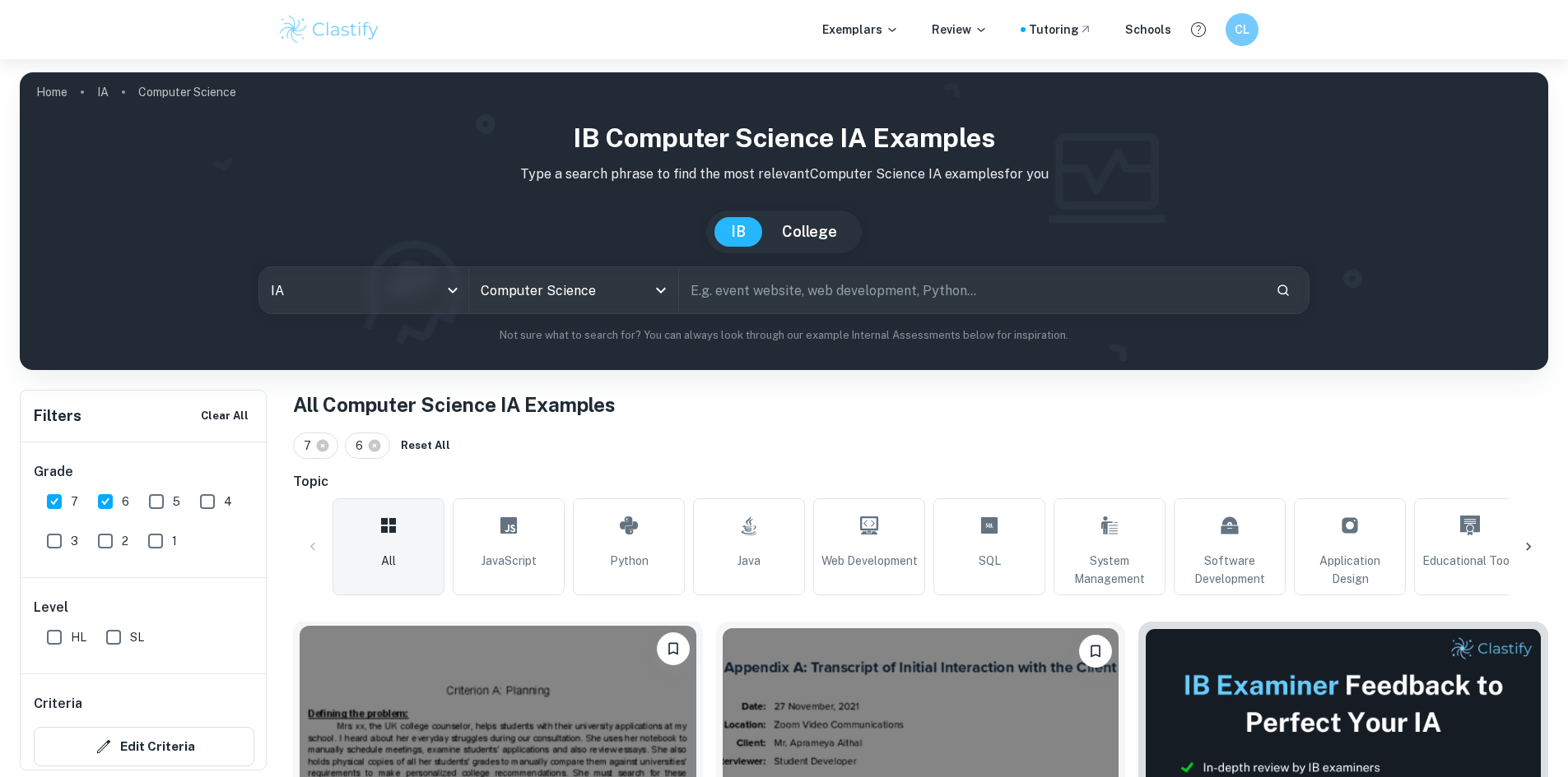
click at [472, 675] on img at bounding box center [498, 774] width 397 height 297
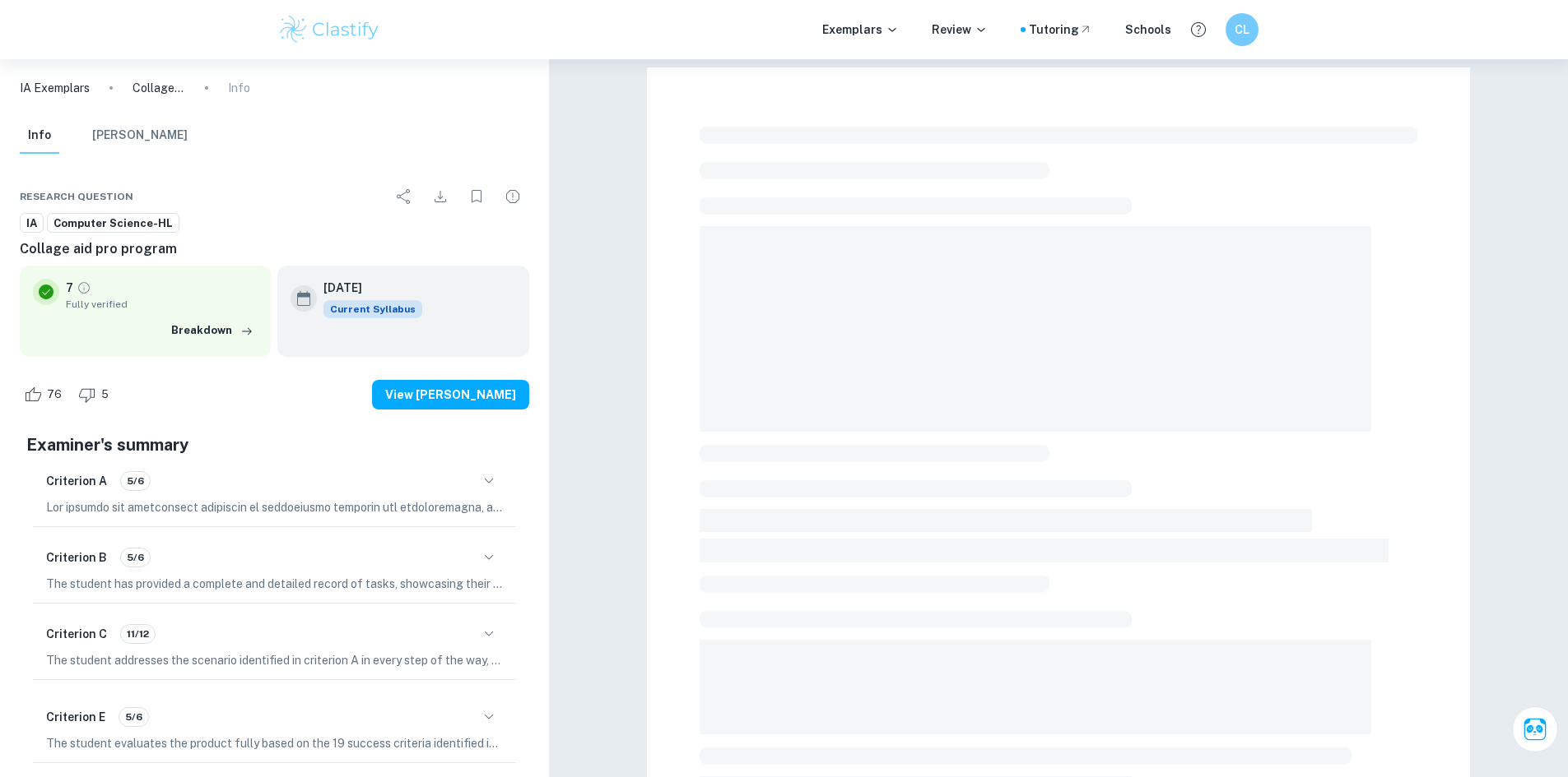
scroll to position [85, 0]
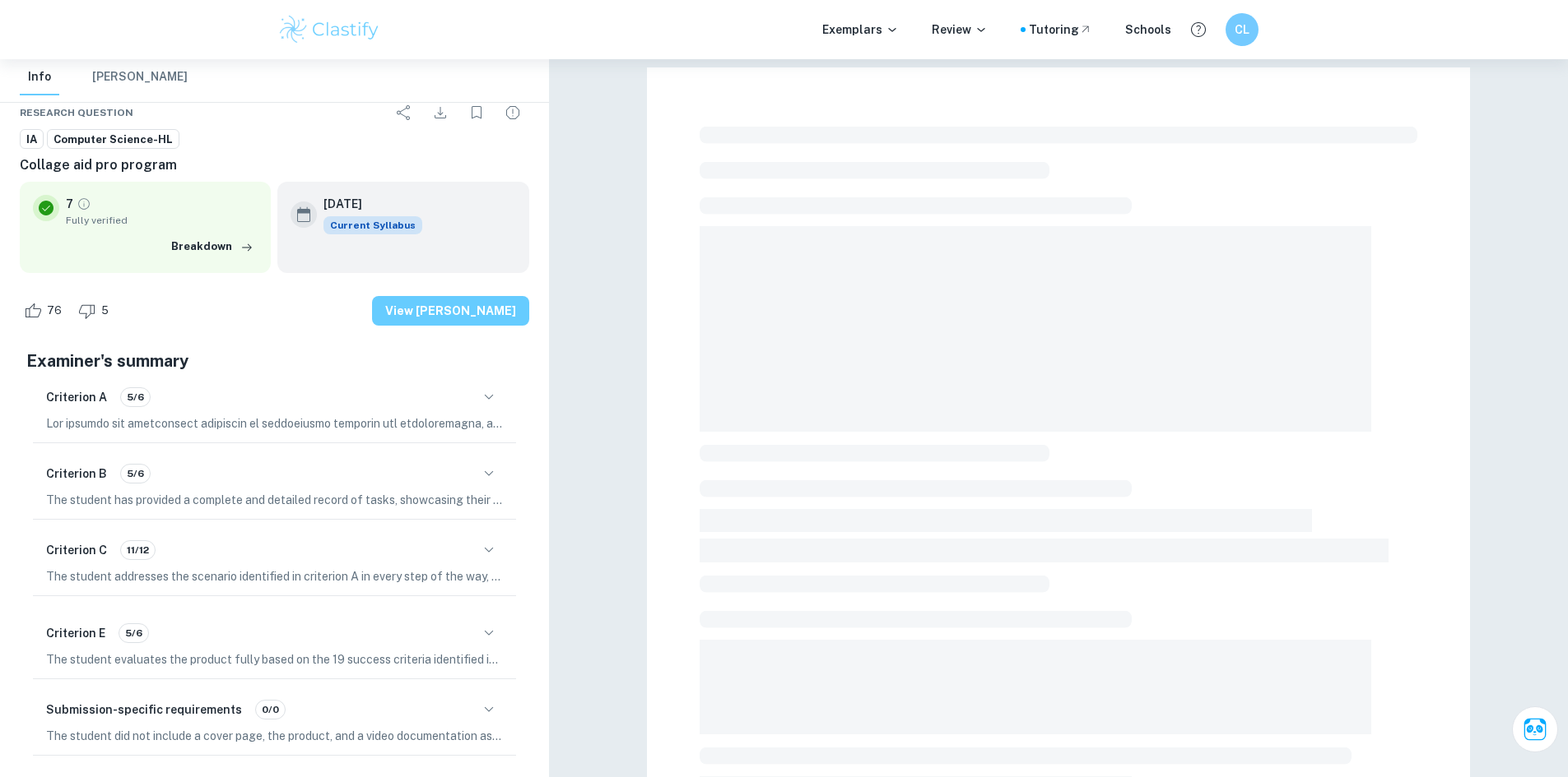
click at [492, 321] on button "View [PERSON_NAME]" at bounding box center [450, 310] width 157 height 29
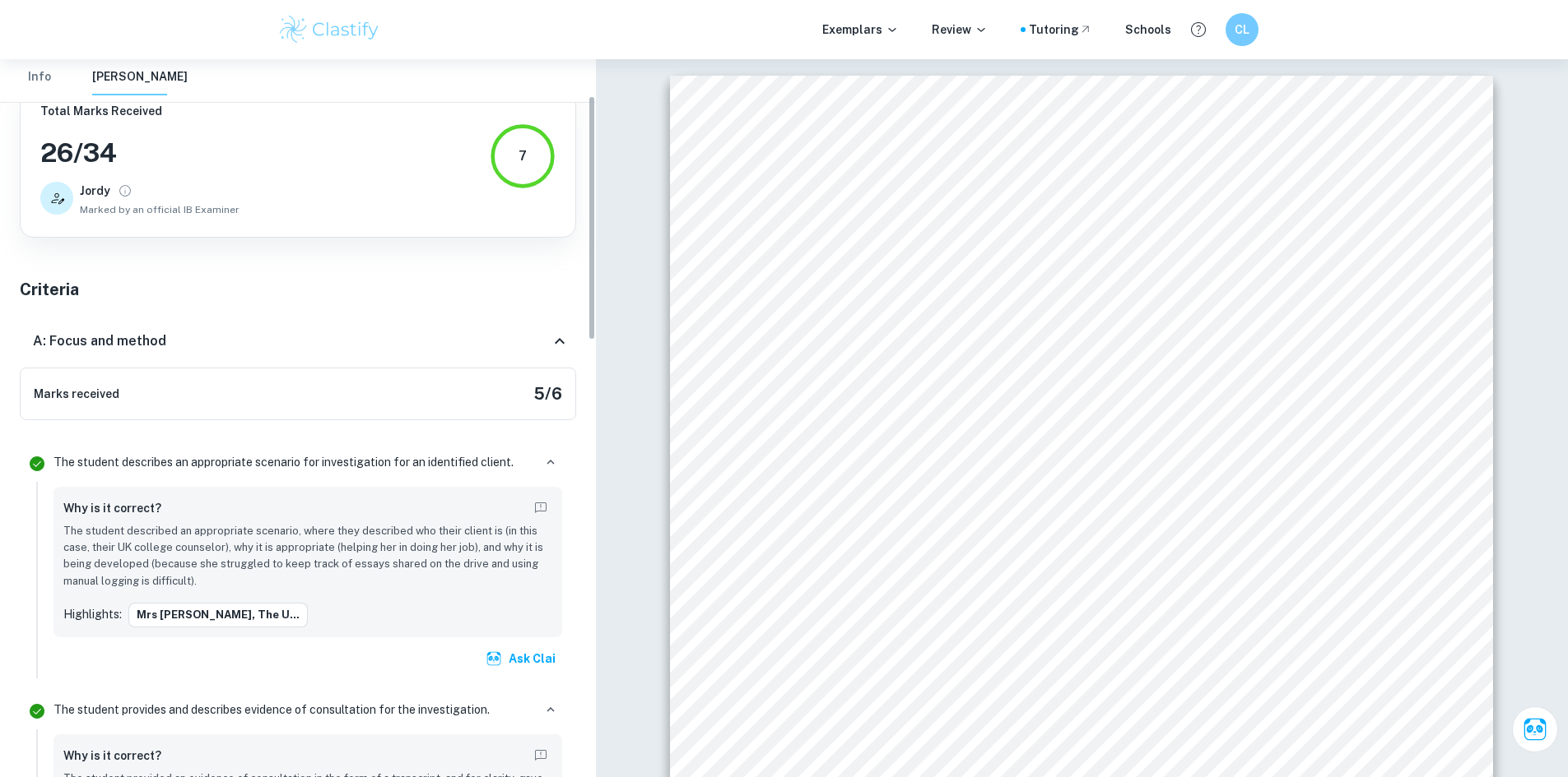
scroll to position [109, 0]
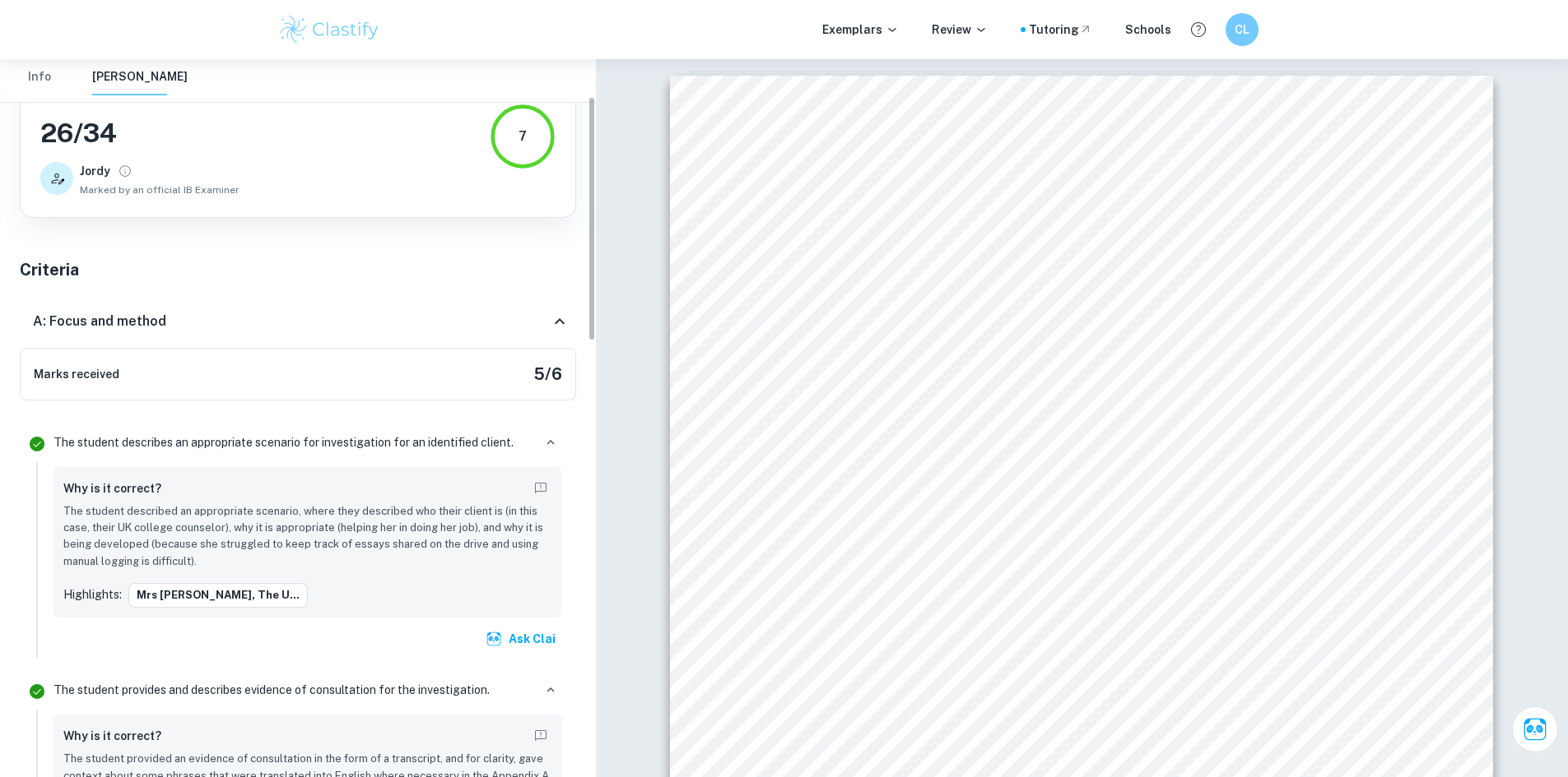
click at [280, 544] on p "The student described an appropriate scenario, where they described who their c…" at bounding box center [307, 538] width 489 height 67
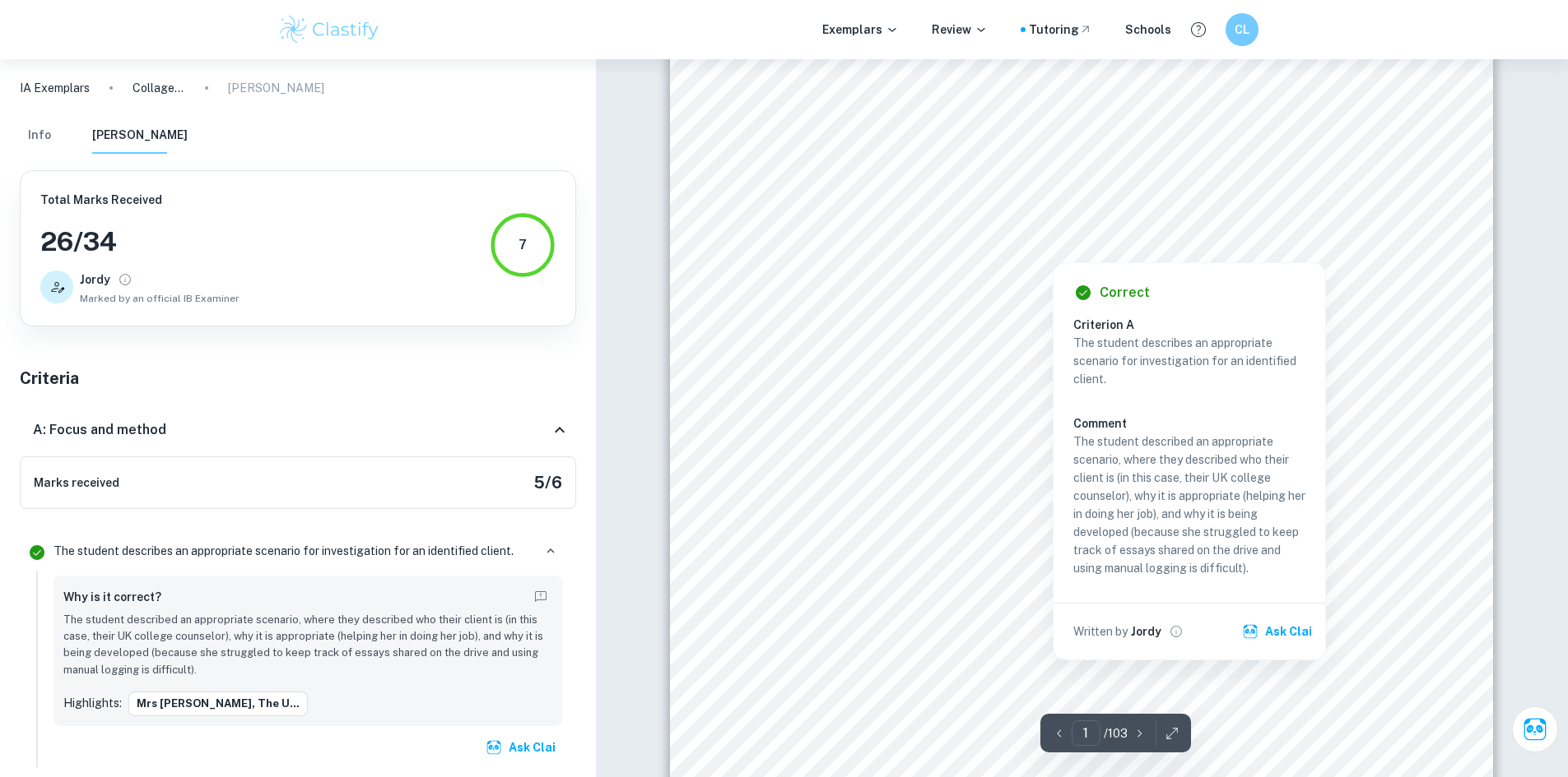
scroll to position [0, 0]
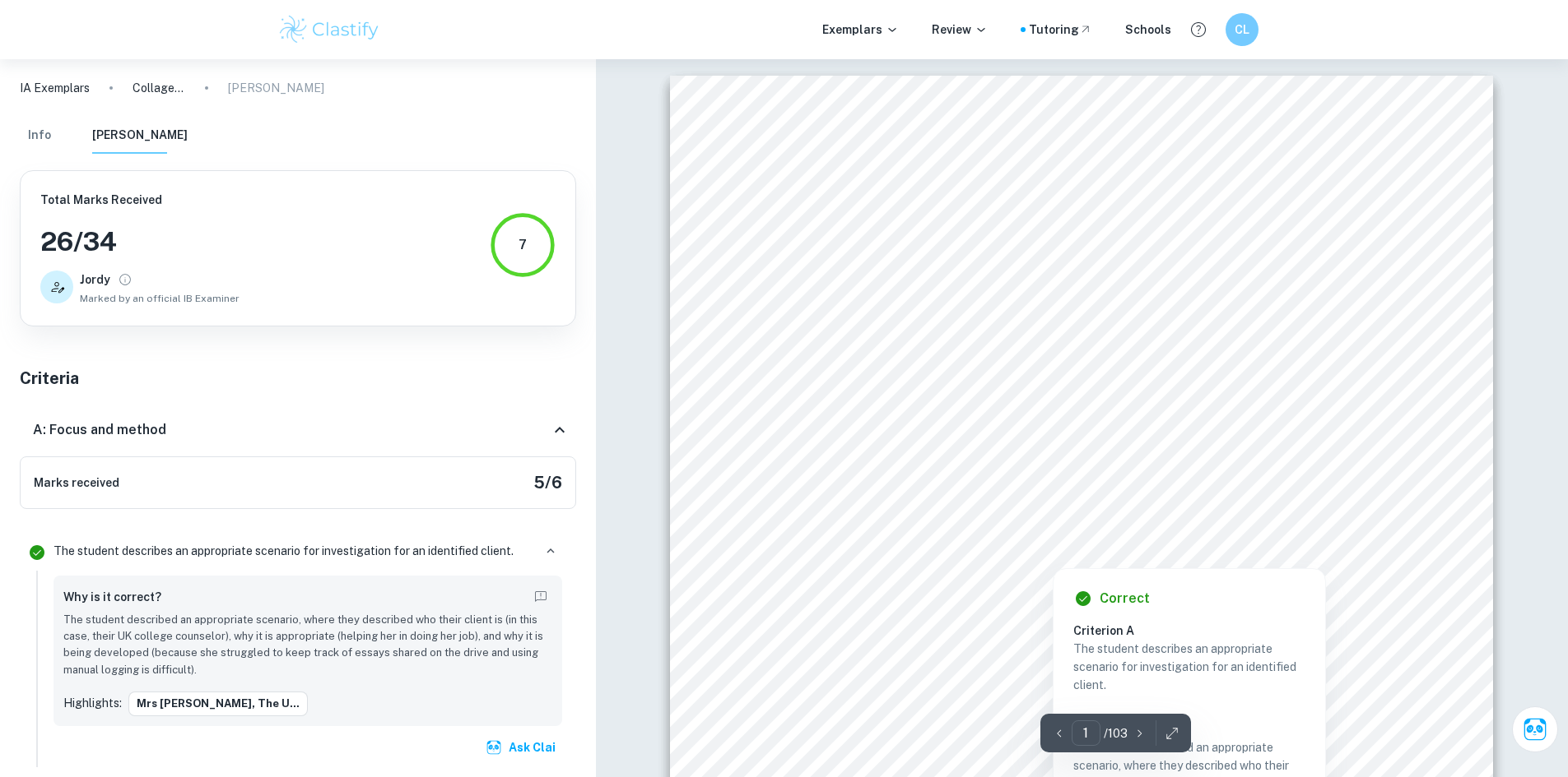
click at [1123, 730] on p "/ 103" at bounding box center [1115, 734] width 24 height 18
click at [1132, 733] on icon "button" at bounding box center [1139, 734] width 17 height 17
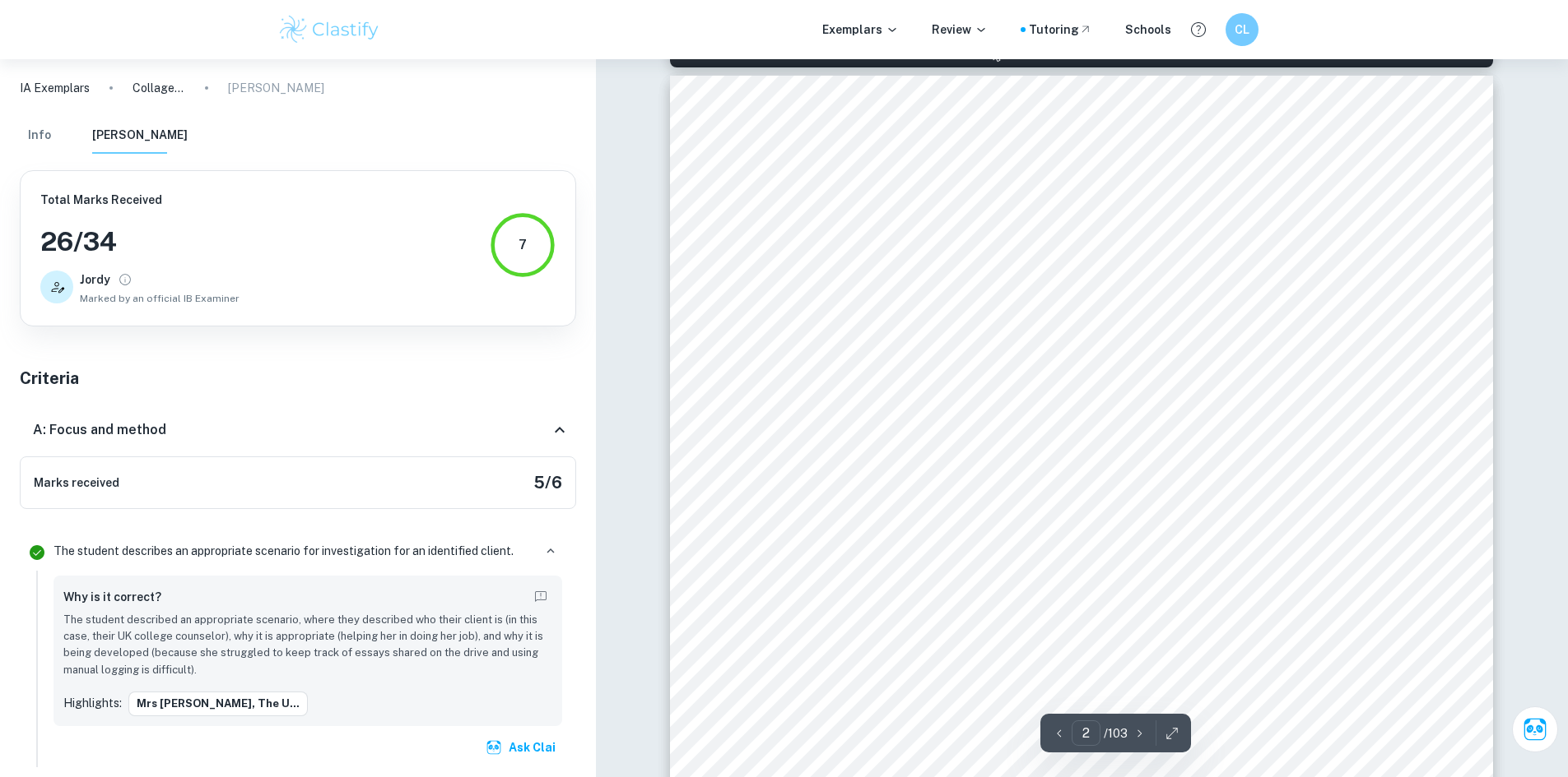
click at [1132, 733] on icon "button" at bounding box center [1139, 734] width 17 height 17
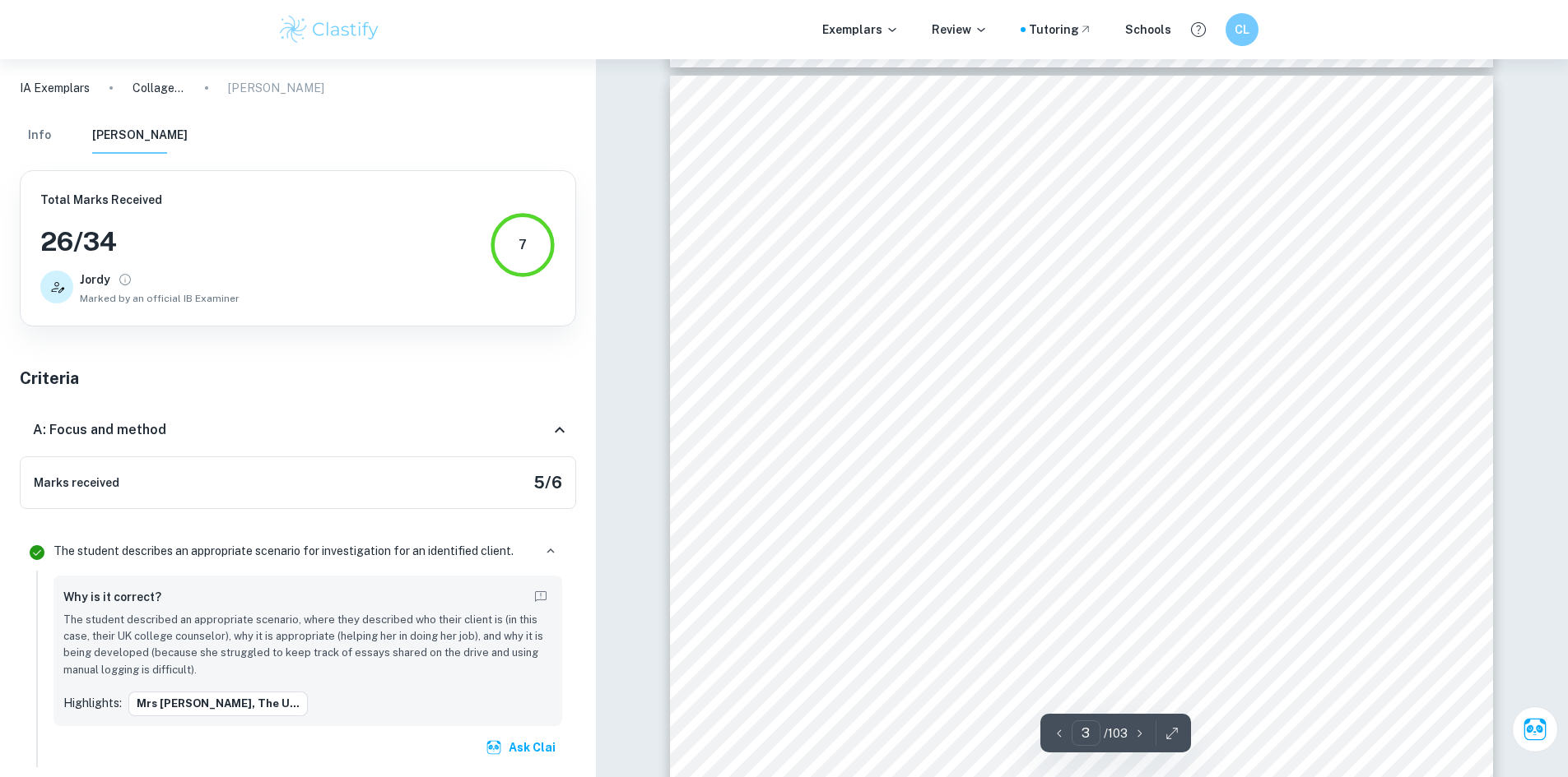
click at [1132, 733] on icon "button" at bounding box center [1139, 734] width 17 height 17
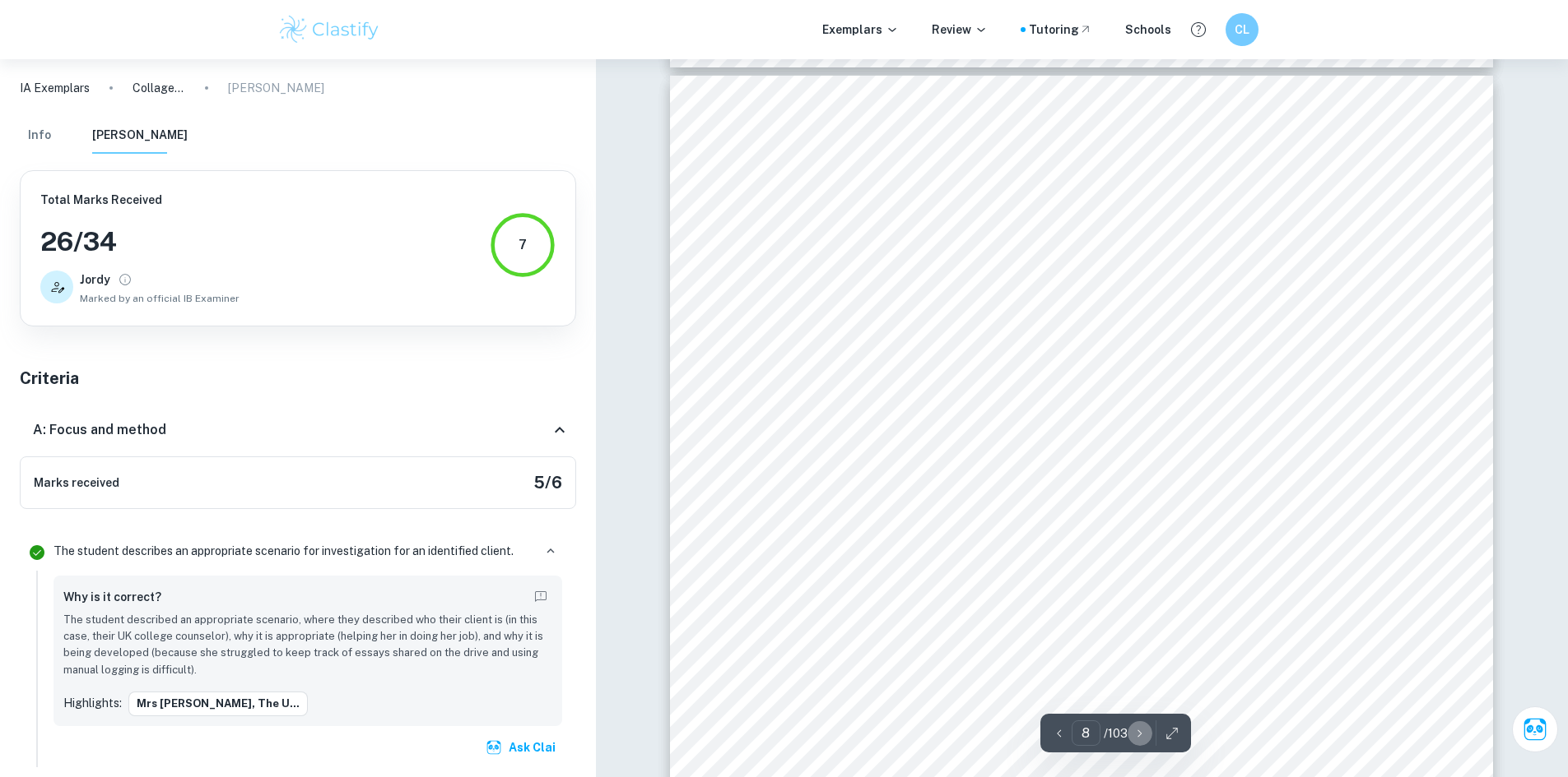
click at [1132, 733] on icon "button" at bounding box center [1139, 734] width 17 height 17
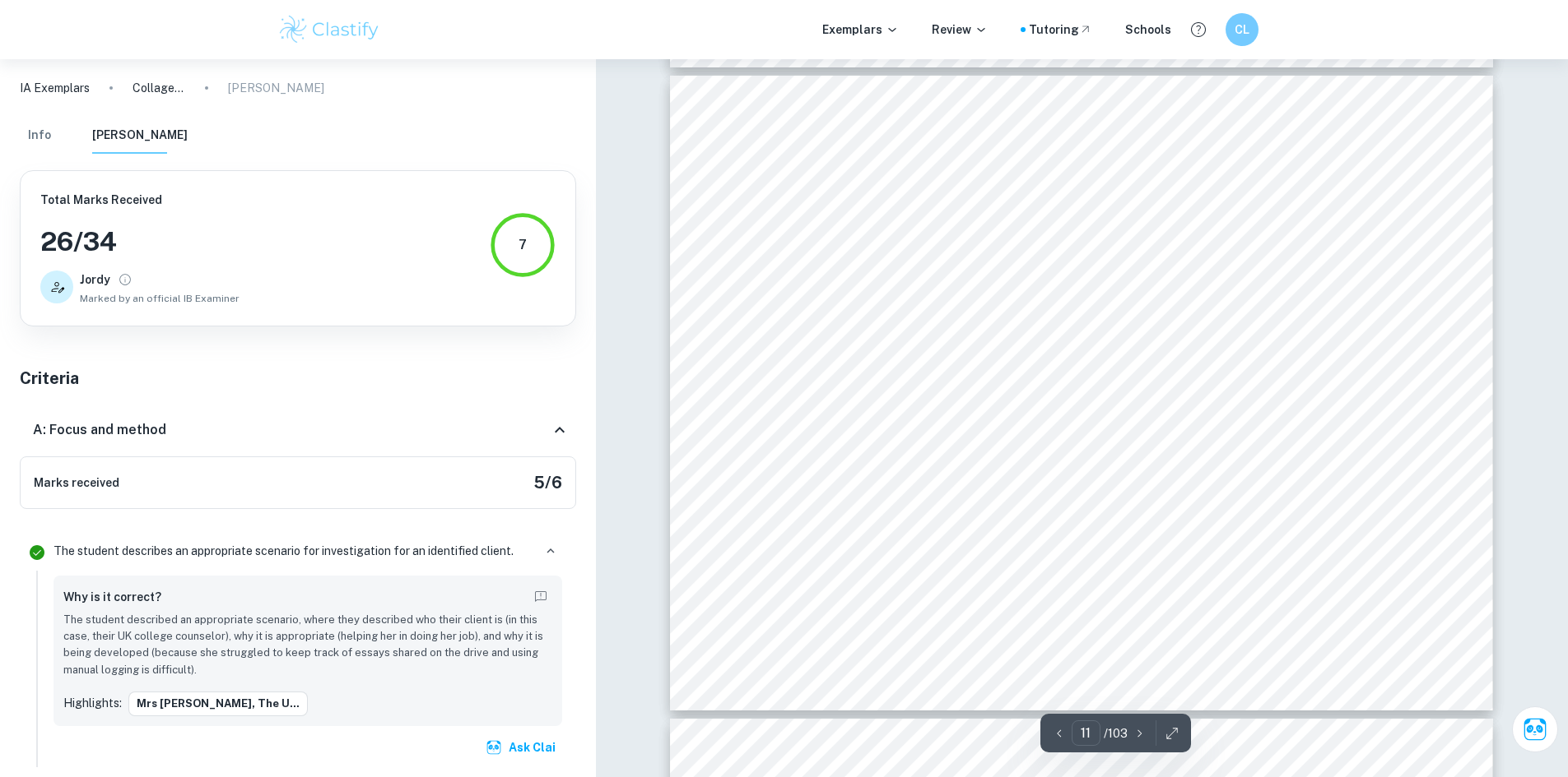
click at [1132, 733] on icon "button" at bounding box center [1139, 734] width 17 height 17
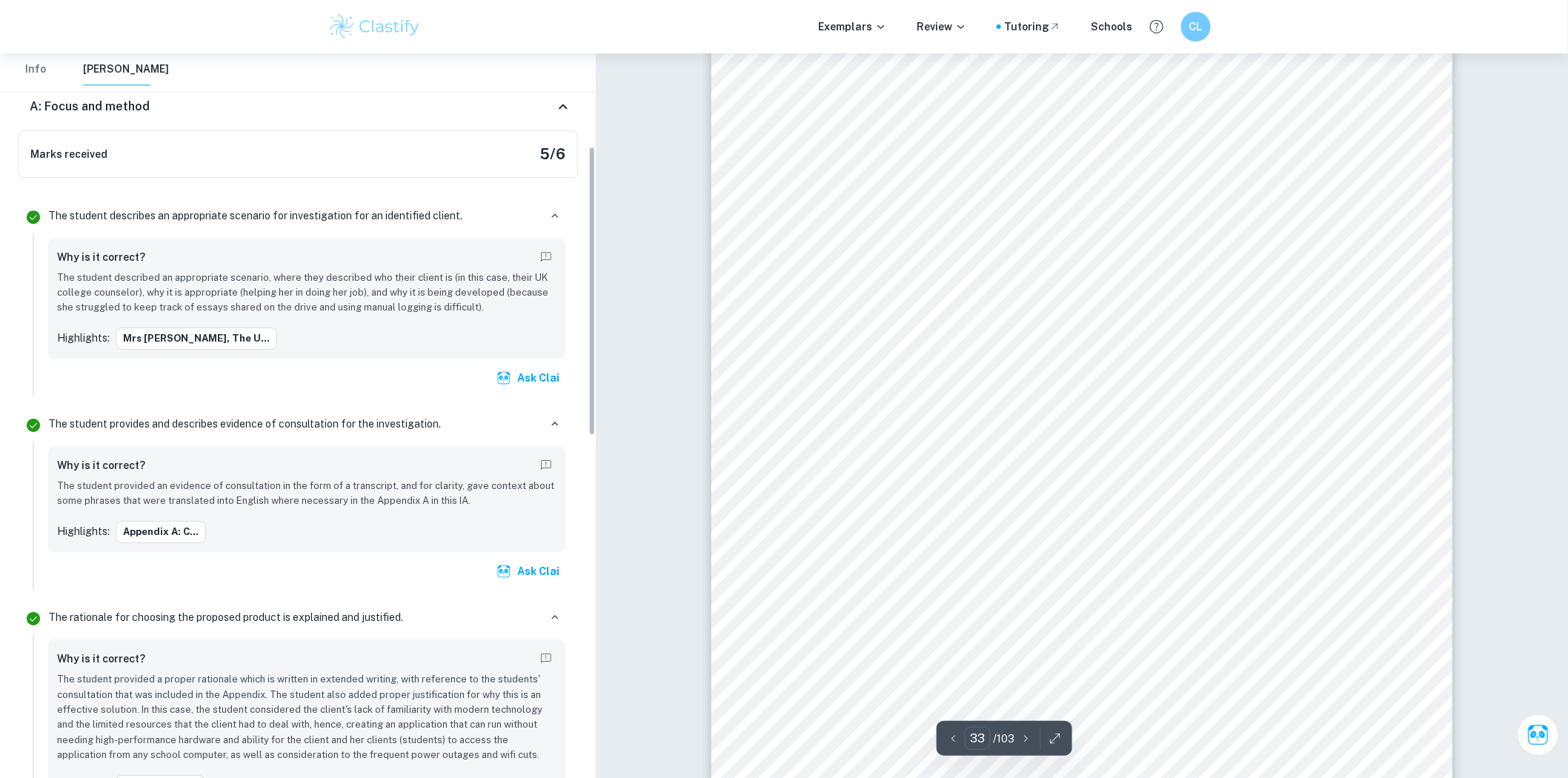
scroll to position [286, 0]
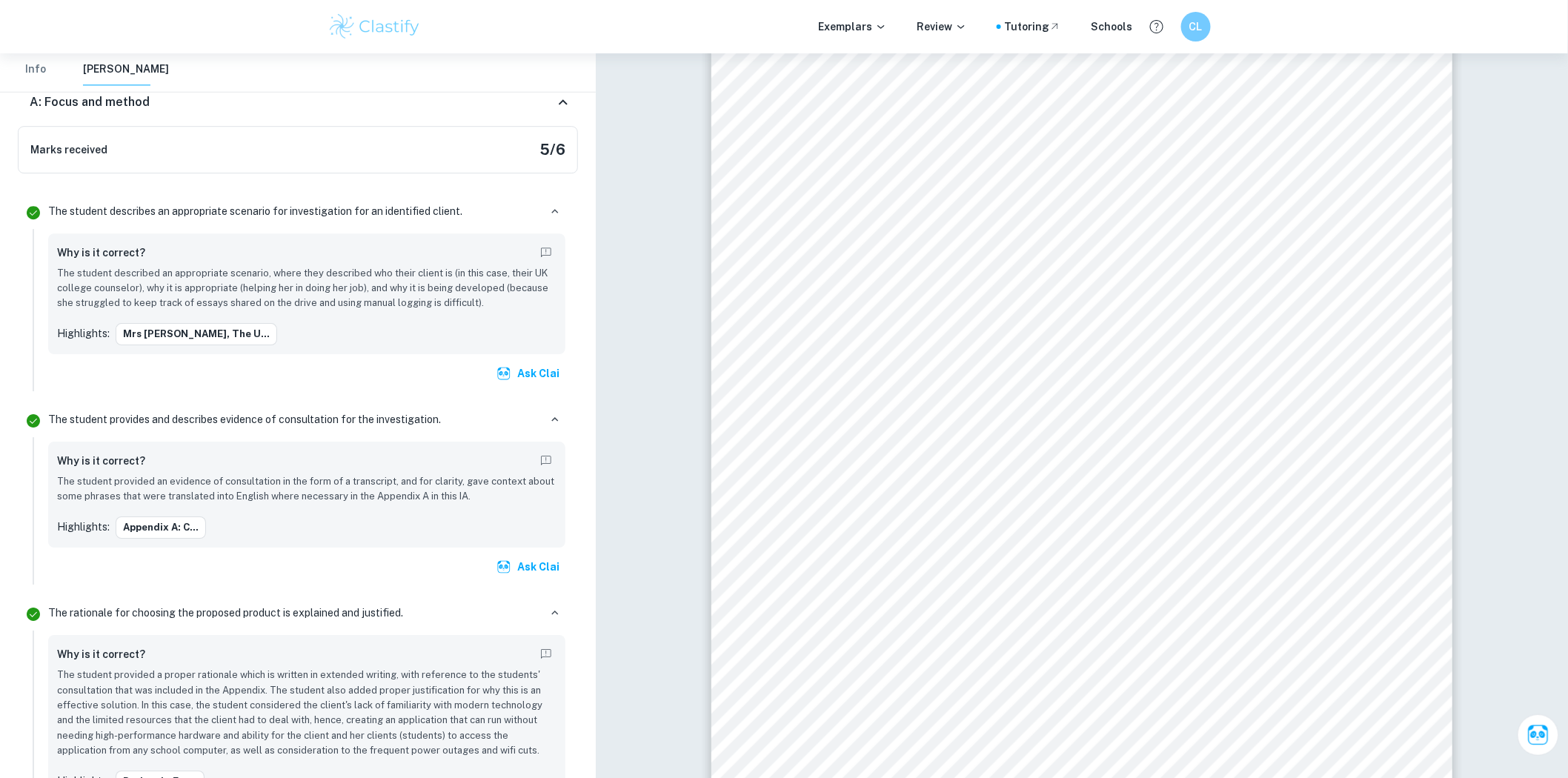
click at [320, 484] on p "The student provided an evidence of consultation in the form of a transcript, a…" at bounding box center [306, 490] width 499 height 30
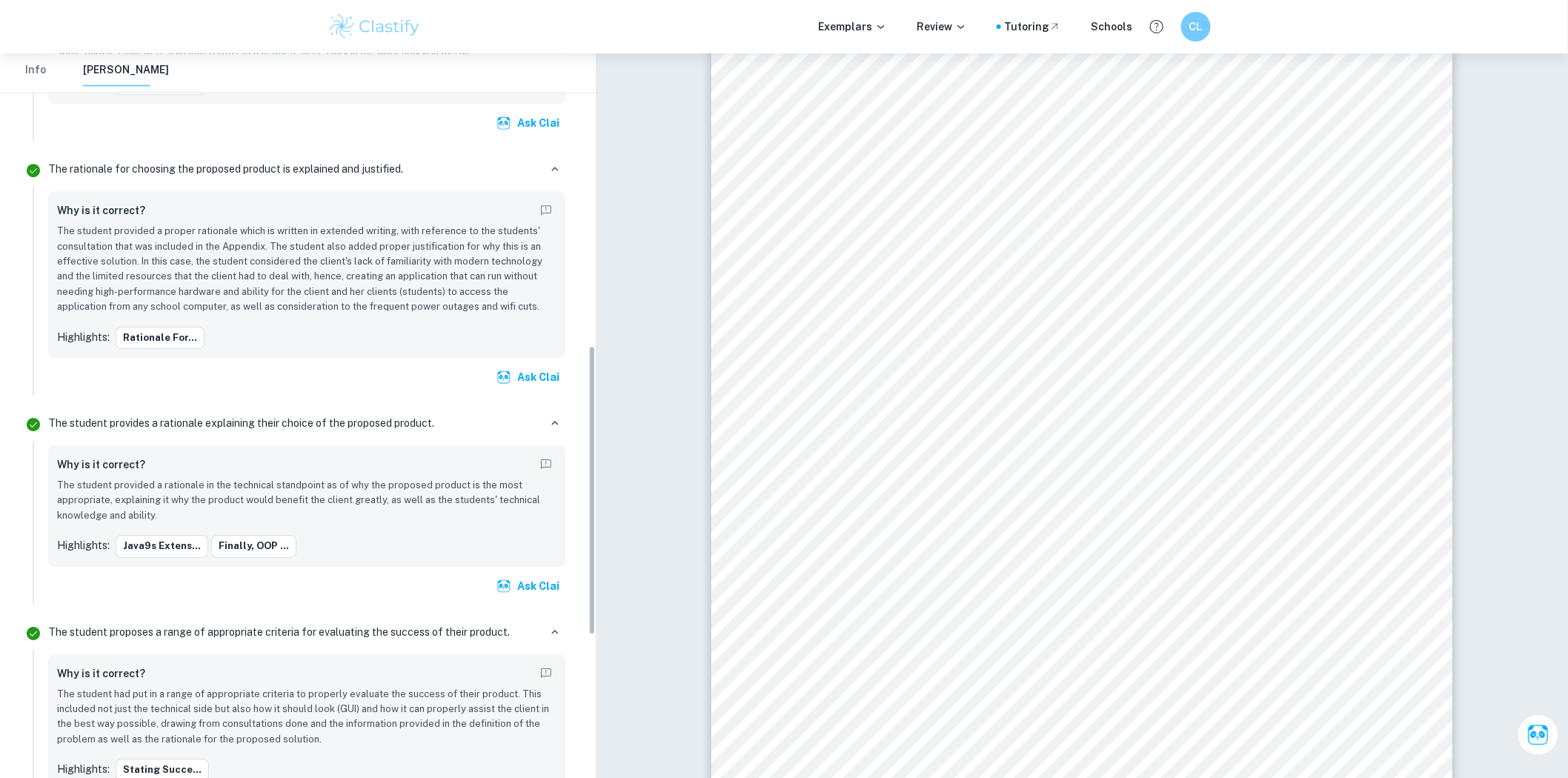
scroll to position [729, 0]
click at [197, 482] on p "The student provided a rationale in the technical standpoint as of why the prop…" at bounding box center [306, 500] width 499 height 46
click at [86, 468] on h6 "Why is it correct?" at bounding box center [101, 464] width 88 height 16
click at [87, 549] on p "Highlights:" at bounding box center [83, 545] width 53 height 16
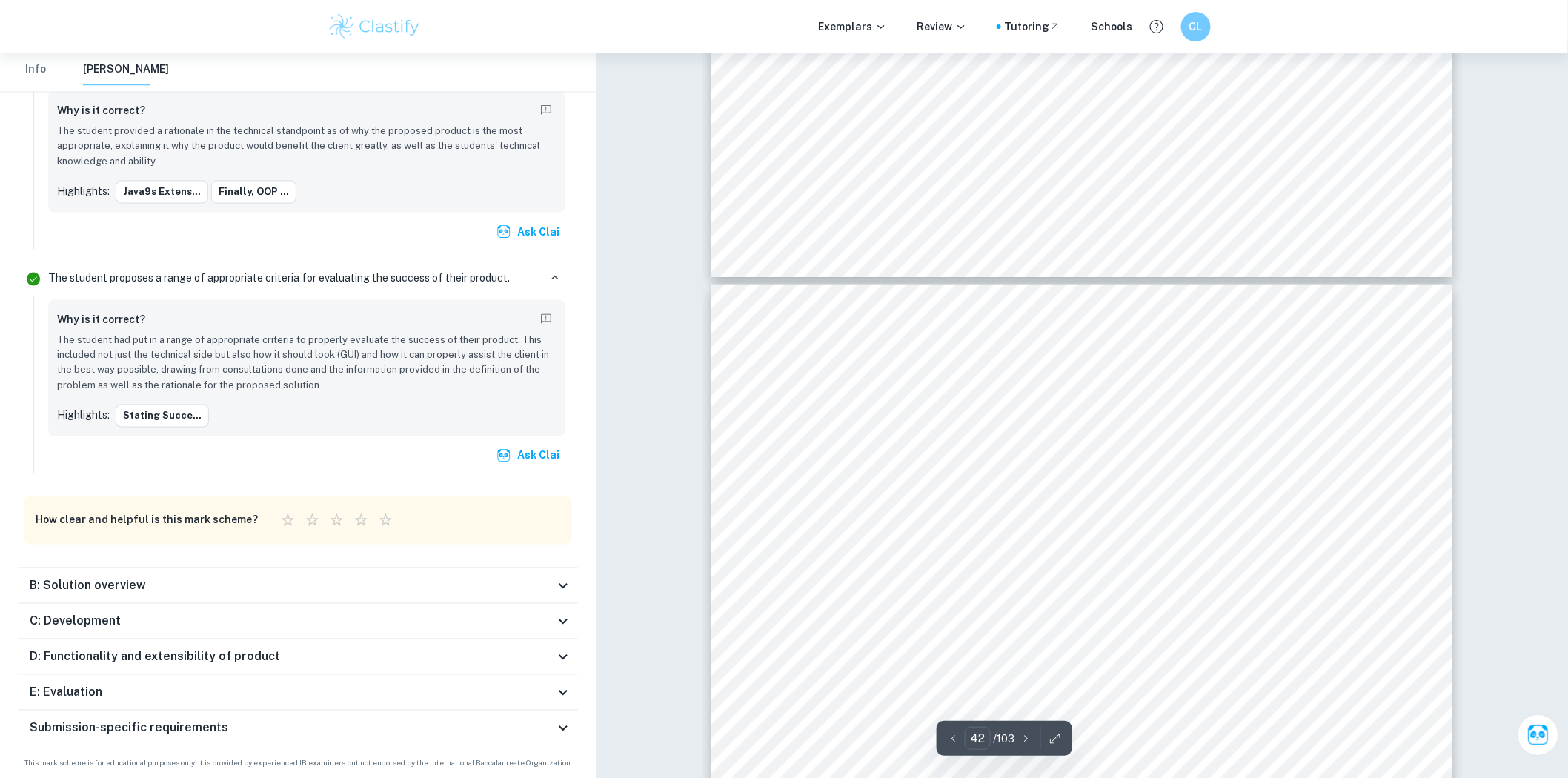
scroll to position [38418, 0]
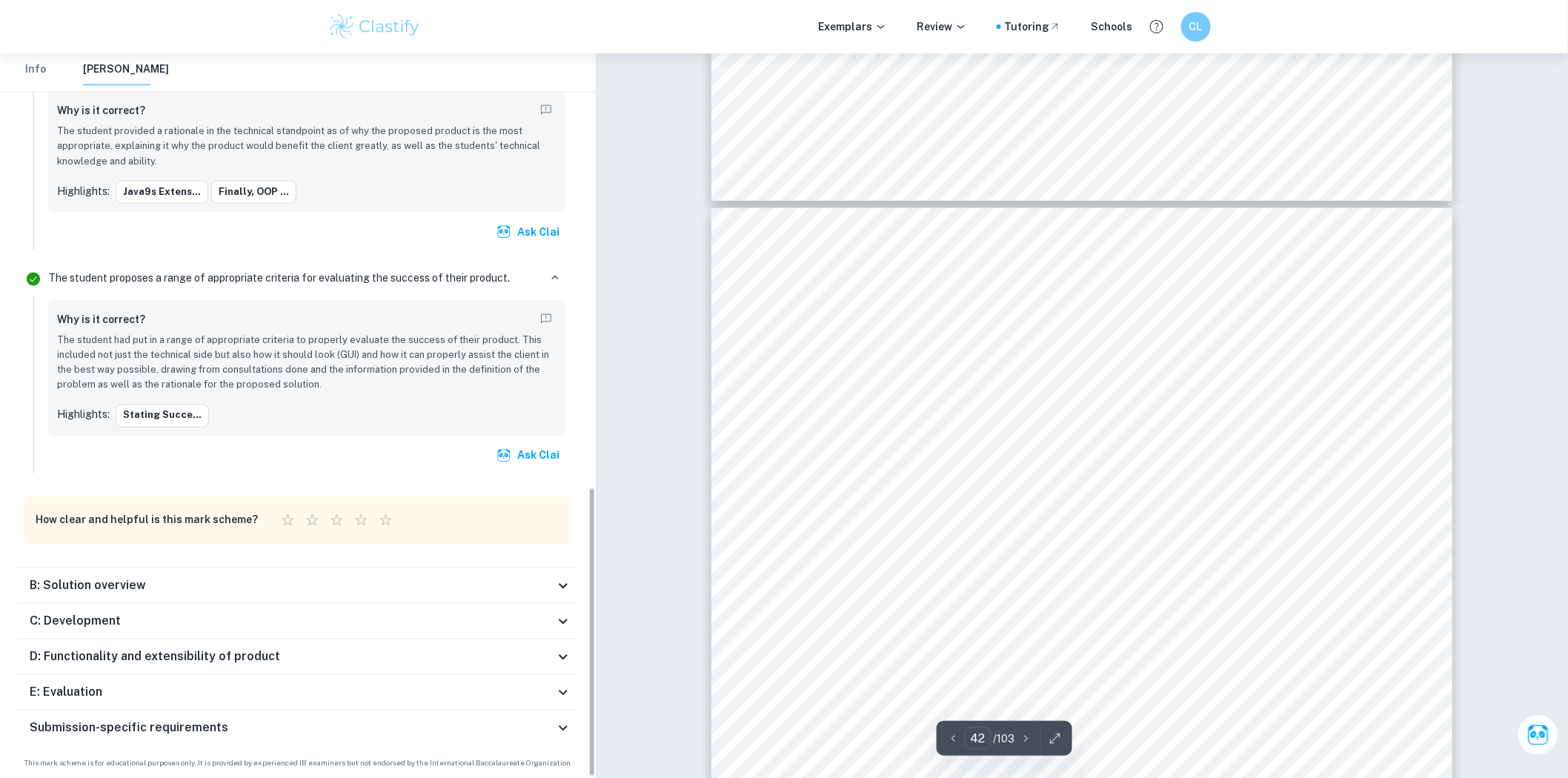
click at [441, 591] on div "B: Solution overview" at bounding box center [292, 585] width 525 height 18
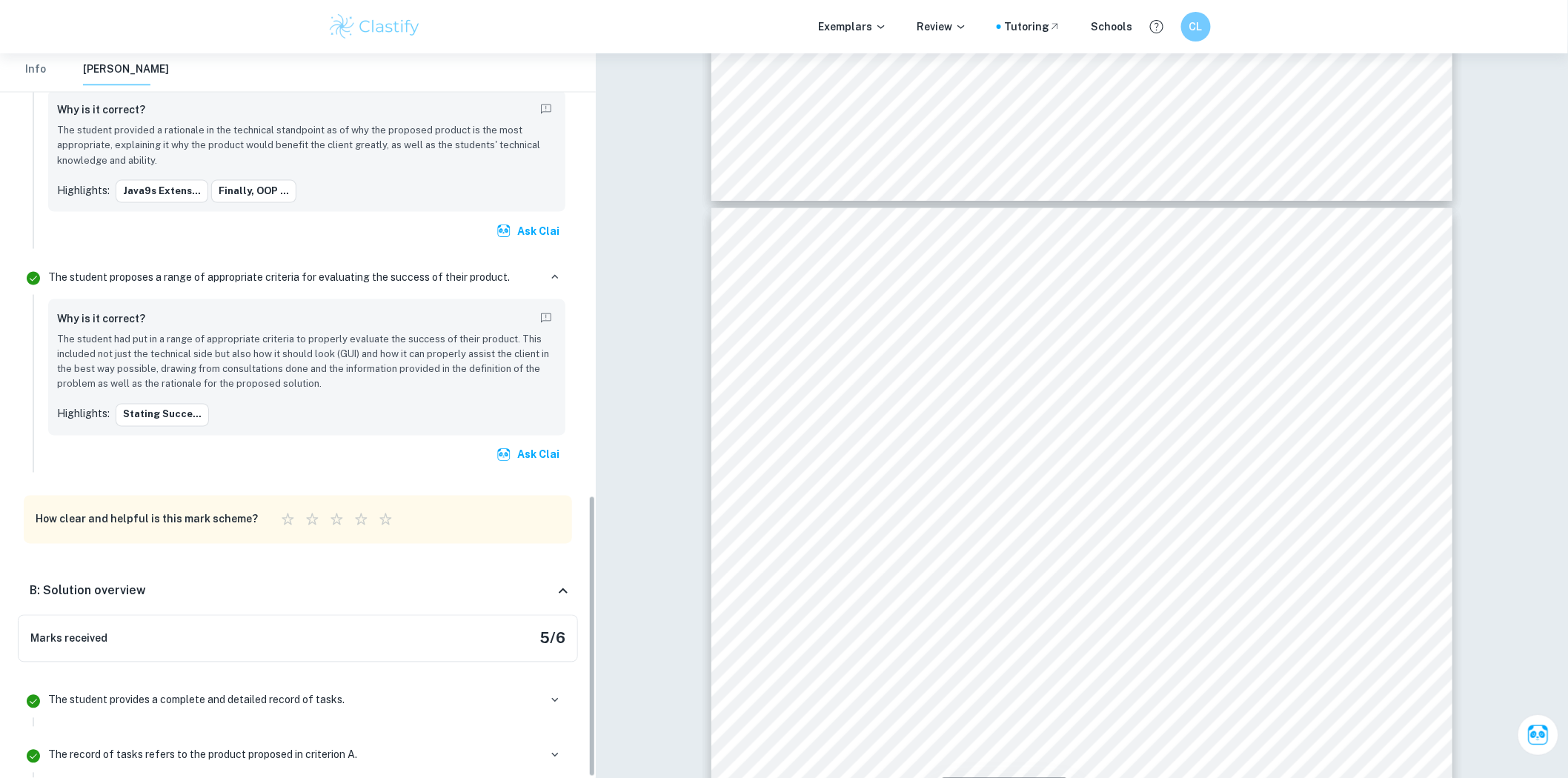
scroll to position [1522, 0]
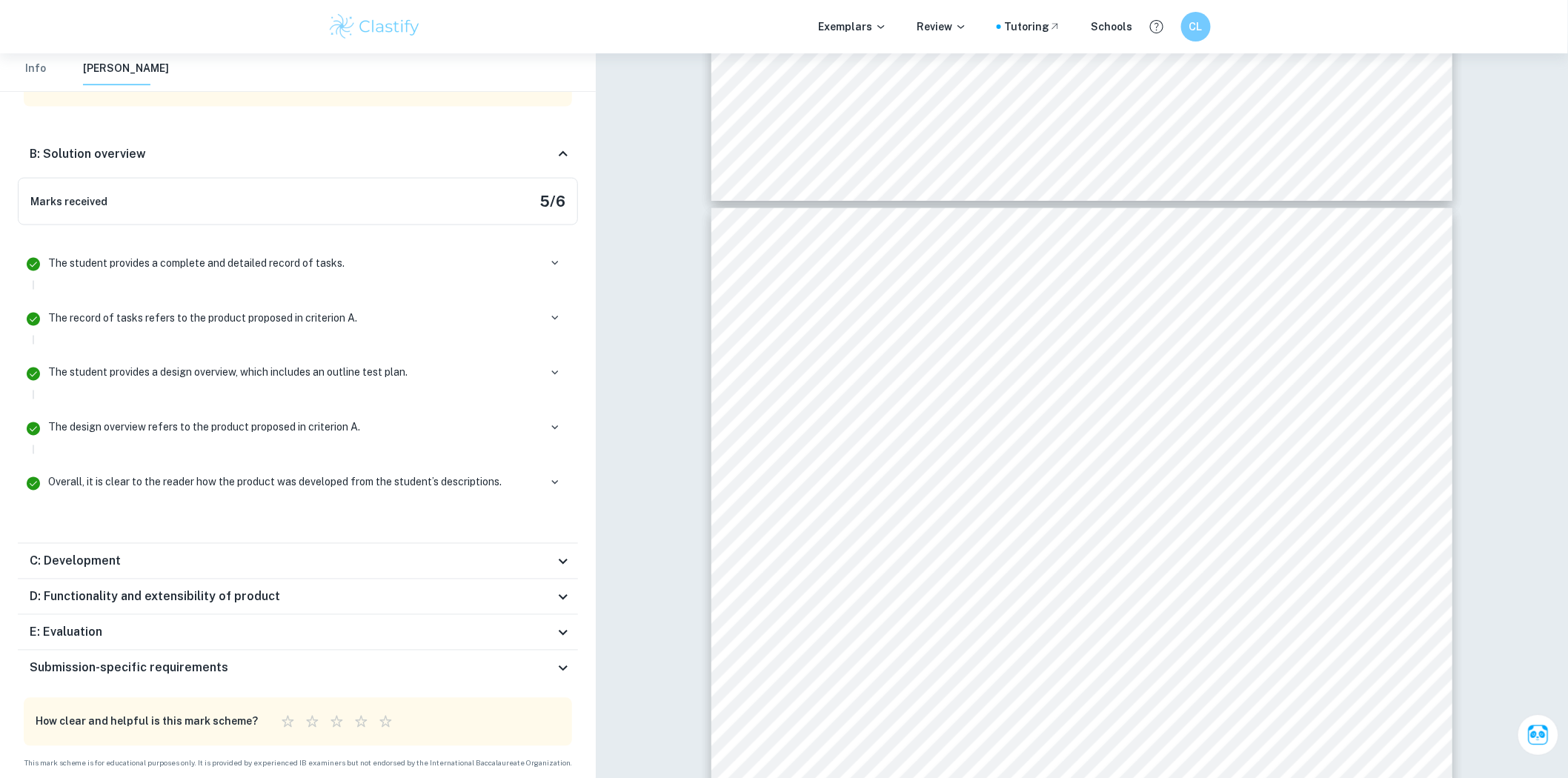
click at [304, 260] on p "The student provides a complete and detailed record of tasks." at bounding box center [196, 263] width 296 height 16
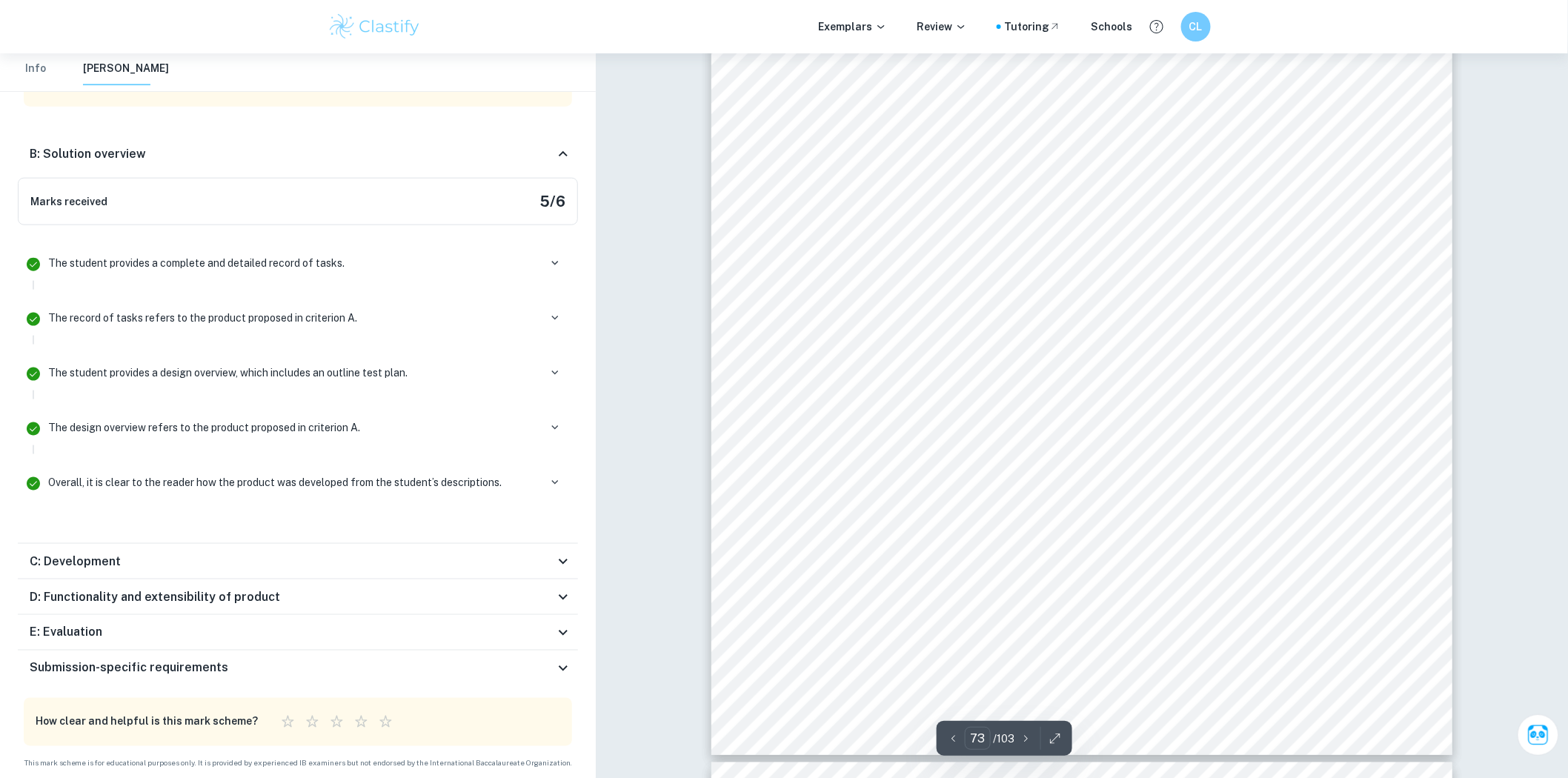
scroll to position [68073, 0]
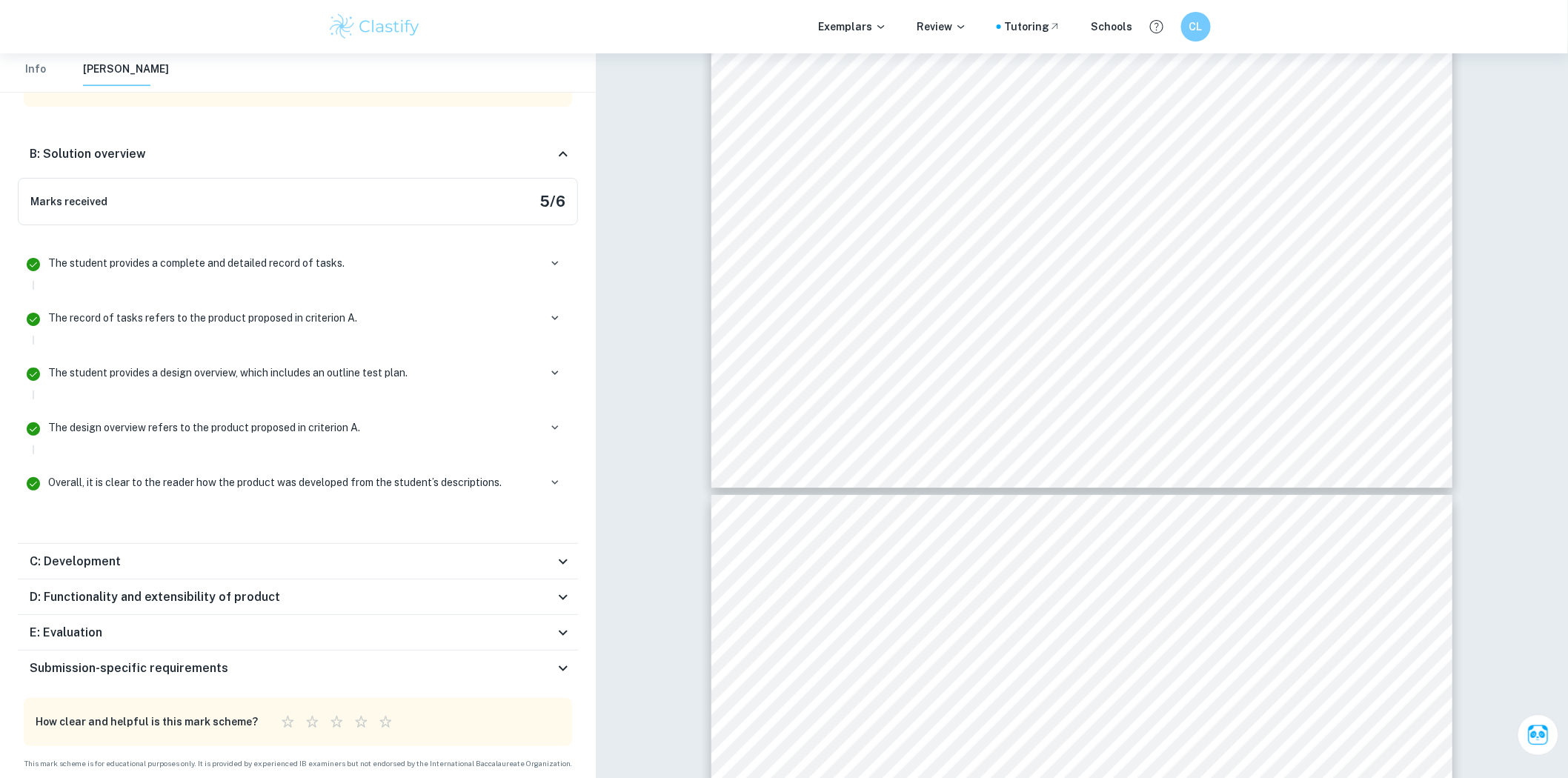
click at [194, 546] on div "C: Development" at bounding box center [297, 562] width 560 height 36
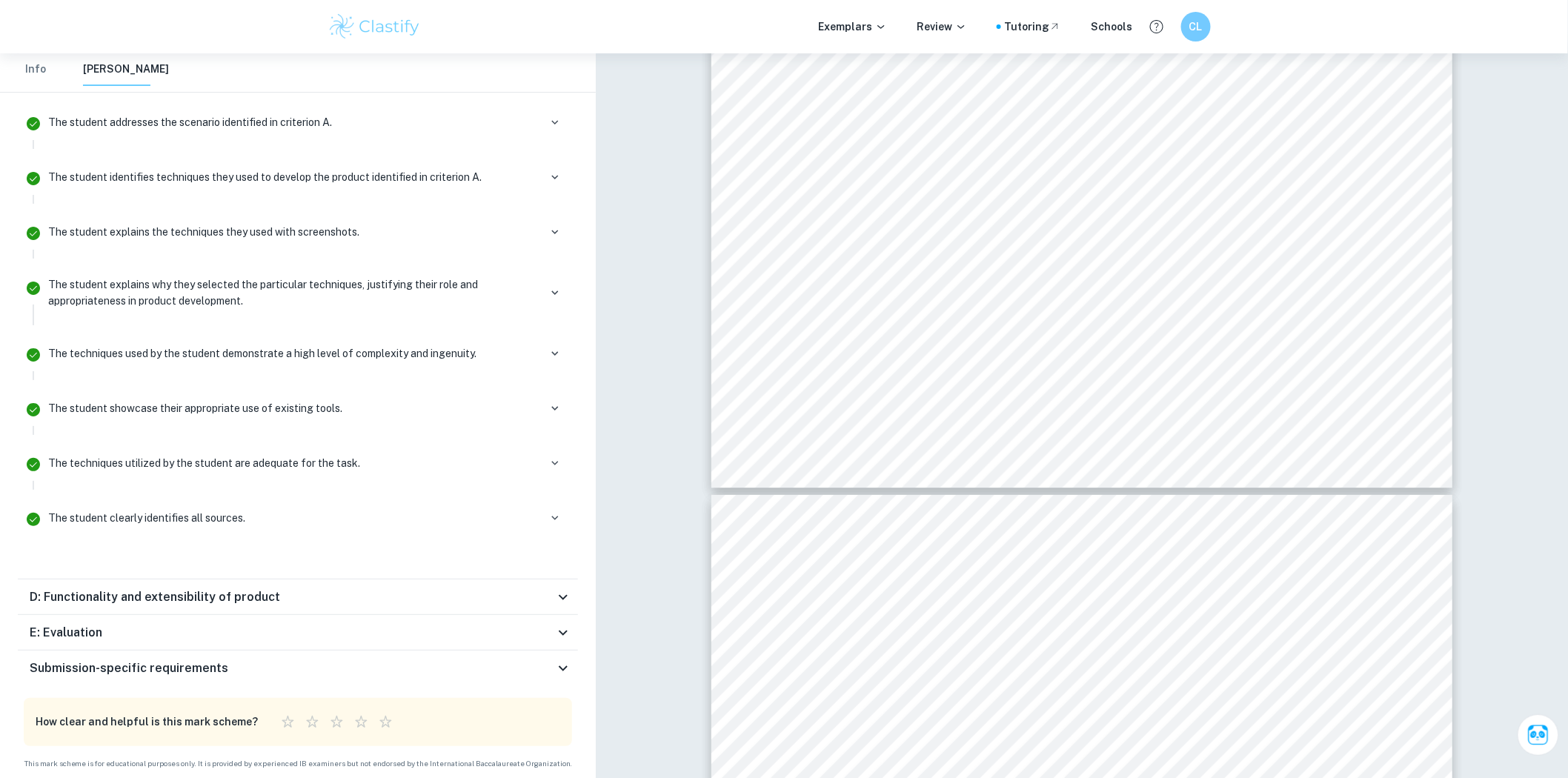
scroll to position [2078, 0]
click at [308, 593] on div "D: Functionality and extensibility of product" at bounding box center [292, 597] width 525 height 18
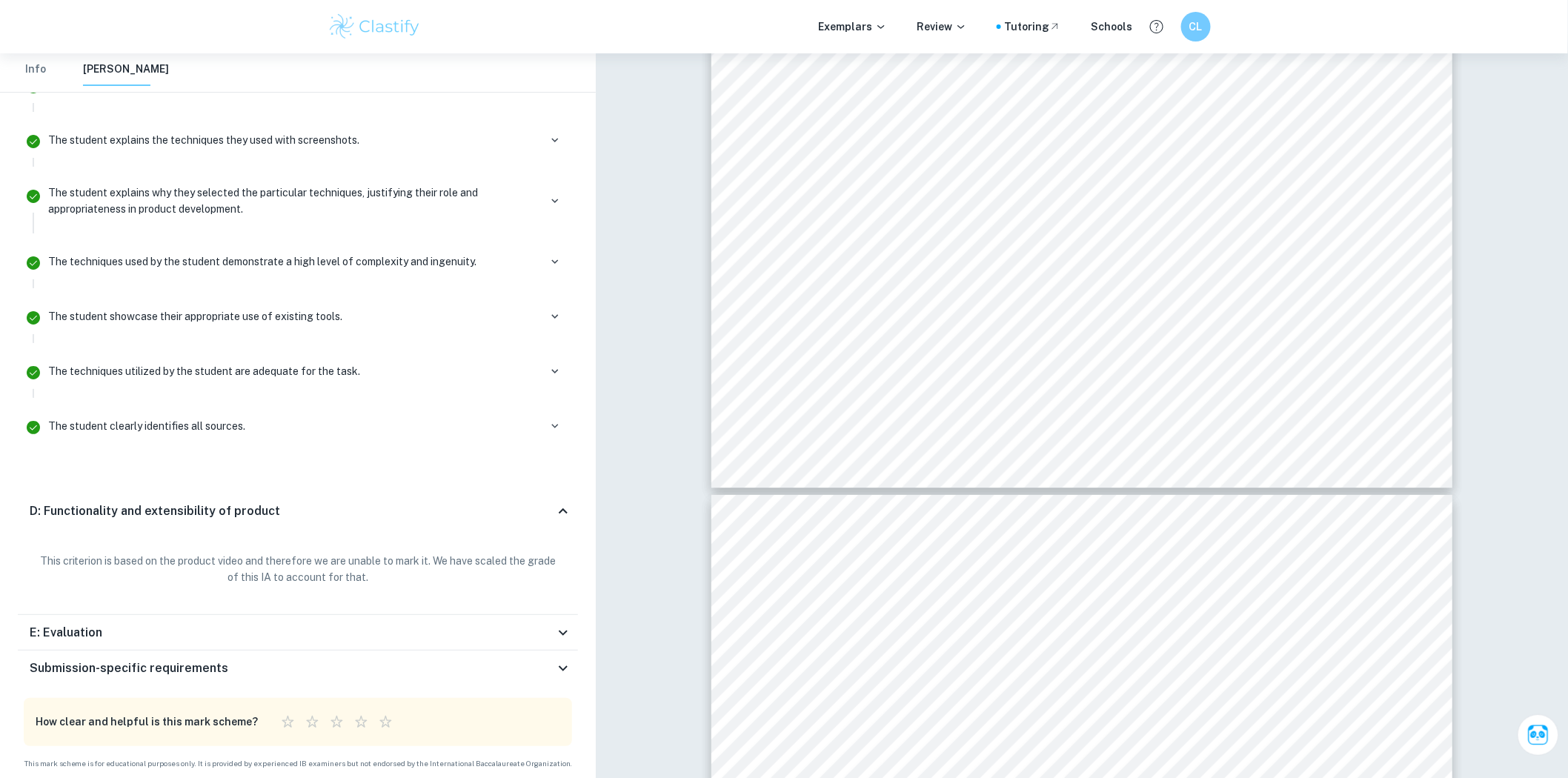
click at [316, 632] on div "E: Evaluation" at bounding box center [292, 633] width 525 height 18
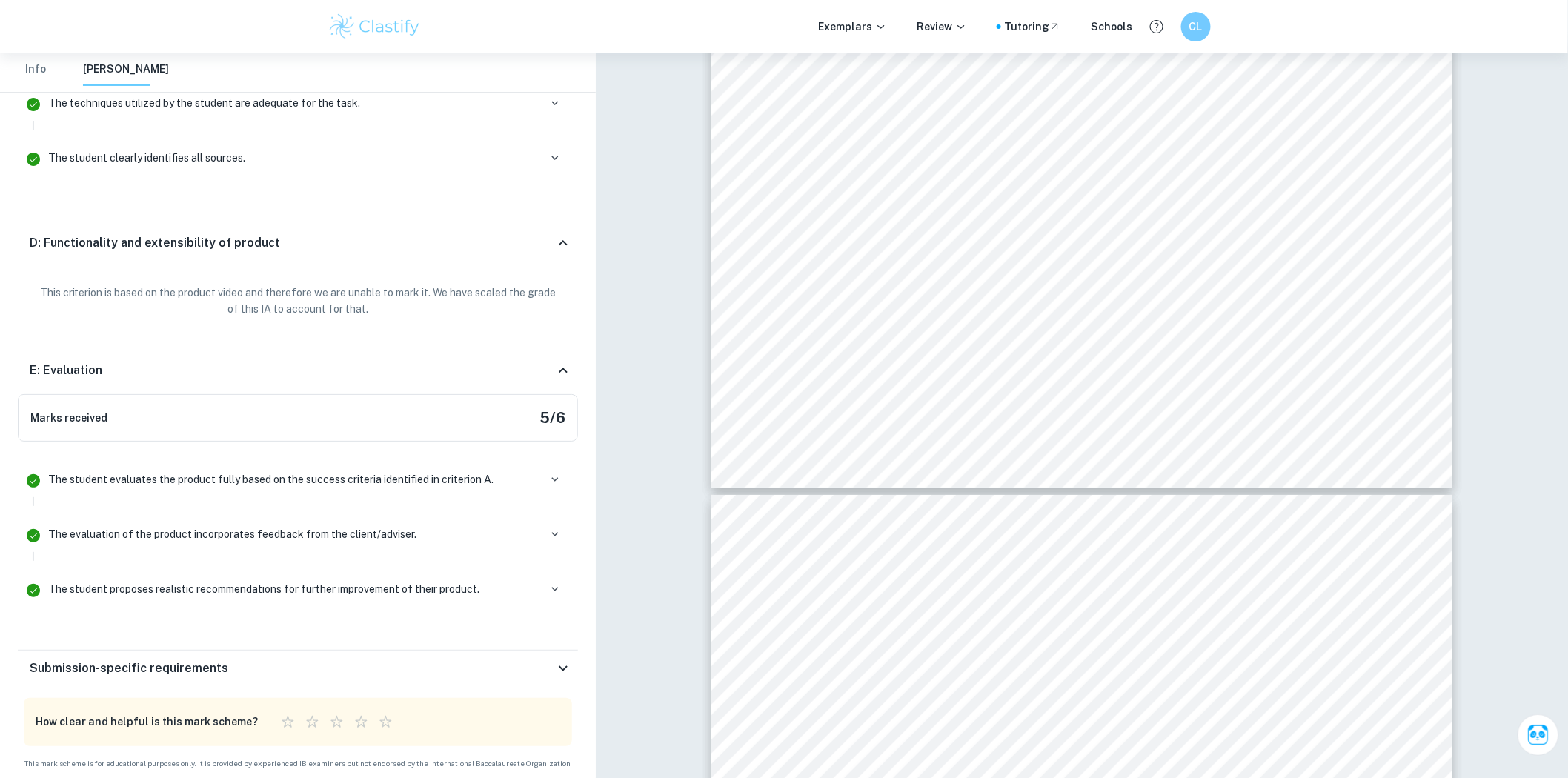
click at [324, 657] on div "Submission-specific requirements" at bounding box center [297, 668] width 560 height 36
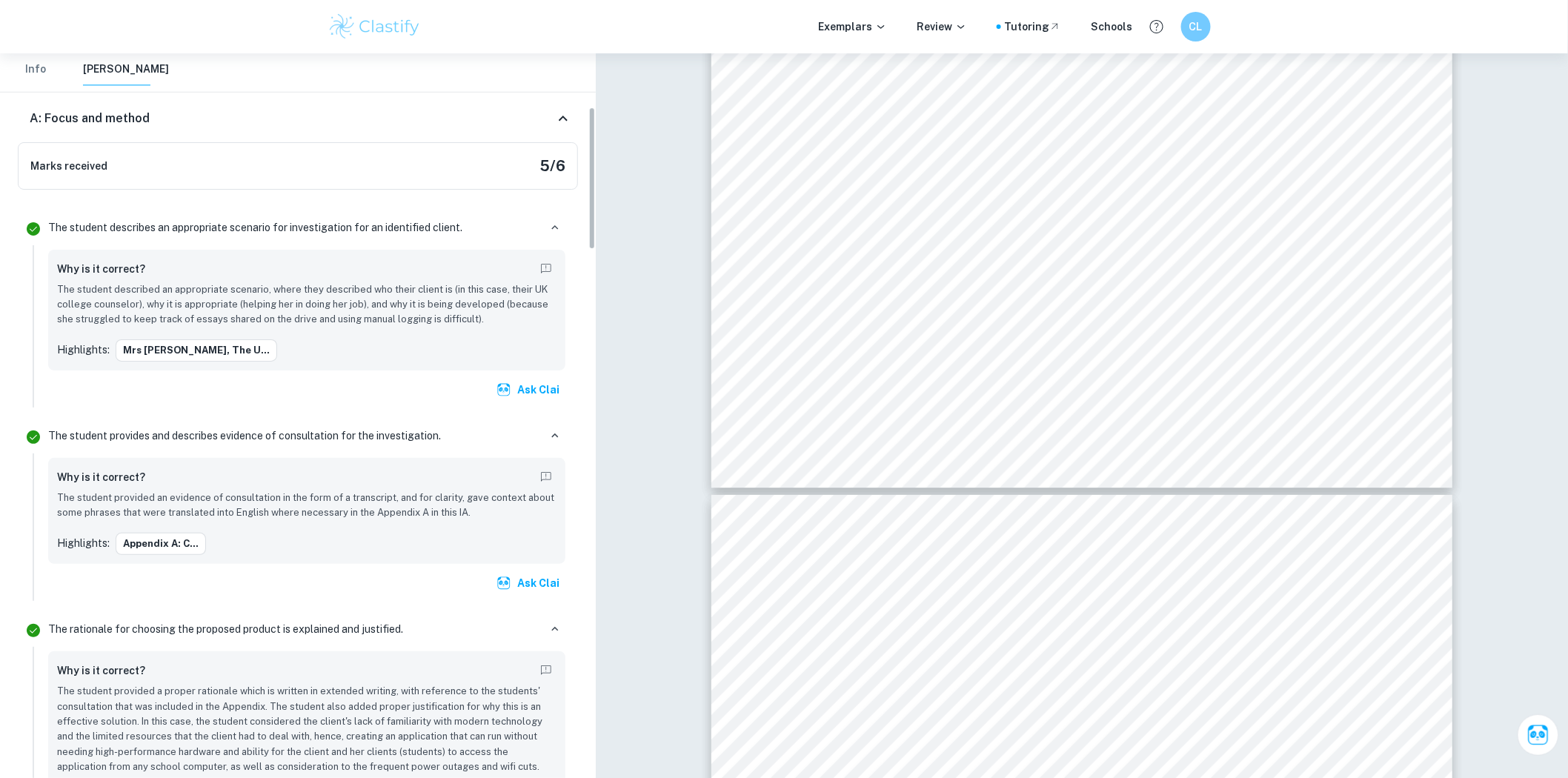
scroll to position [269, 0]
click at [312, 112] on div "A: Focus and method" at bounding box center [292, 119] width 525 height 18
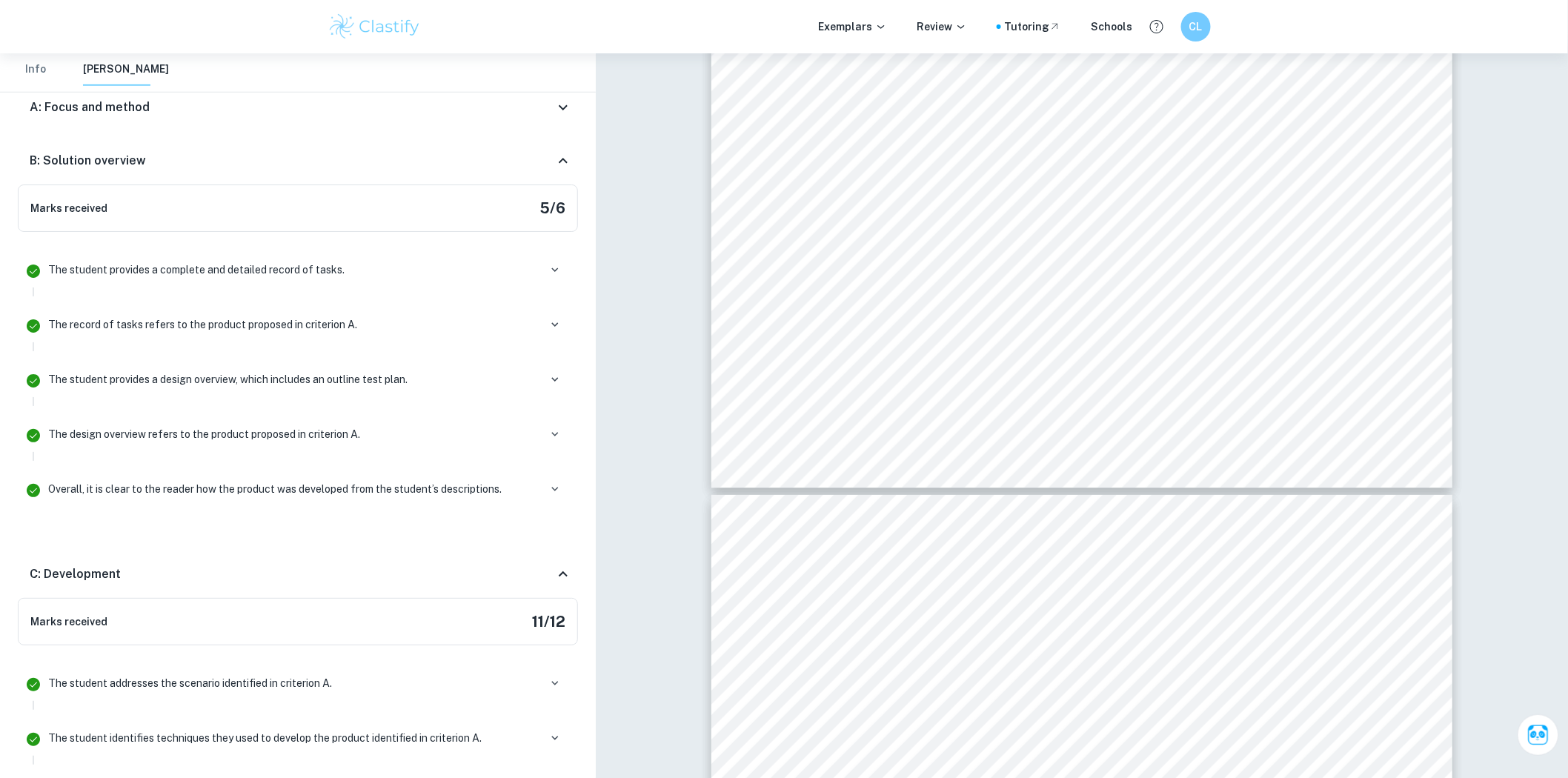
click at [289, 171] on div "B: Solution overview" at bounding box center [297, 161] width 560 height 47
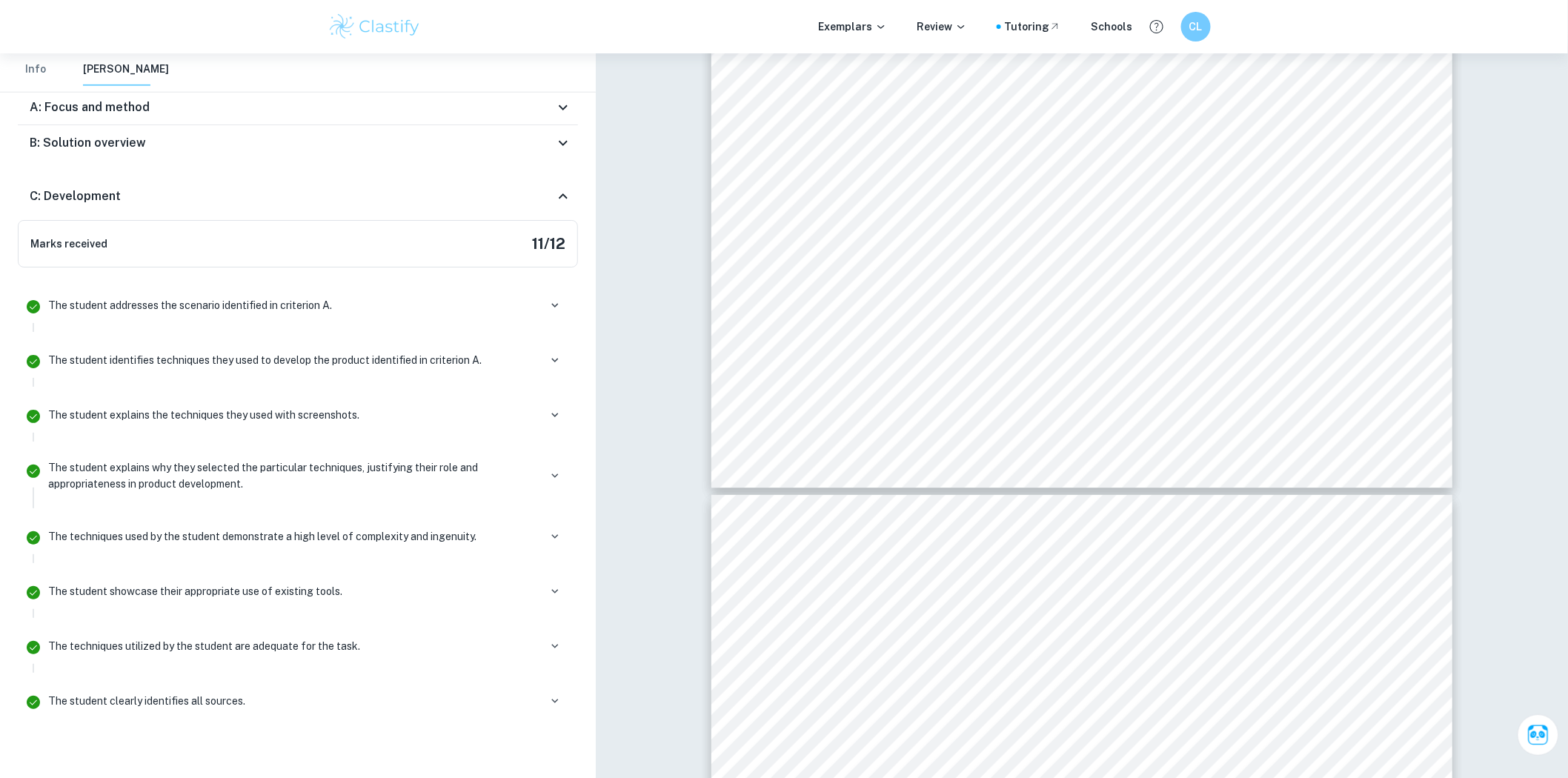
click at [289, 210] on div "C: Development" at bounding box center [297, 196] width 560 height 47
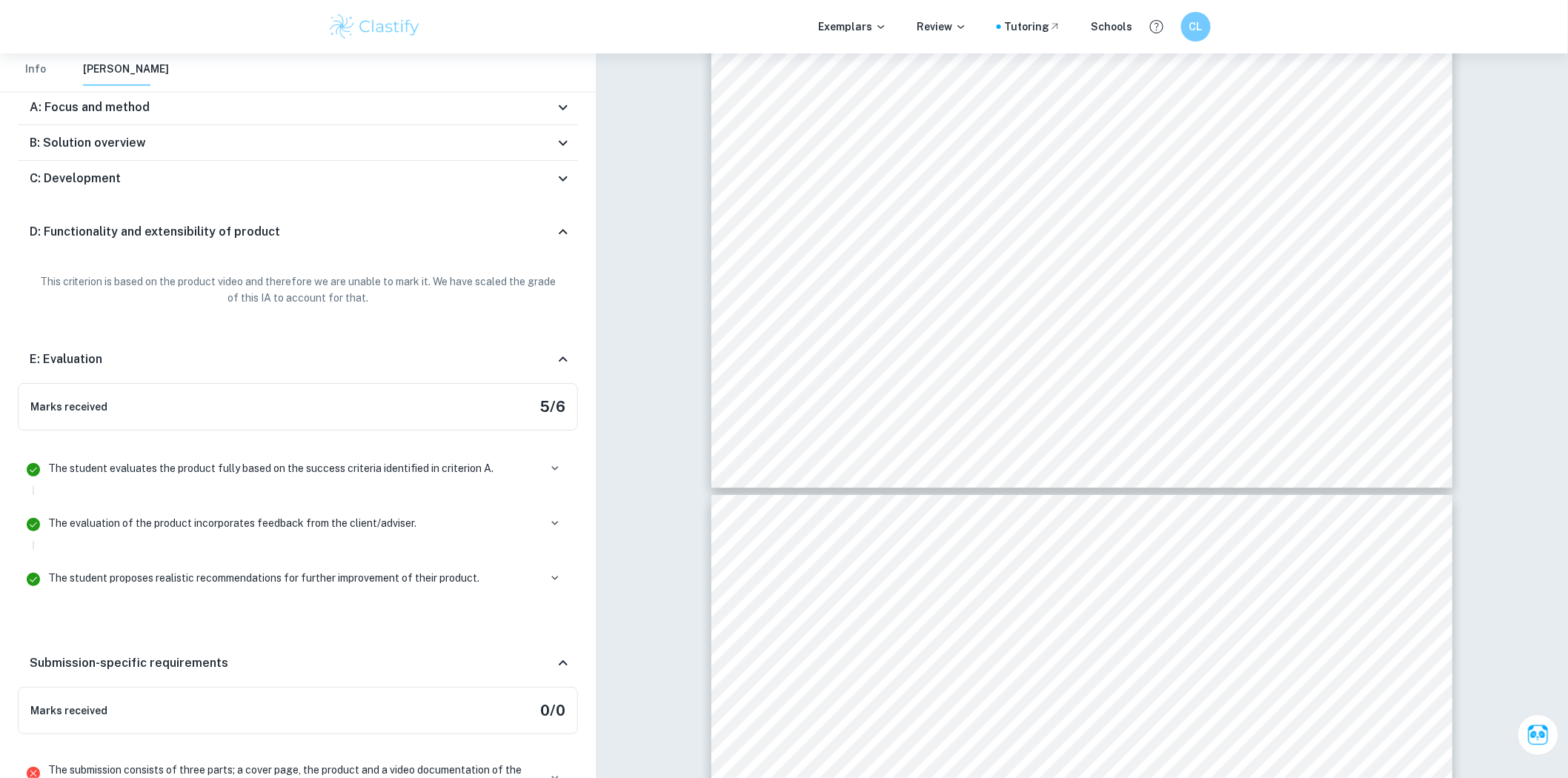
click at [292, 240] on div "D: Functionality and extensibility of product" at bounding box center [292, 232] width 525 height 18
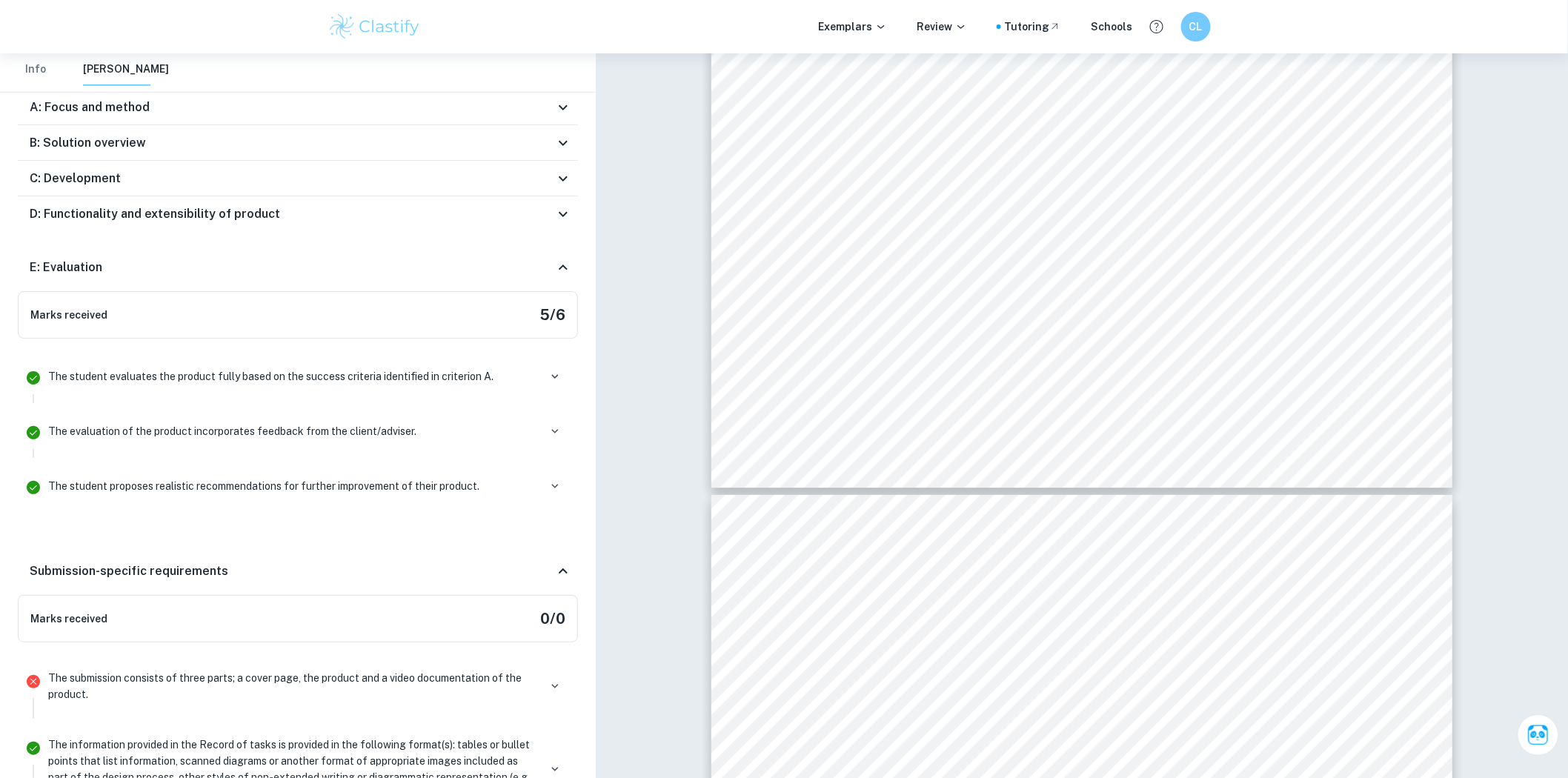
click at [293, 264] on div "E: Evaluation" at bounding box center [292, 268] width 525 height 18
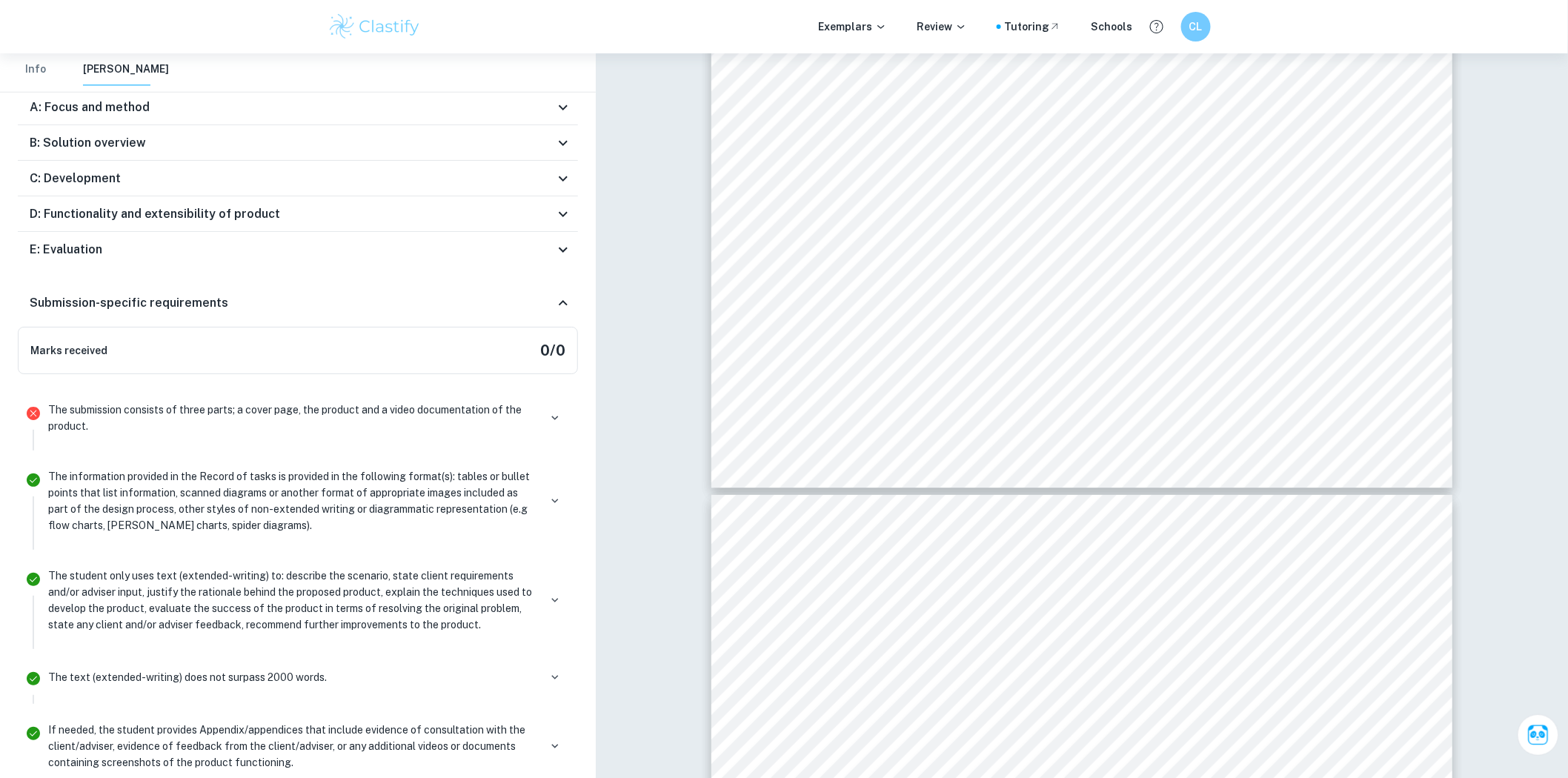
click at [297, 300] on div "Submission-specific requirements" at bounding box center [292, 303] width 525 height 18
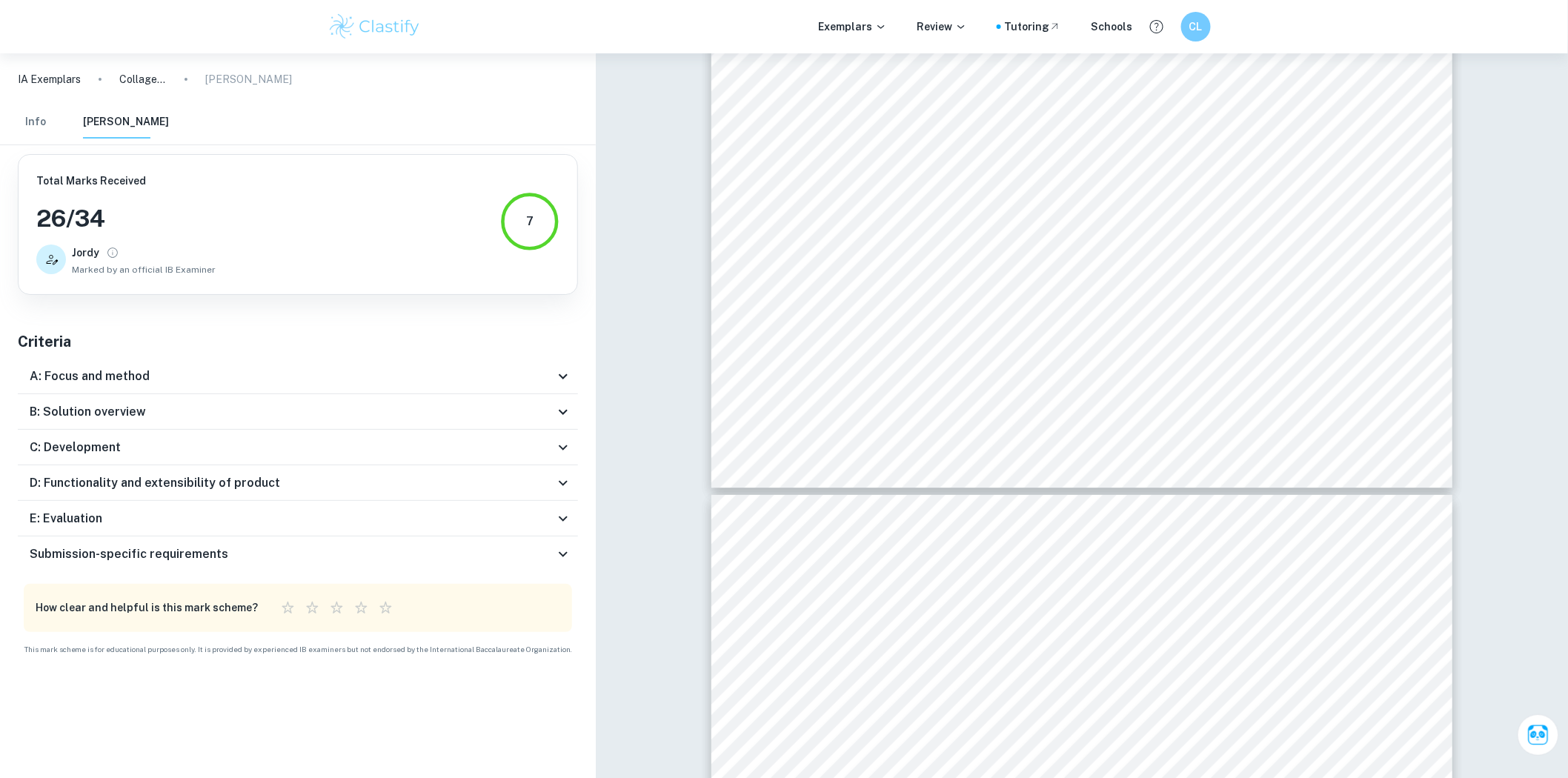
scroll to position [0, 0]
click at [319, 526] on div "E: Evaluation" at bounding box center [297, 518] width 560 height 36
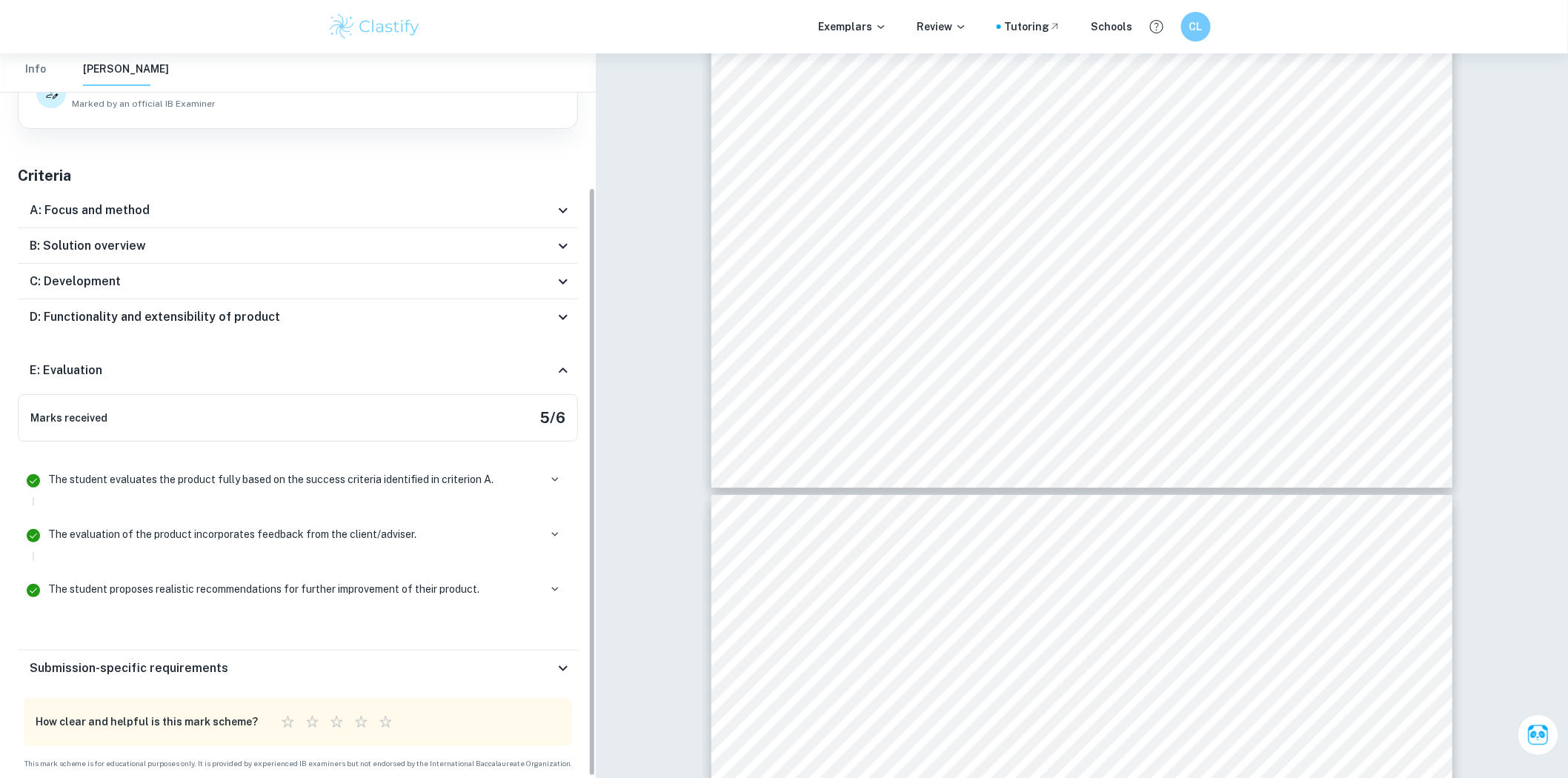
scroll to position [165, 0]
click at [209, 305] on div "D: Functionality and extensibility of product" at bounding box center [297, 318] width 560 height 36
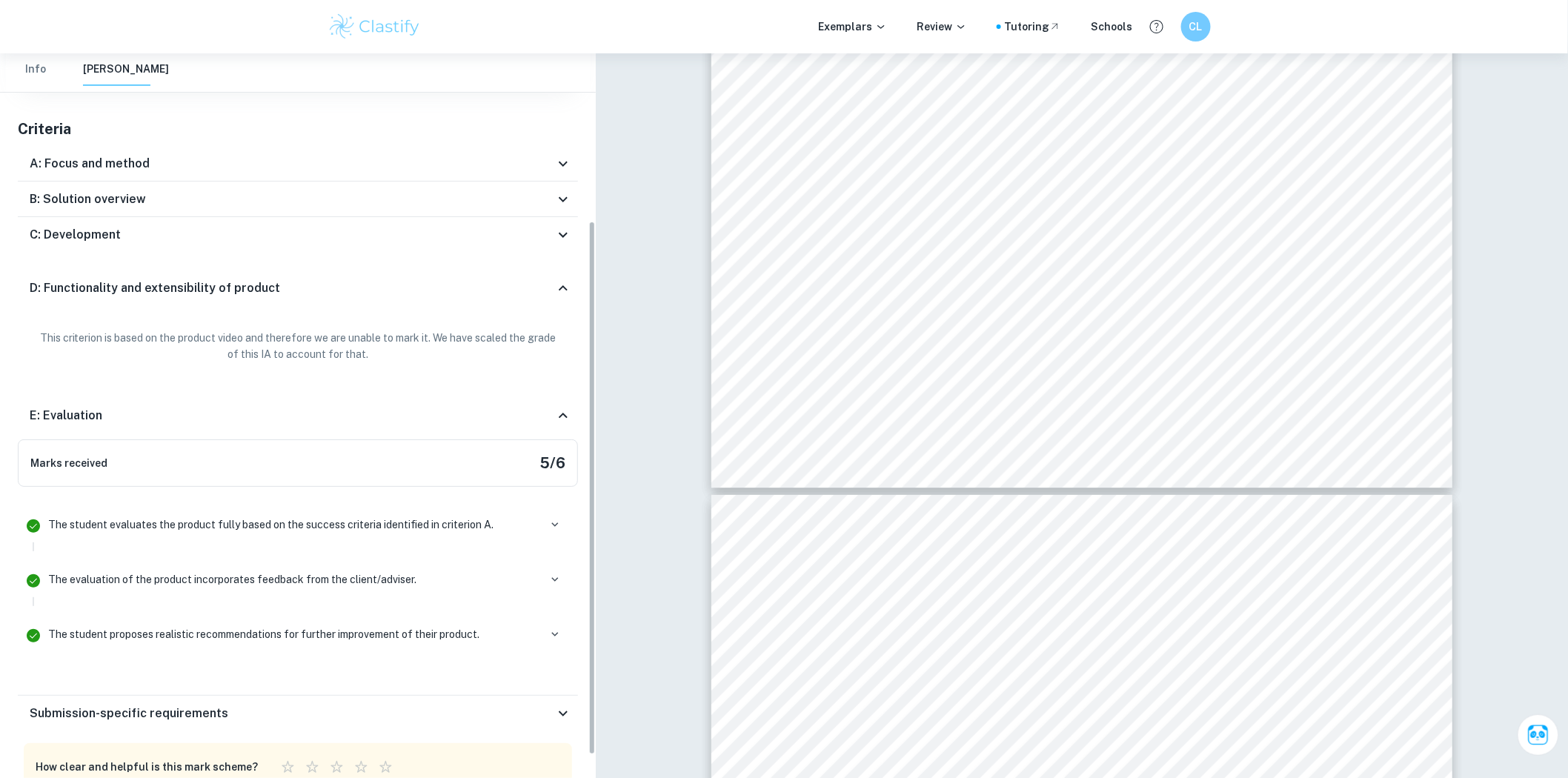
scroll to position [257, 0]
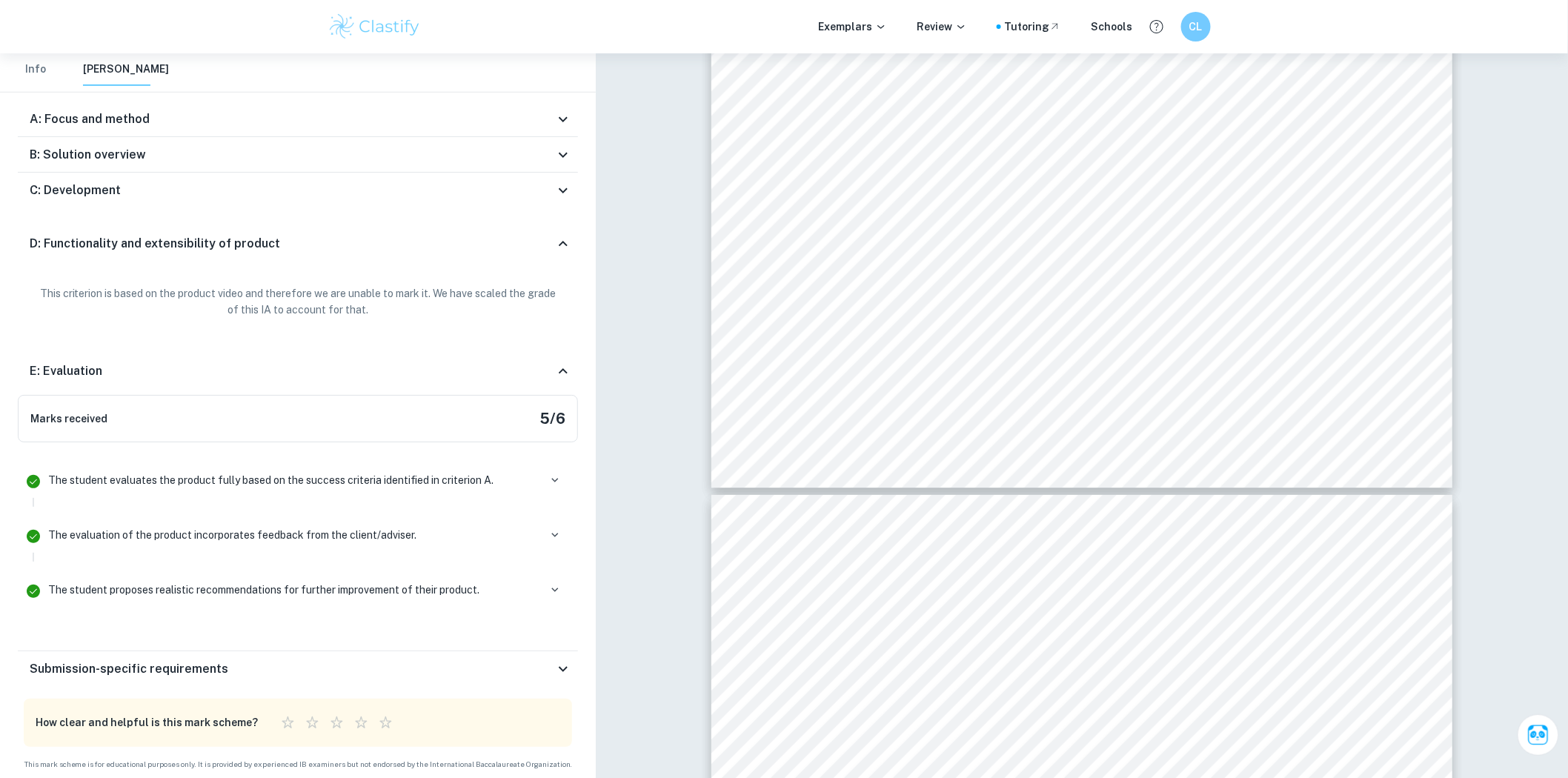
click at [217, 141] on div "B: Solution overview" at bounding box center [297, 155] width 560 height 36
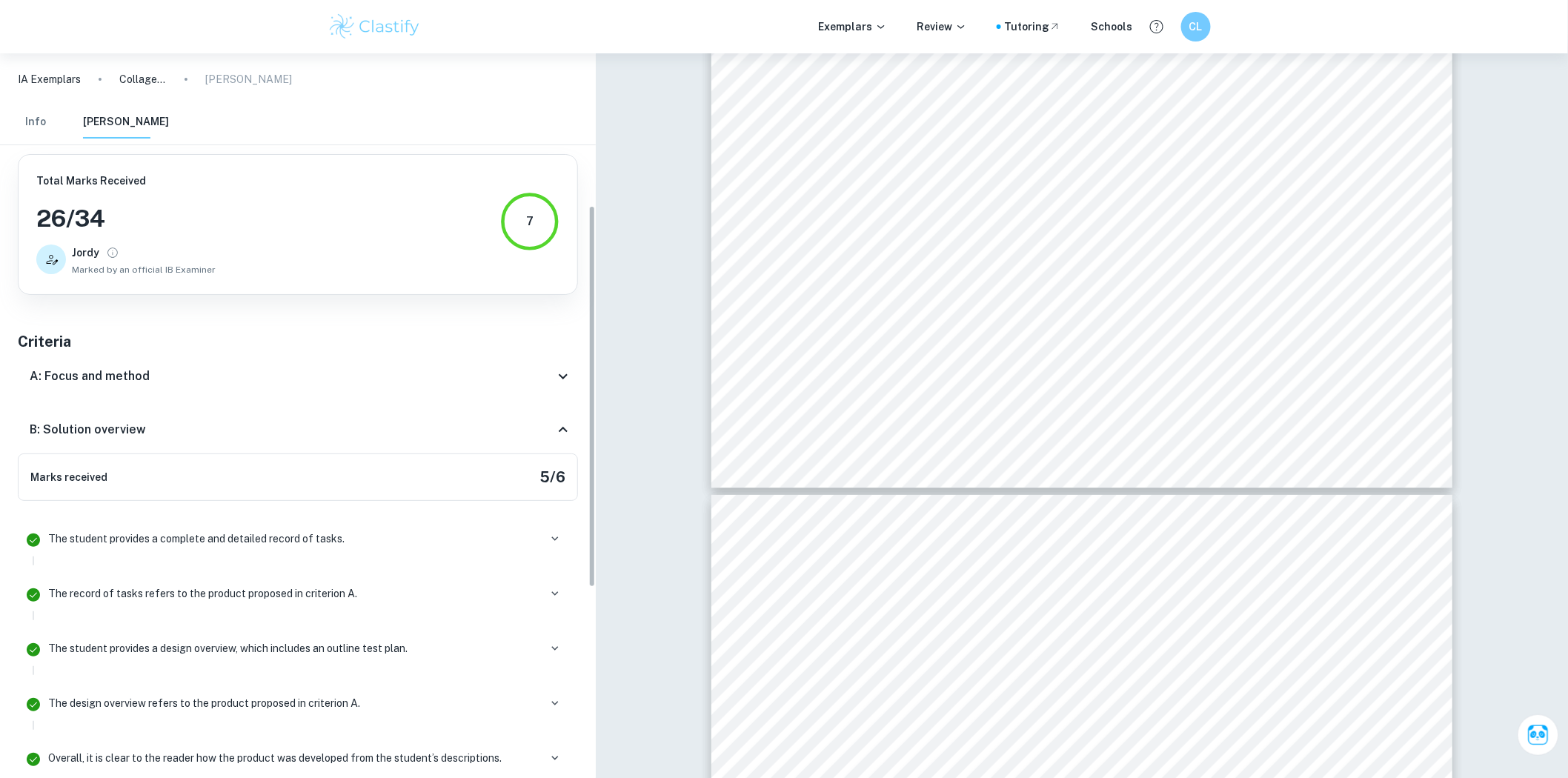
scroll to position [0, 0]
click at [193, 423] on div "B: Solution overview" at bounding box center [292, 429] width 525 height 18
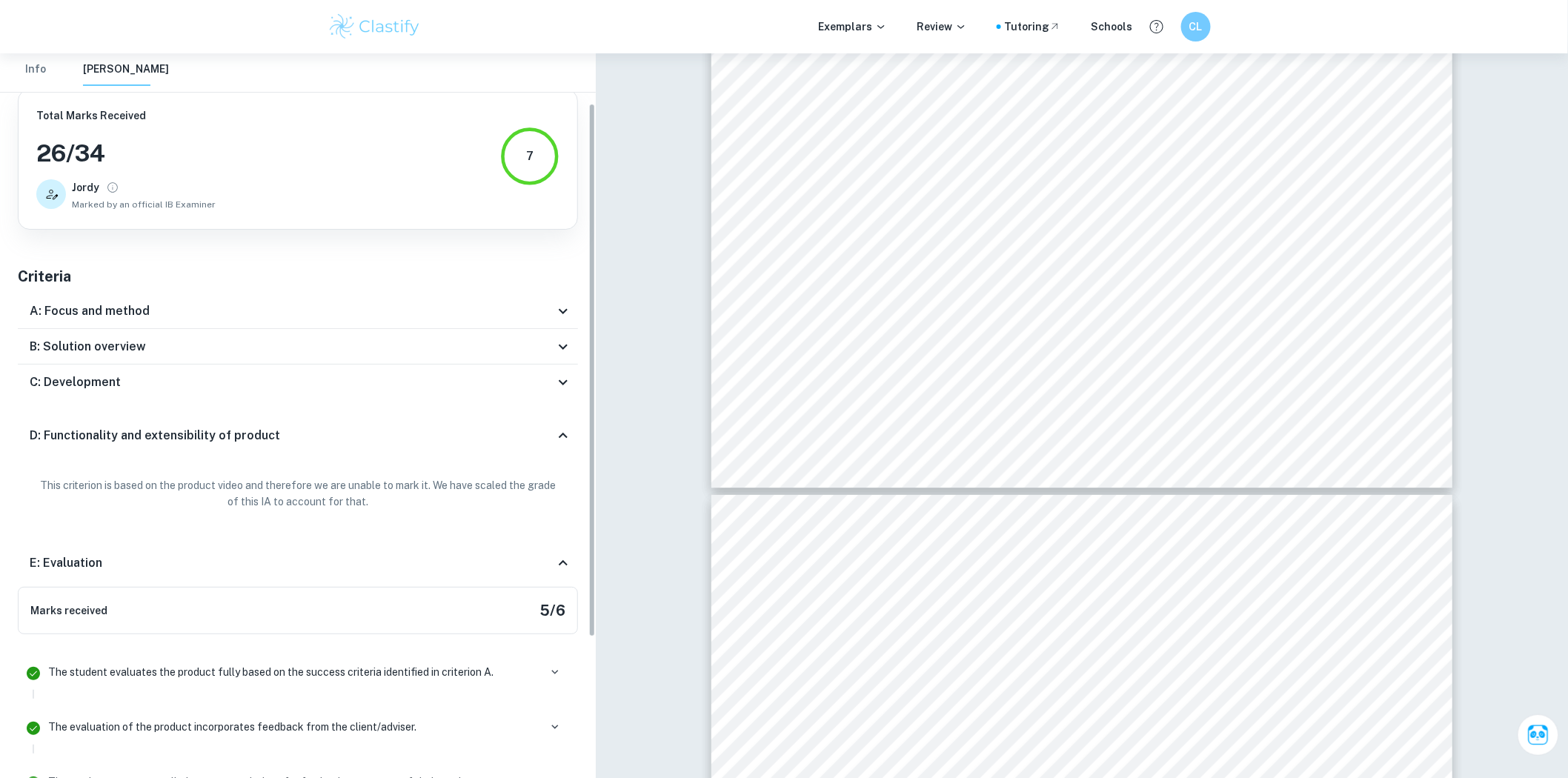
scroll to position [74, 0]
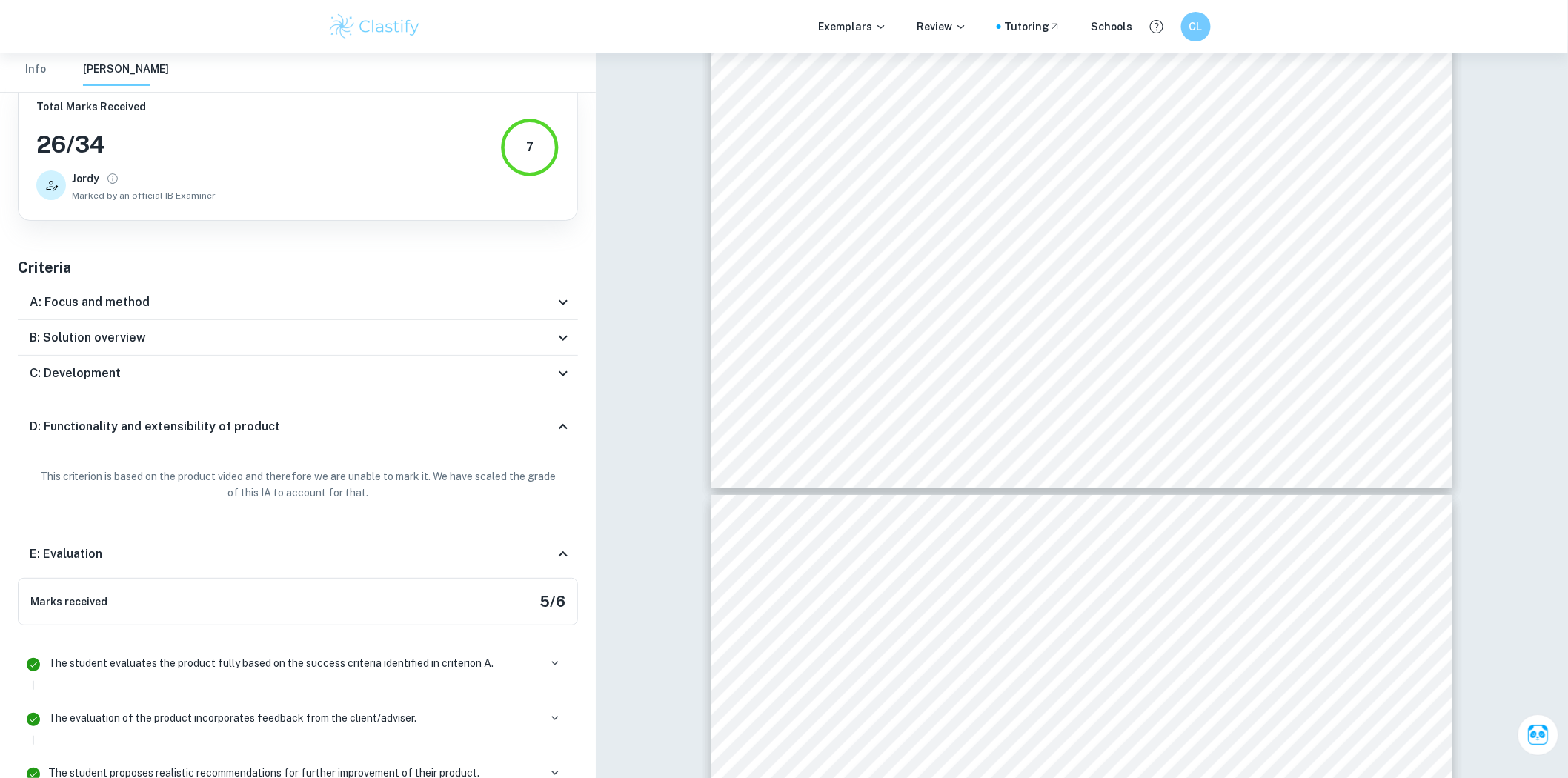
click at [189, 337] on div "B: Solution overview" at bounding box center [292, 338] width 525 height 18
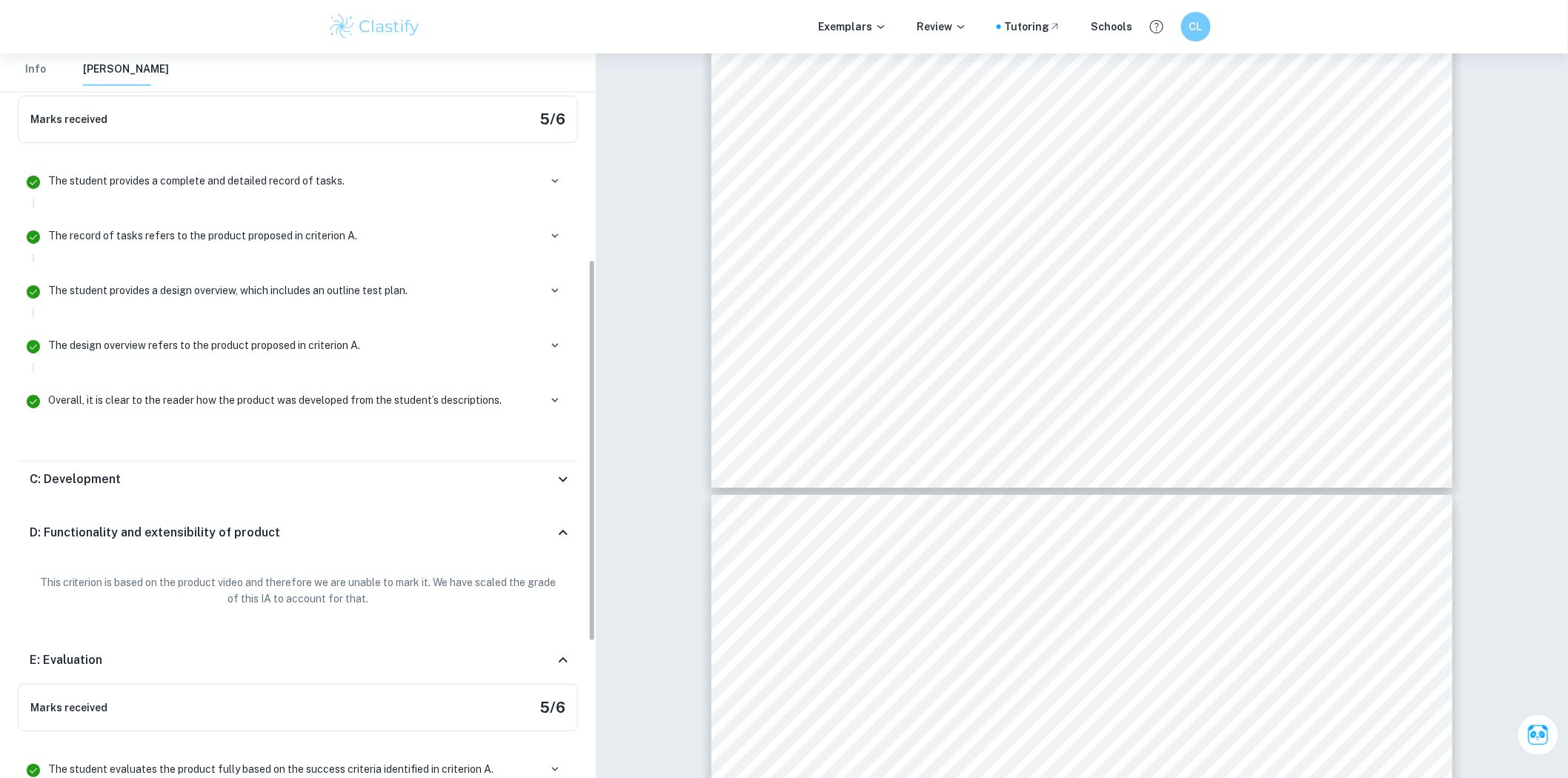
scroll to position [441, 0]
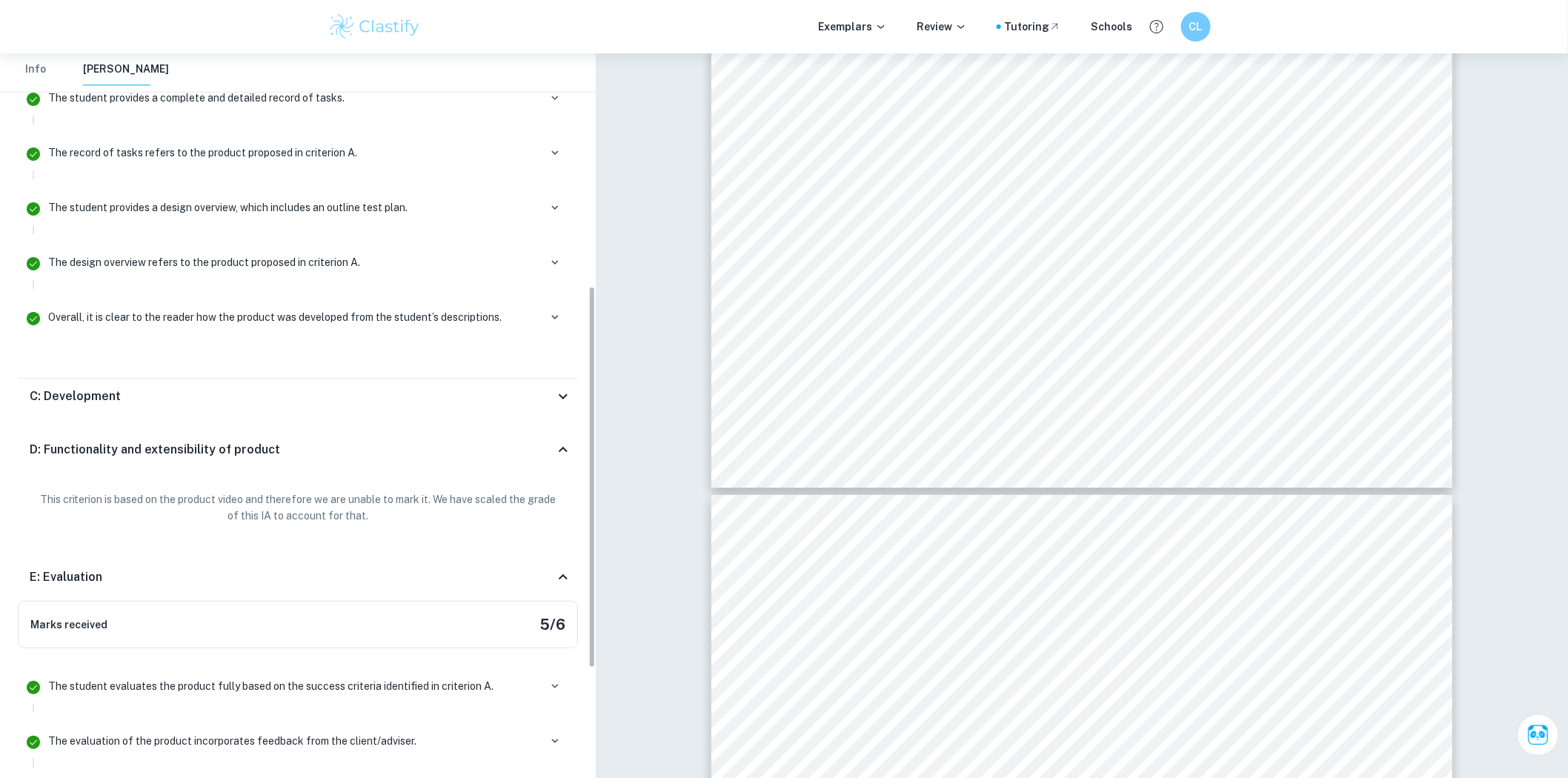
click at [239, 403] on div "C: Development" at bounding box center [292, 396] width 525 height 18
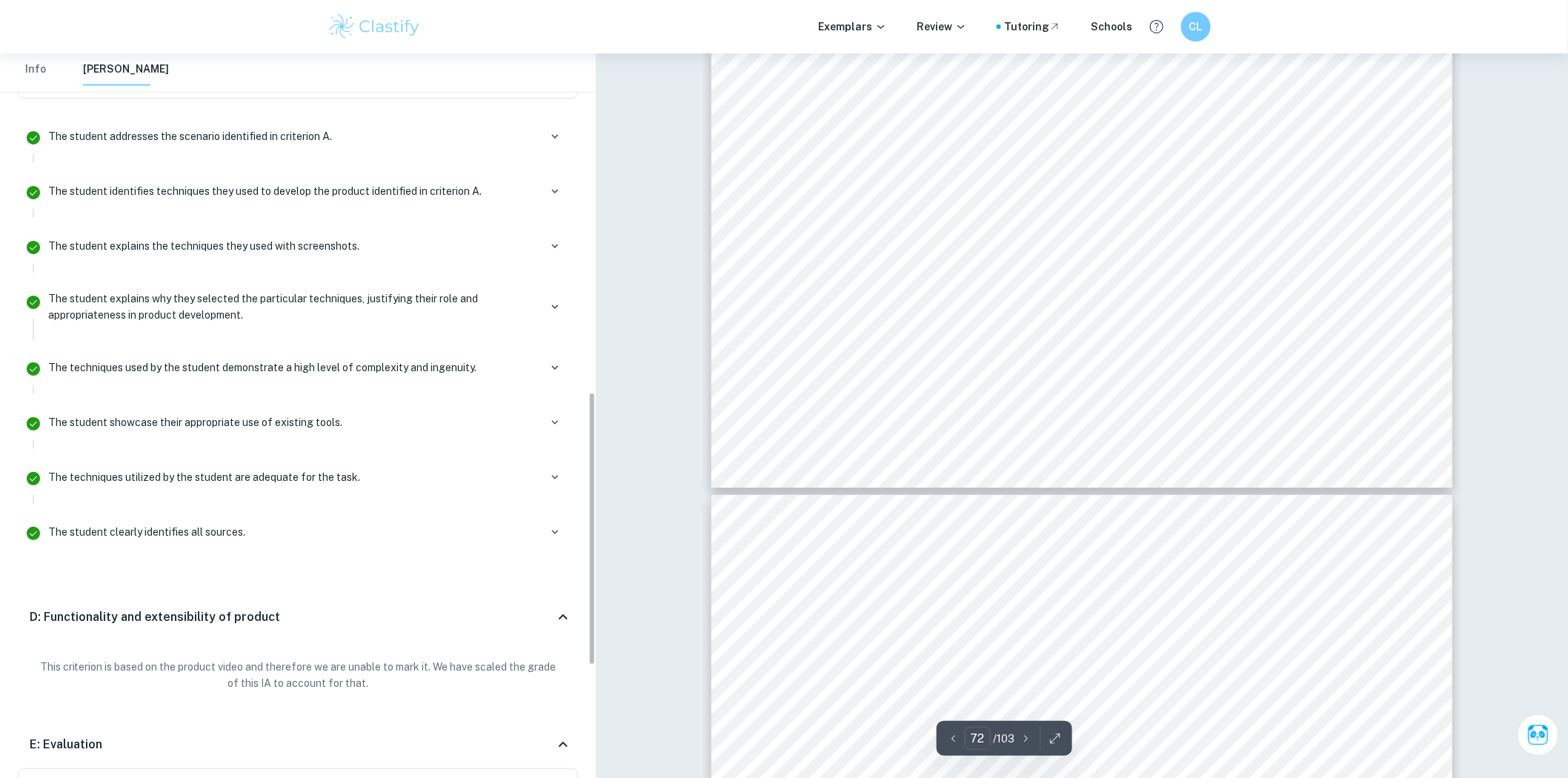
scroll to position [1117, 0]
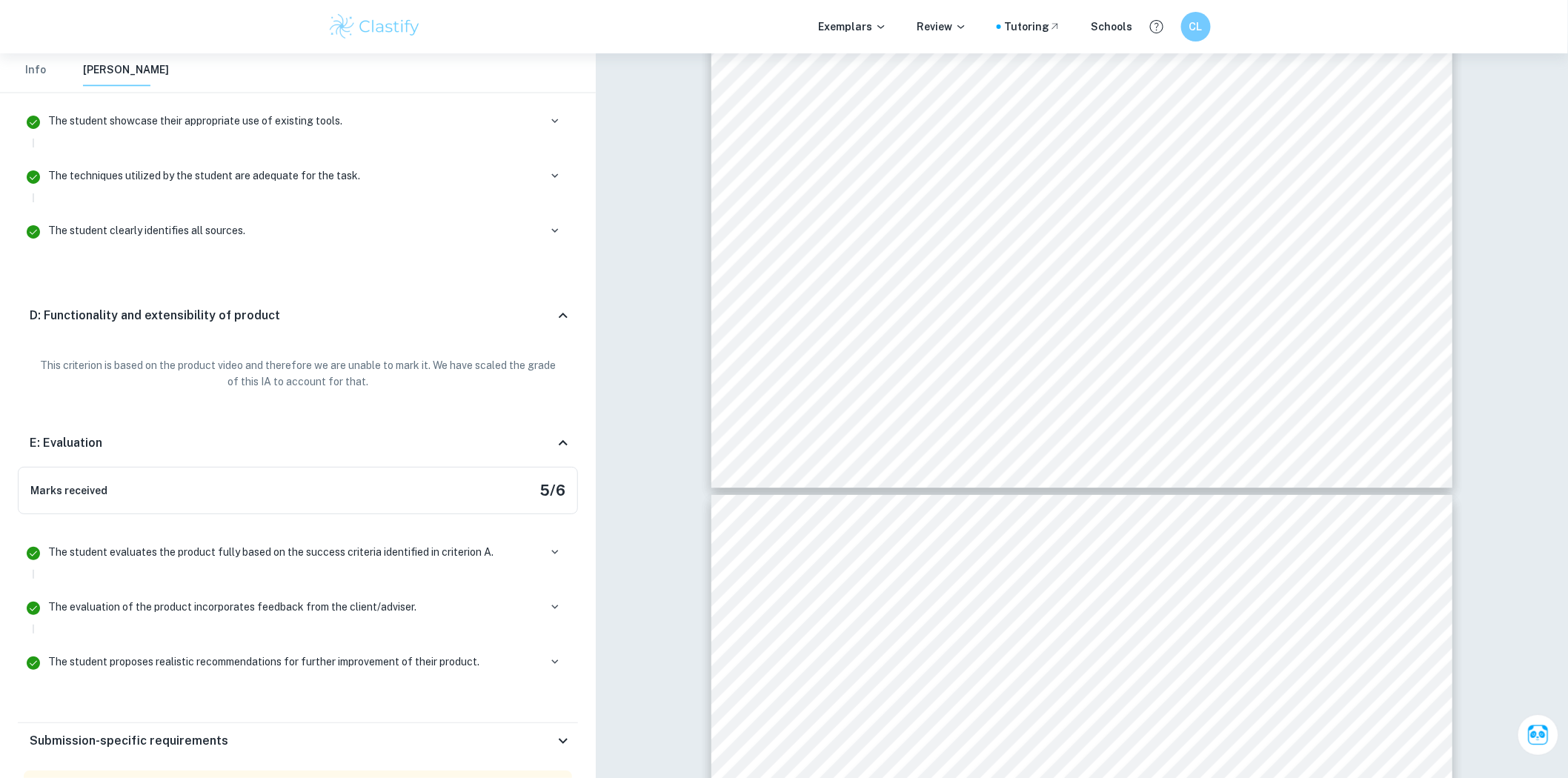
click at [180, 324] on h6 "D: Functionality and extensibility of product" at bounding box center [154, 316] width 250 height 18
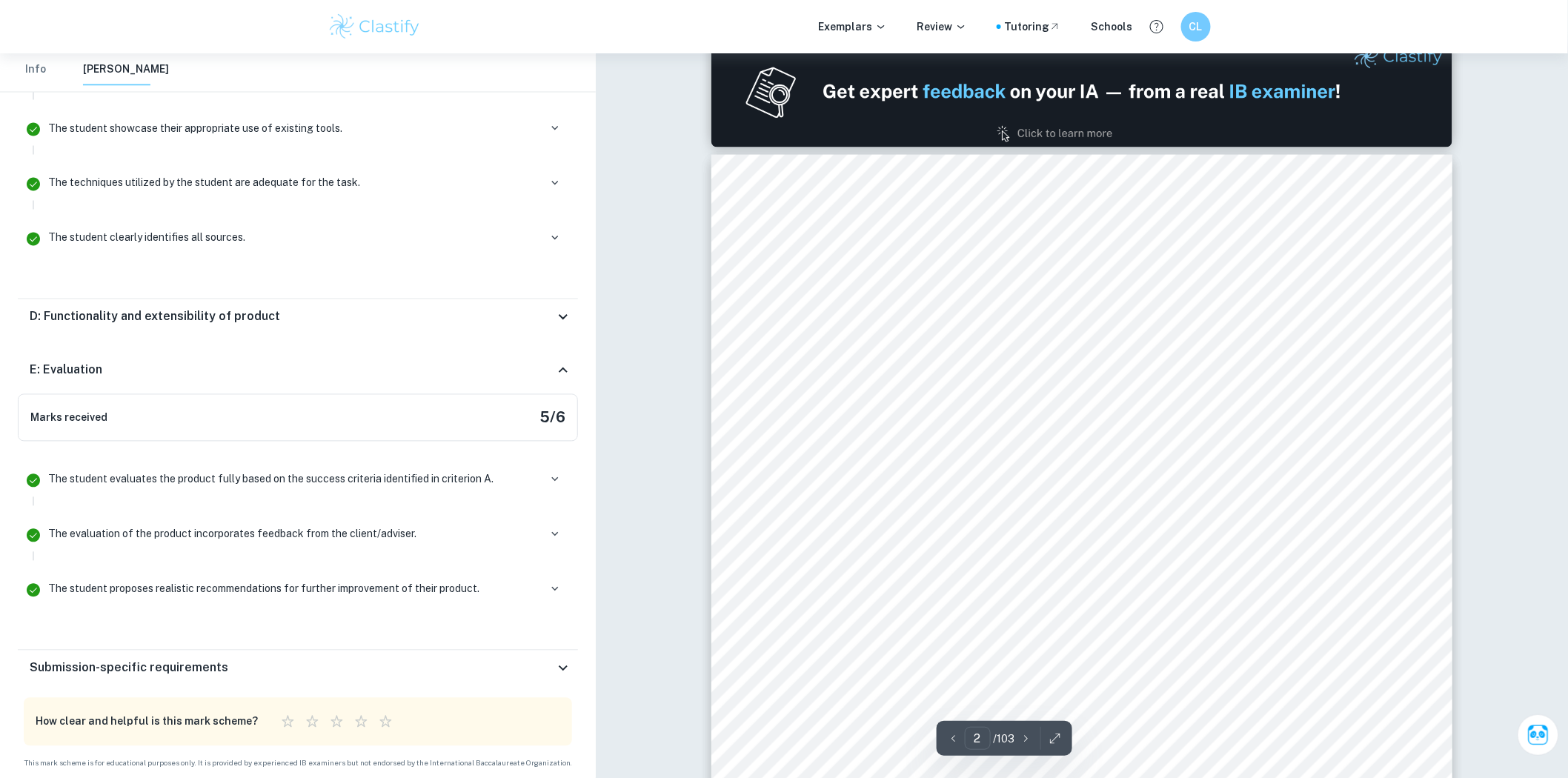
scroll to position [750, 0]
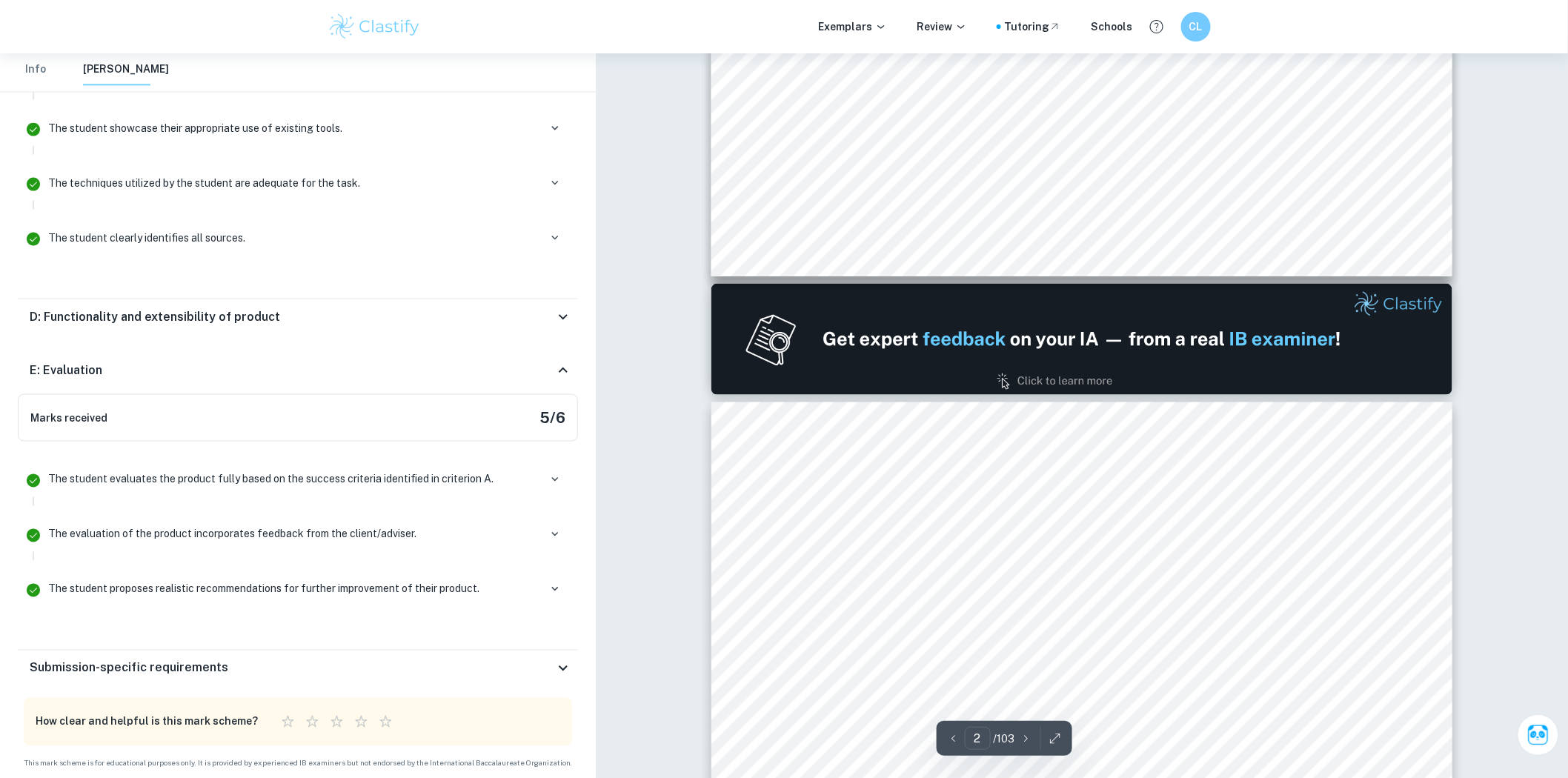
type input "1"
